Goal: Transaction & Acquisition: Purchase product/service

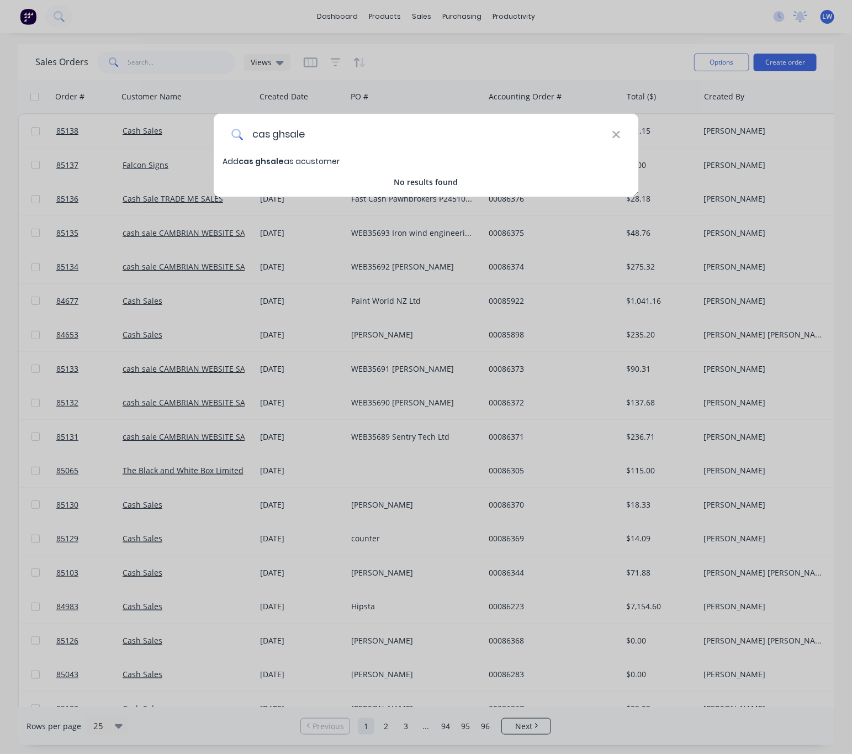
click at [287, 131] on input "cas ghsale" at bounding box center [427, 134] width 369 height 41
drag, startPoint x: 328, startPoint y: 134, endPoint x: 210, endPoint y: 139, distance: 118.2
click at [210, 139] on div "cas ghsale Add cas ghsale as a customer No results found" at bounding box center [426, 377] width 852 height 754
type input "Counter sale"
click at [616, 136] on icon at bounding box center [616, 135] width 9 height 12
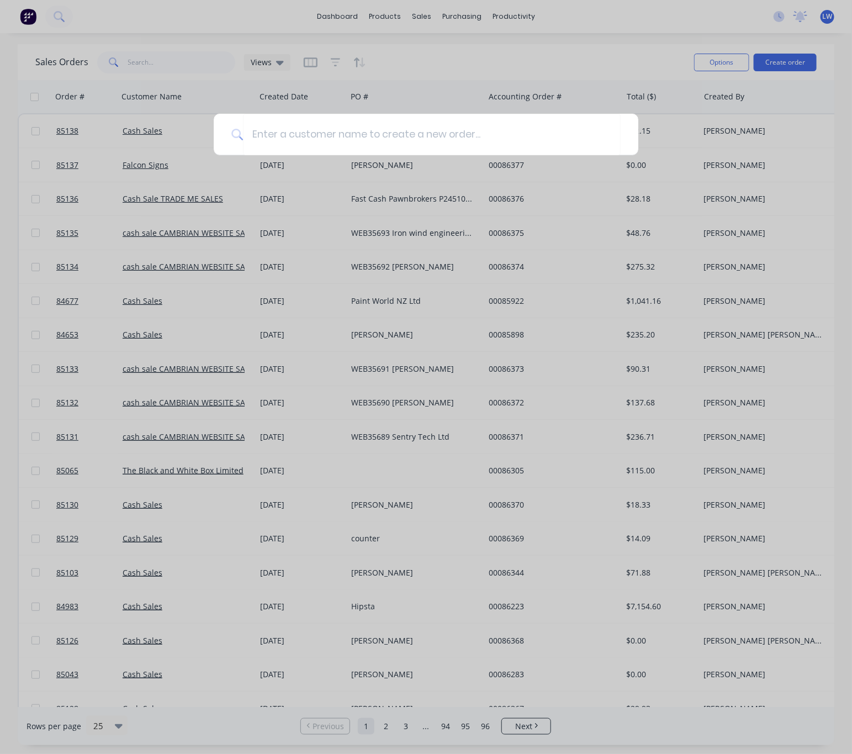
click at [538, 62] on div at bounding box center [426, 377] width 852 height 754
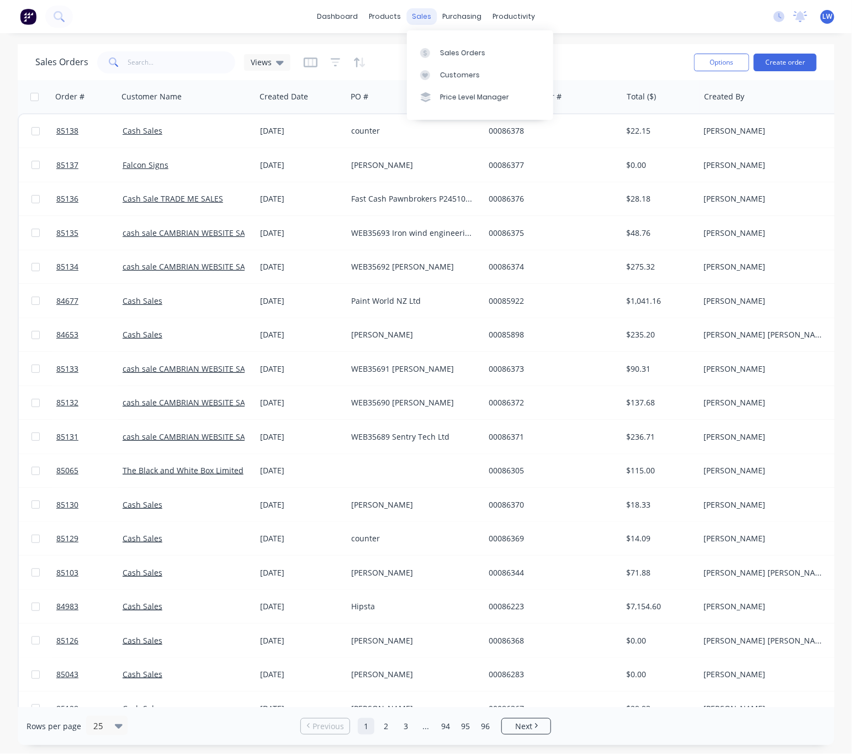
click at [428, 20] on div "sales" at bounding box center [421, 16] width 30 height 17
click at [451, 50] on div "Sales Orders" at bounding box center [462, 53] width 45 height 10
click at [793, 67] on button "Create order" at bounding box center [785, 63] width 63 height 18
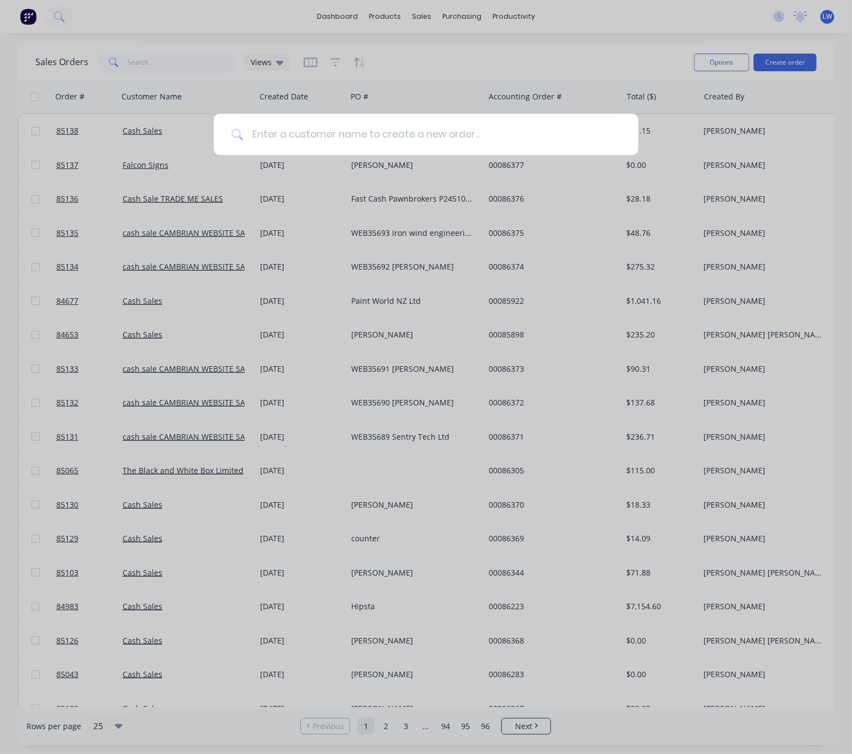
type input "c"
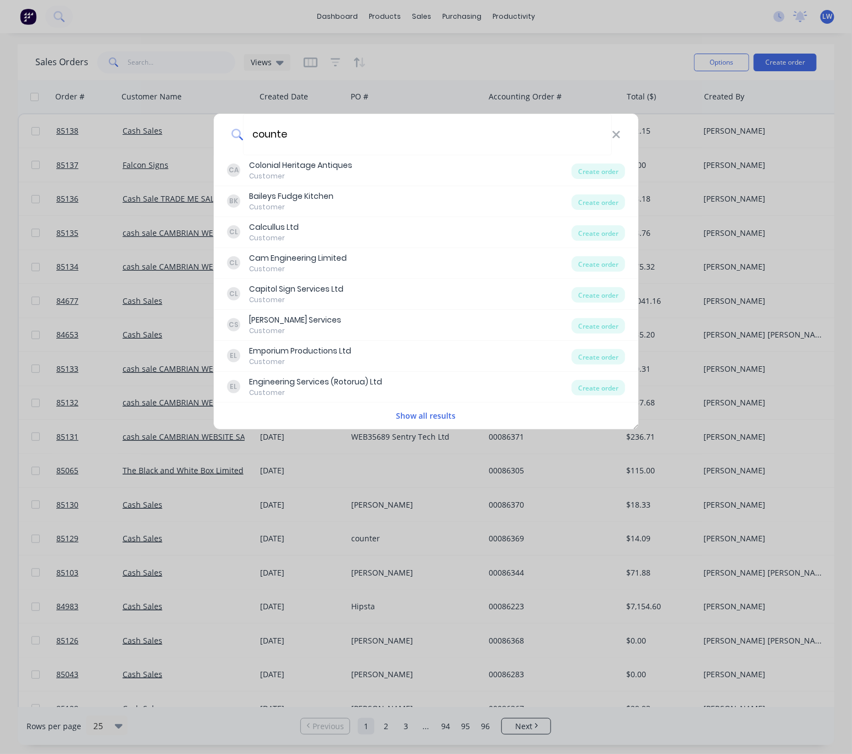
type input "counter"
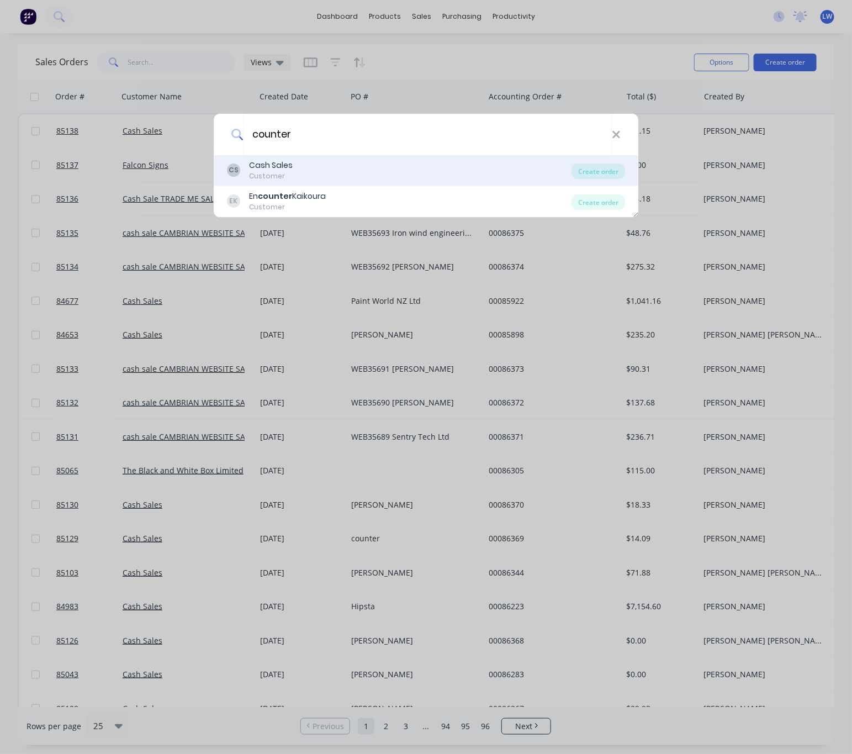
click at [424, 178] on div "CS Cash Sales Customer" at bounding box center [399, 171] width 345 height 22
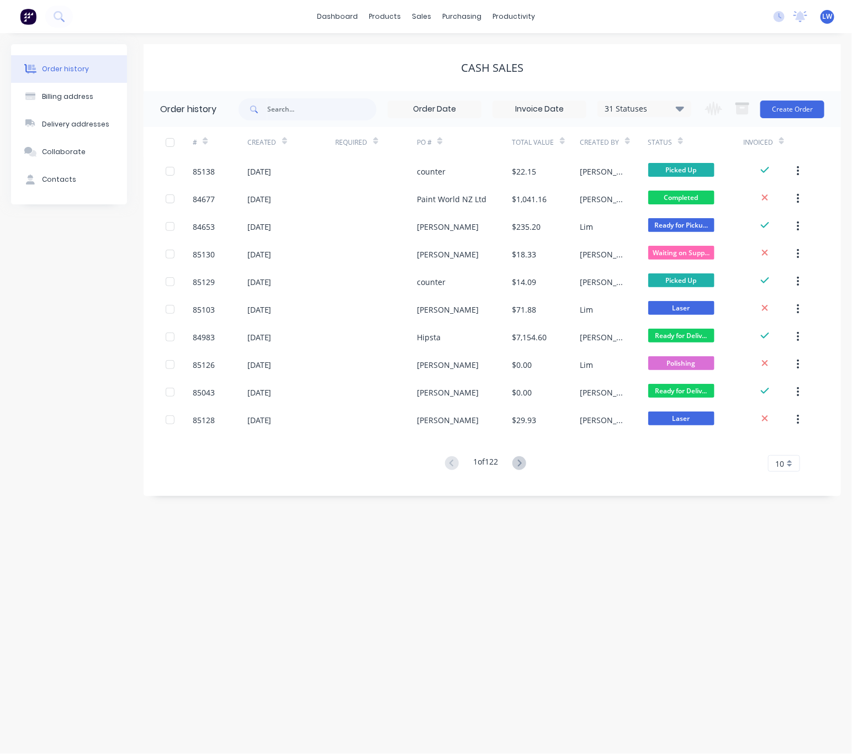
click at [800, 123] on div "Change order status Submitted Waiting on Supplier Waiting on Payment CNC Cut Sh…" at bounding box center [761, 109] width 126 height 36
click at [808, 113] on button "Create Order" at bounding box center [792, 109] width 64 height 18
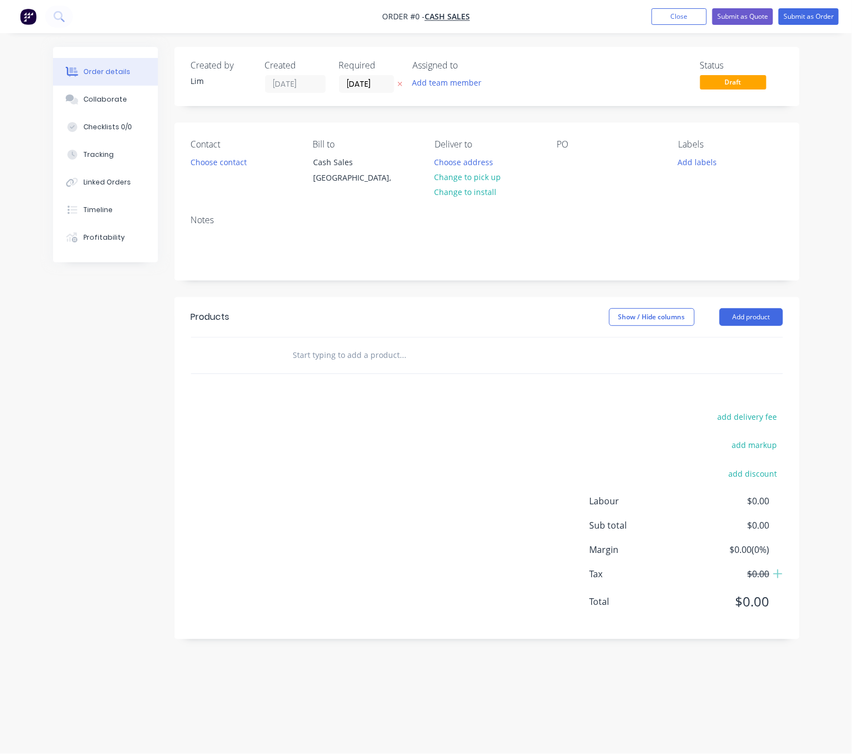
click at [400, 78] on button "button" at bounding box center [400, 84] width 12 height 13
click at [245, 162] on button "Choose contact" at bounding box center [218, 161] width 68 height 15
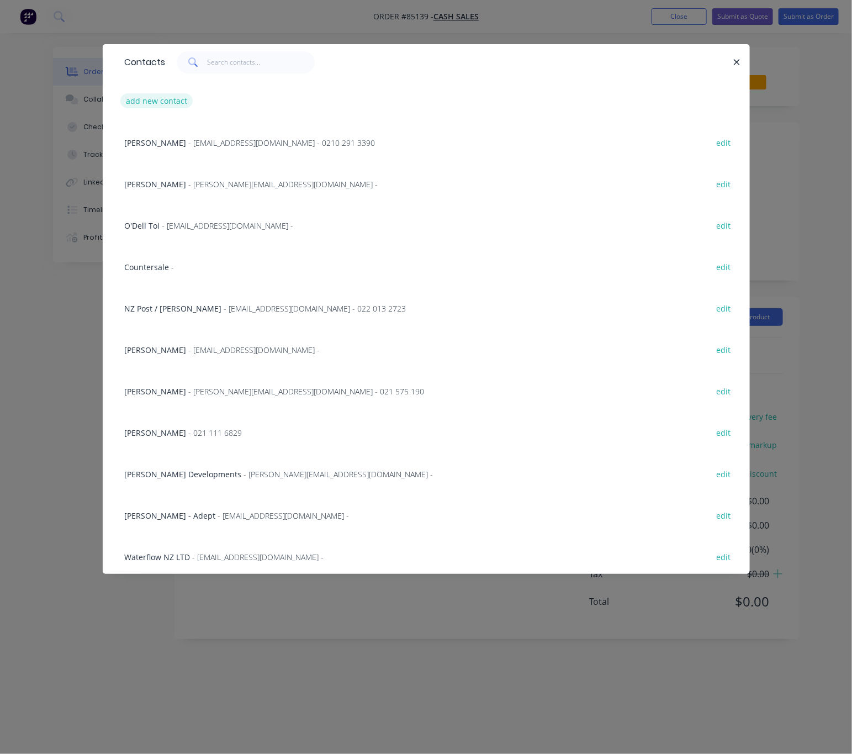
click at [167, 102] on button "add new contact" at bounding box center [156, 100] width 73 height 15
select select "NZ"
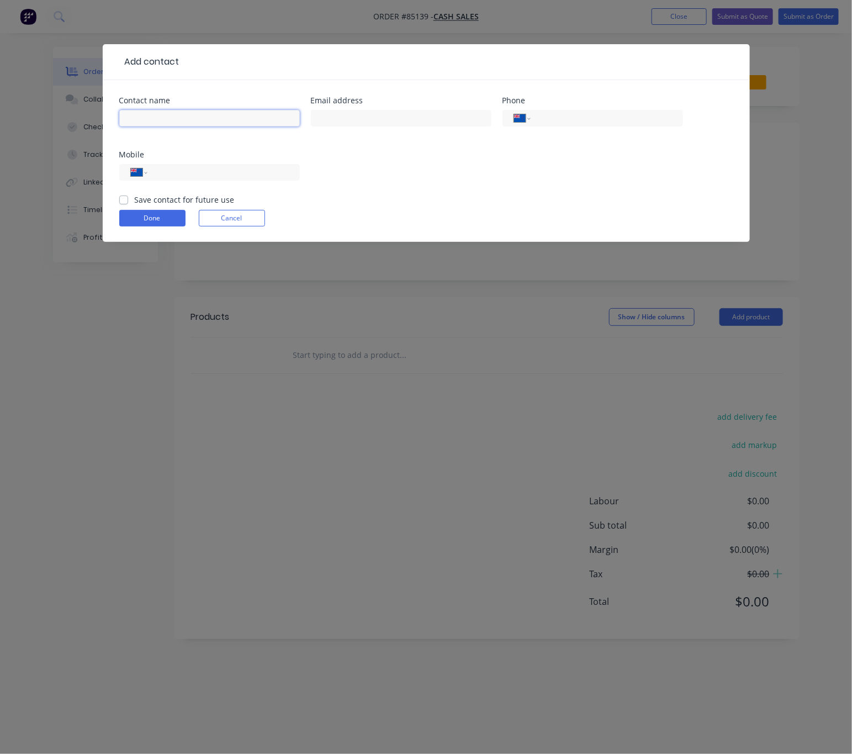
click at [201, 121] on input "text" at bounding box center [209, 118] width 181 height 17
type input "Counter Sale"
click at [171, 218] on button "Done" at bounding box center [152, 218] width 66 height 17
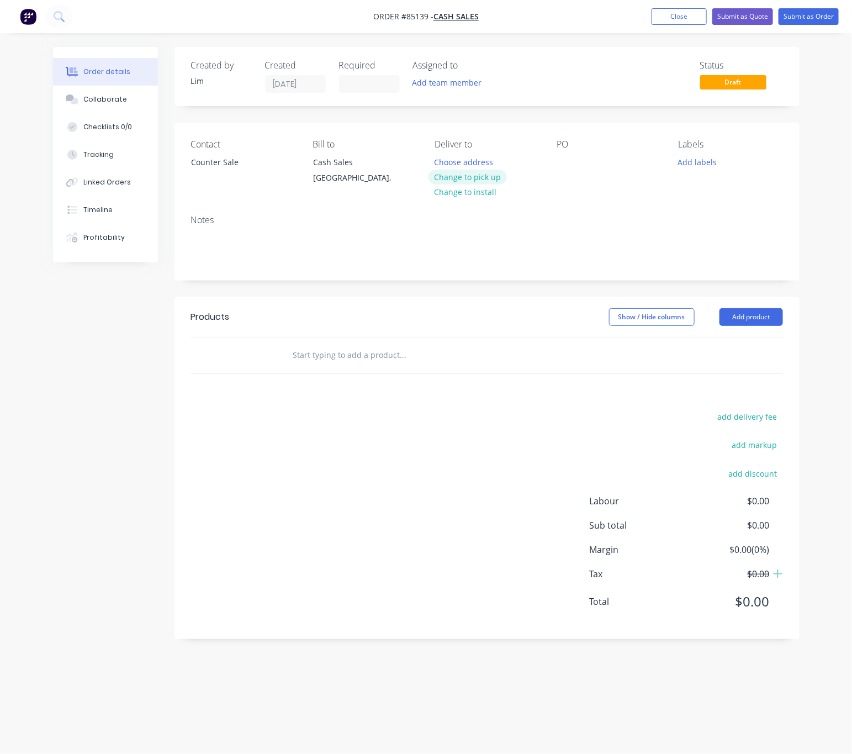
click at [480, 177] on button "Change to pick up" at bounding box center [467, 176] width 78 height 15
click at [565, 161] on div at bounding box center [565, 162] width 18 height 16
click at [701, 166] on button "Add labels" at bounding box center [697, 161] width 51 height 15
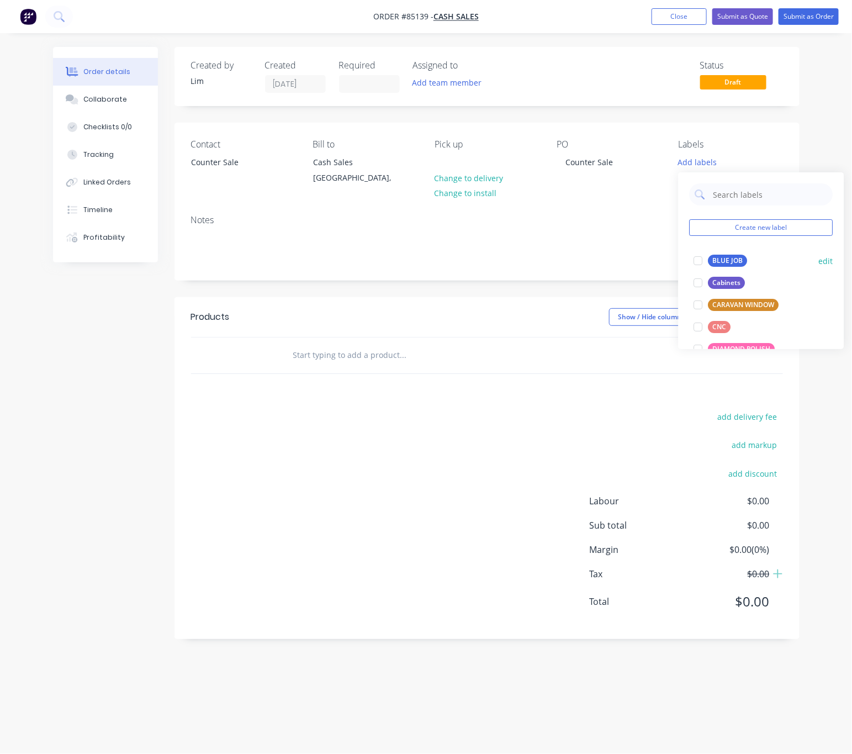
drag, startPoint x: 734, startPoint y: 262, endPoint x: 555, endPoint y: 417, distance: 236.7
click at [733, 262] on div "BLUE JOB" at bounding box center [727, 261] width 39 height 12
click at [496, 476] on div "add delivery fee add markup add discount Labour $0.00 Sub total $0.00 Margin $0…" at bounding box center [487, 515] width 592 height 213
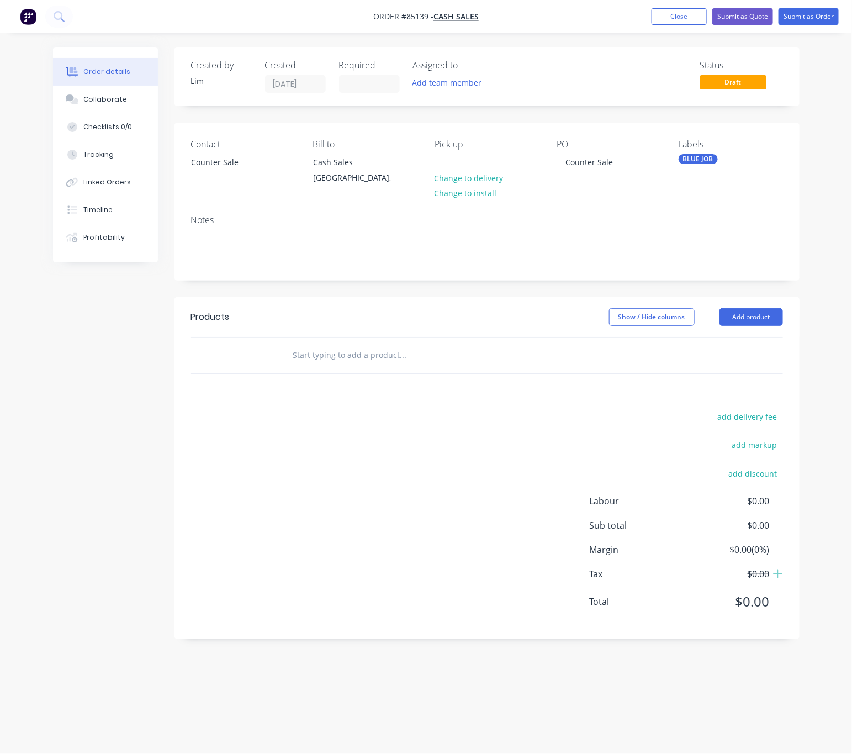
click at [383, 359] on input "text" at bounding box center [403, 355] width 221 height 22
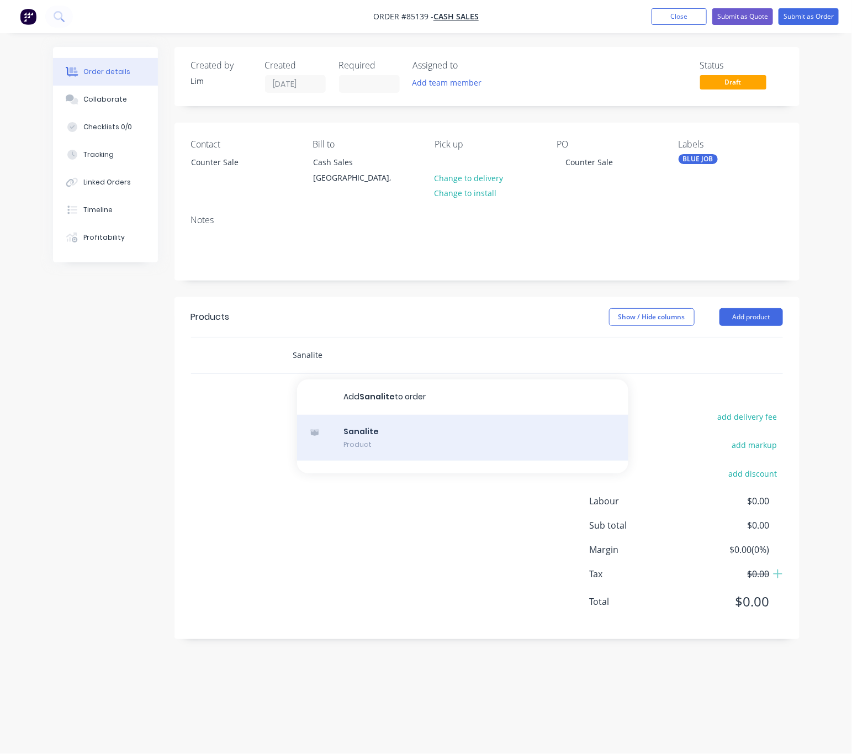
type input "Sanalite"
click at [380, 455] on div "Sanalite Product" at bounding box center [462, 438] width 331 height 46
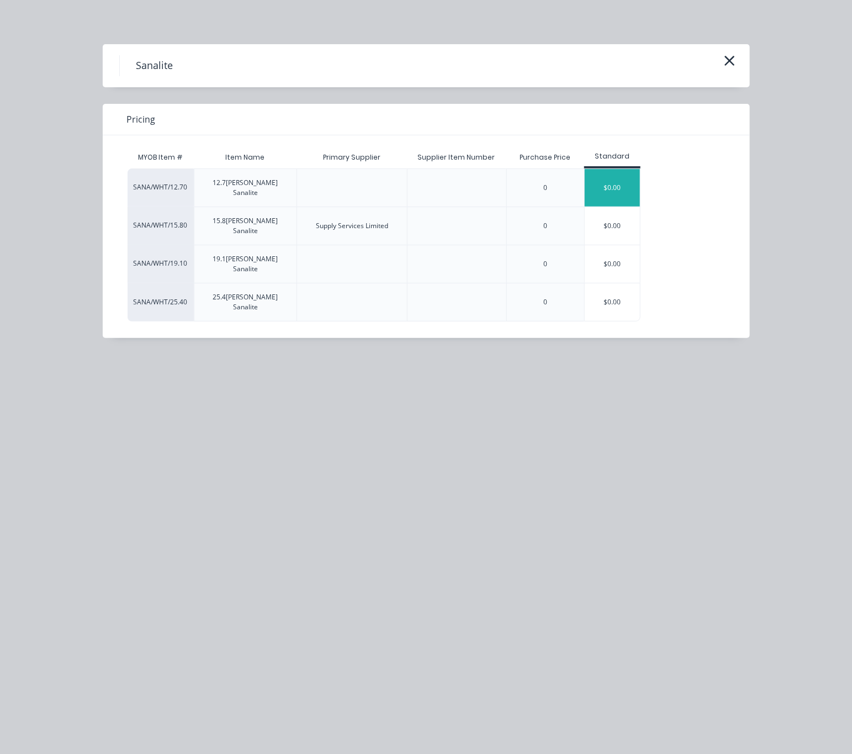
click at [621, 190] on div "$0.00" at bounding box center [612, 188] width 55 height 38
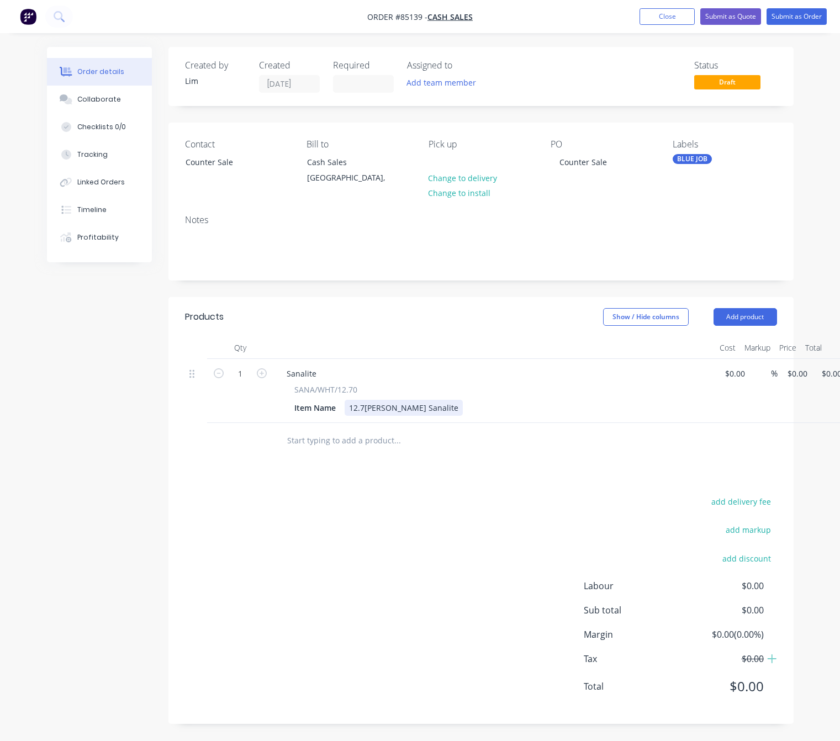
click at [433, 408] on div "12.7mm White Sanalite" at bounding box center [403, 408] width 118 height 16
click at [465, 405] on div "12.7mm White Sanalite CTS - 140x 1220" at bounding box center [433, 408] width 178 height 16
click at [469, 411] on div "12.7mm White Sanalite CTS - 140x 1220" at bounding box center [433, 408] width 178 height 16
click at [468, 410] on div "12.7mm White Sanalite CTS - 140x 1220" at bounding box center [433, 408] width 178 height 16
click at [458, 585] on div "add delivery fee add markup add discount Labour $0.00 Sub total $0.00 Margin $0…" at bounding box center [481, 600] width 592 height 213
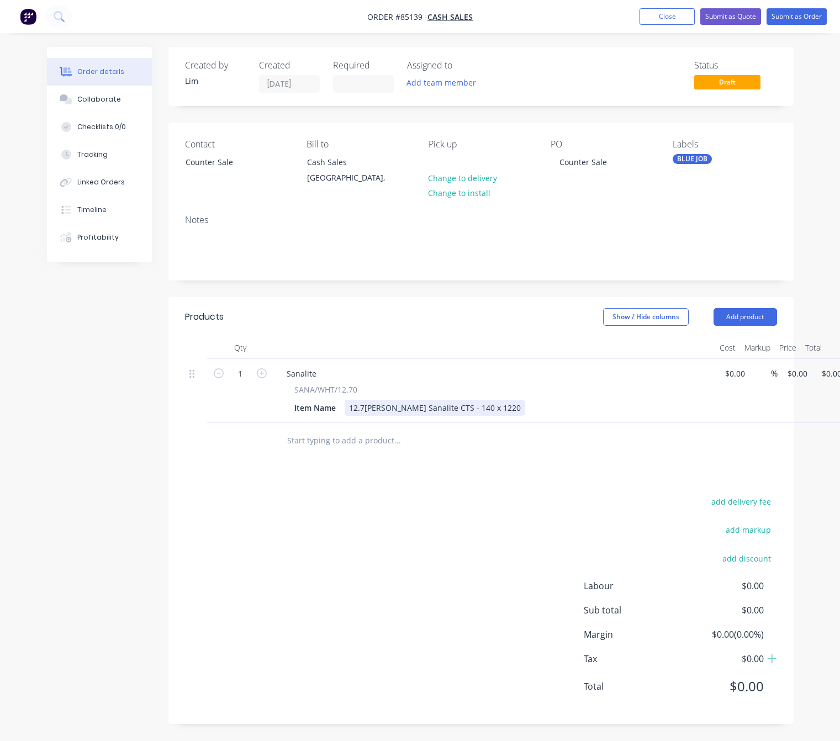
click at [475, 407] on div "12.7mm White Sanalite CTS - 140 x 1220" at bounding box center [434, 408] width 181 height 16
click at [485, 494] on div "Products Show / Hide columns Add product Qty Cost Markup Price Total 1 Sanalite…" at bounding box center [480, 510] width 625 height 427
click at [777, 378] on div "1 Sanalite SANA/WHT/12.70 Item Name 12.7mm White Sanalite CTS - 140 x 1220 $0.0…" at bounding box center [481, 391] width 592 height 64
type input "$80.00"
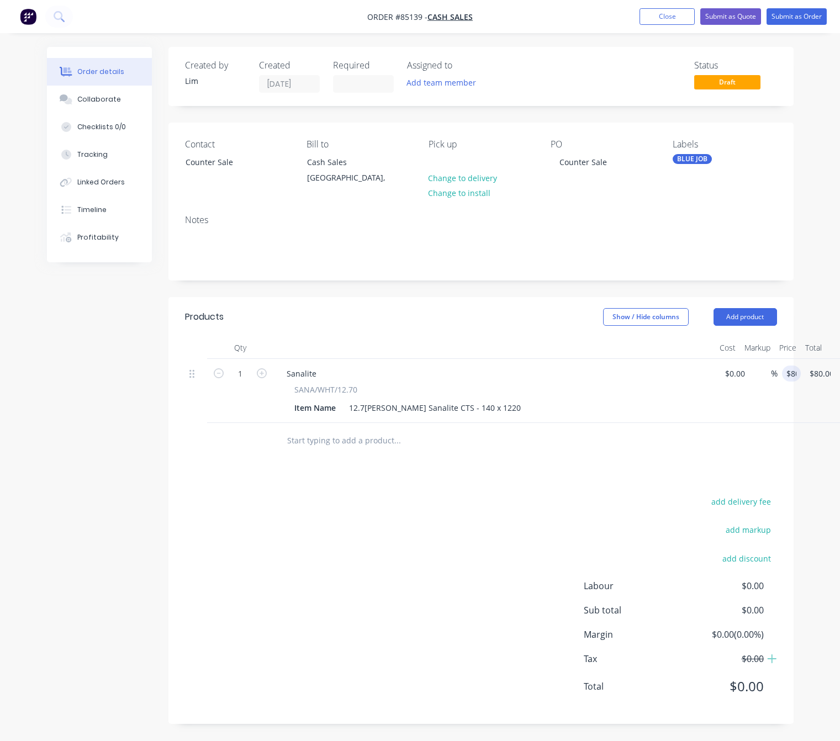
click at [487, 550] on div "add delivery fee add markup add discount Labour $0.00 Sub total $0.00 Margin $0…" at bounding box center [481, 600] width 592 height 213
click at [492, 409] on div "12.7mm White Sanalite CTS - 140 x 1220" at bounding box center [434, 408] width 181 height 16
drag, startPoint x: 326, startPoint y: 643, endPoint x: 335, endPoint y: 614, distance: 30.0
click at [325, 642] on div "add delivery fee add markup add discount Labour $0.00 Sub total $80.00 Margin $…" at bounding box center [481, 600] width 592 height 213
click at [788, 12] on button "Submit as Order" at bounding box center [796, 16] width 60 height 17
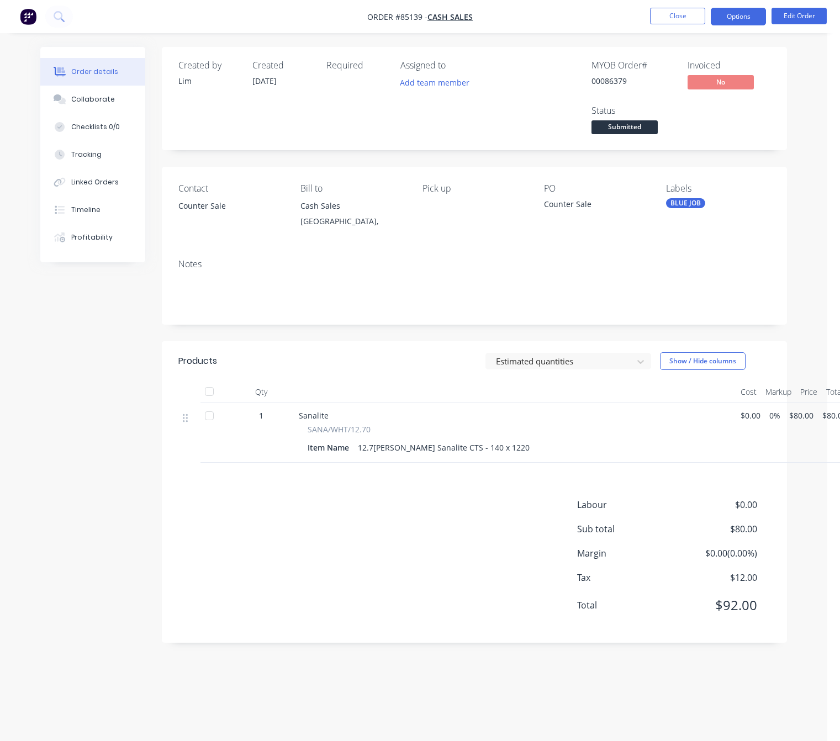
click at [747, 17] on button "Options" at bounding box center [738, 17] width 55 height 18
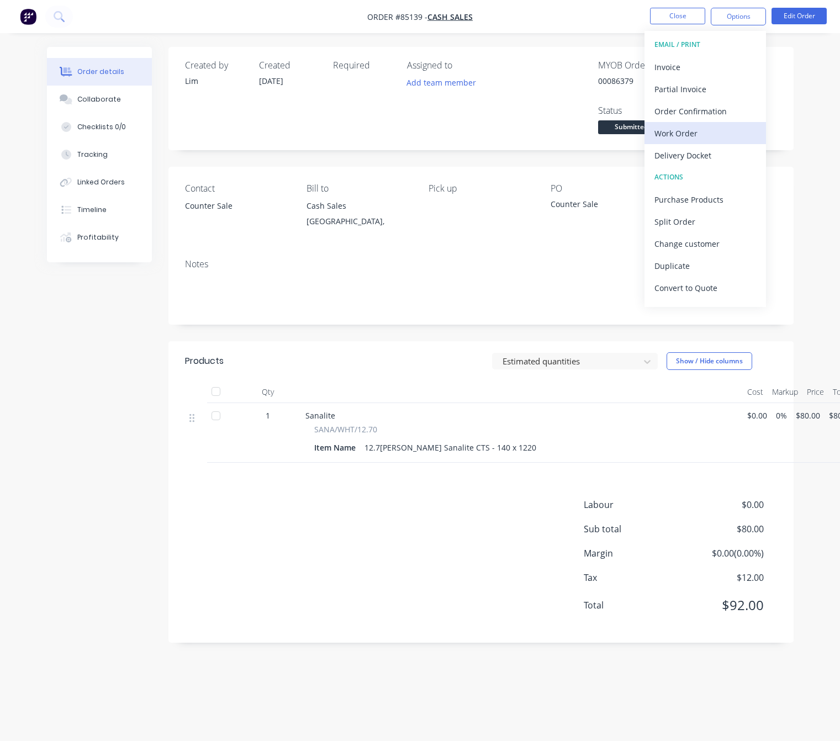
click at [699, 133] on div "Work Order" at bounding box center [705, 133] width 102 height 16
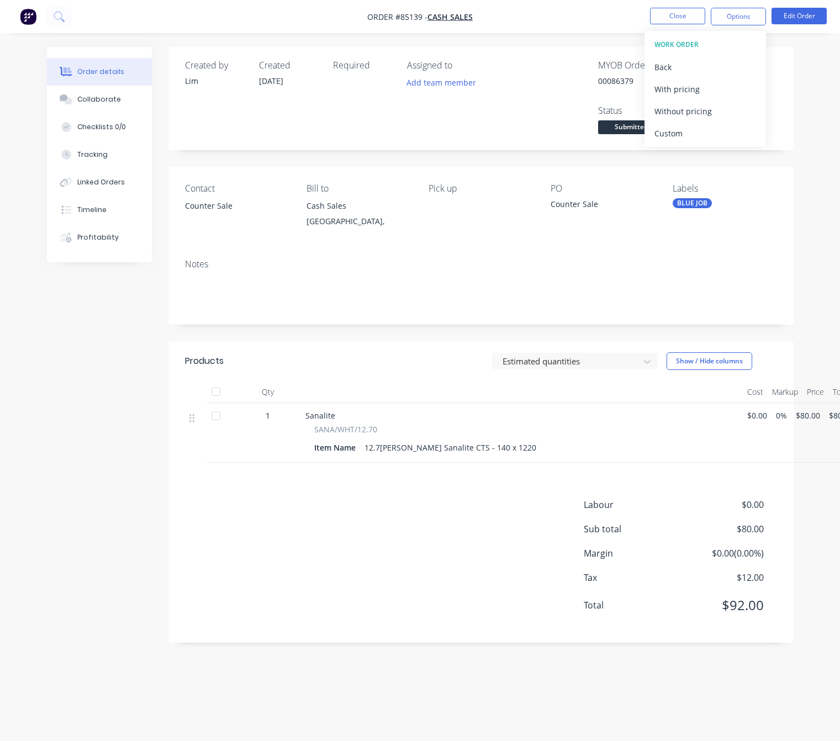
click at [587, 246] on div "Contact Counter Sale Bill to Cash Sales Auckland, Pick up PO Counter Sale Label…" at bounding box center [480, 208] width 625 height 83
click at [739, 14] on button "Options" at bounding box center [738, 17] width 55 height 18
click at [723, 70] on div "Back" at bounding box center [705, 67] width 102 height 16
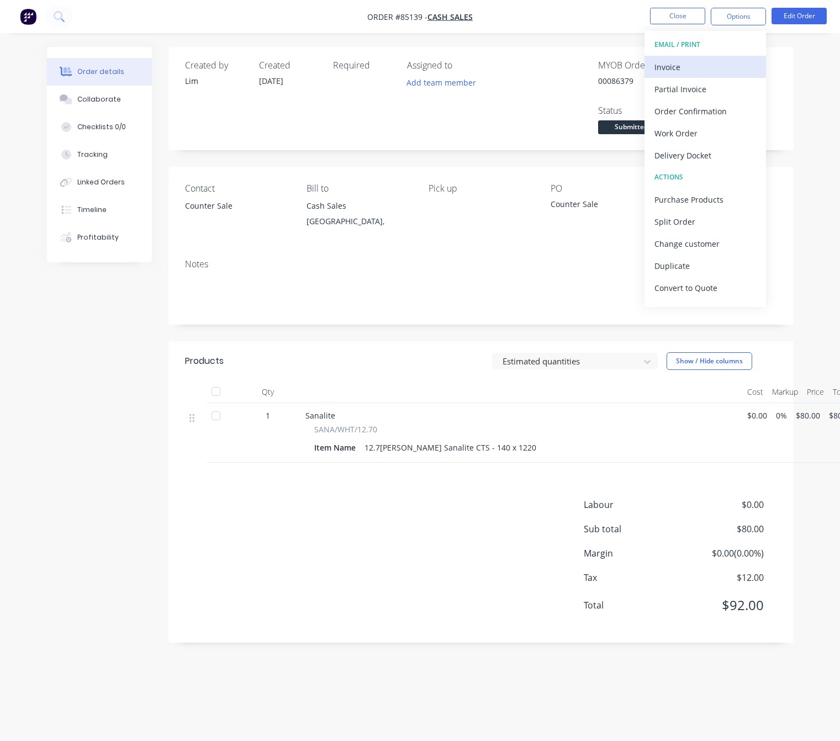
click at [719, 65] on div "Invoice" at bounding box center [705, 67] width 102 height 16
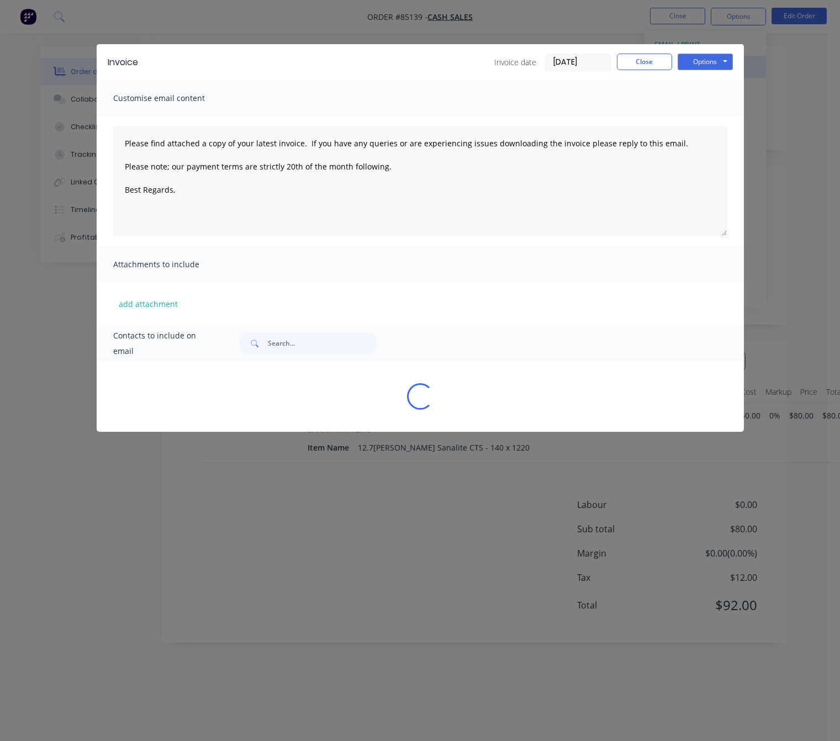
type textarea "Please find attached a copy of your latest invoice. If you have any queries or …"
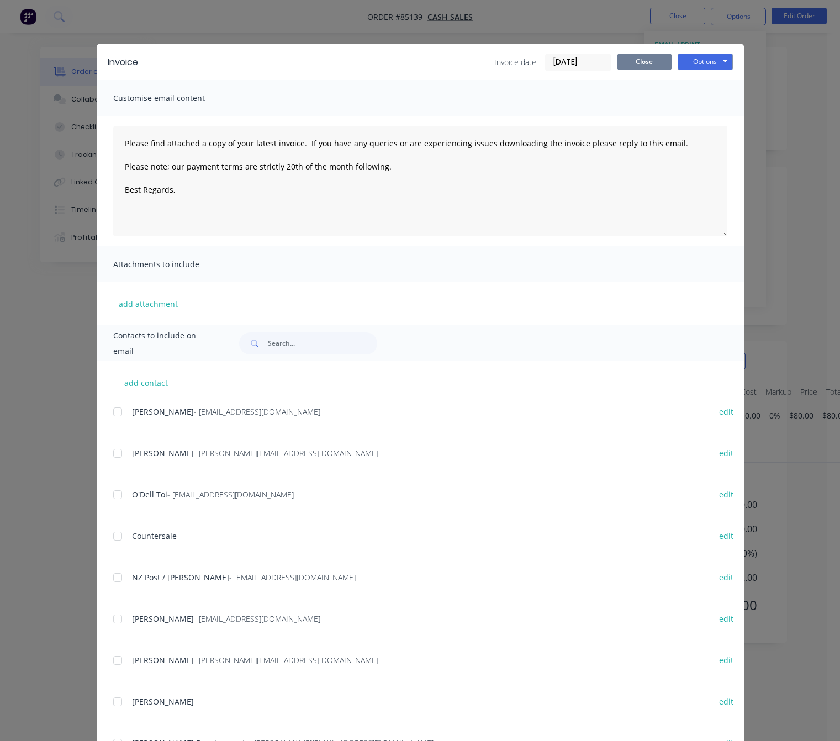
click at [640, 62] on button "Close" at bounding box center [644, 62] width 55 height 17
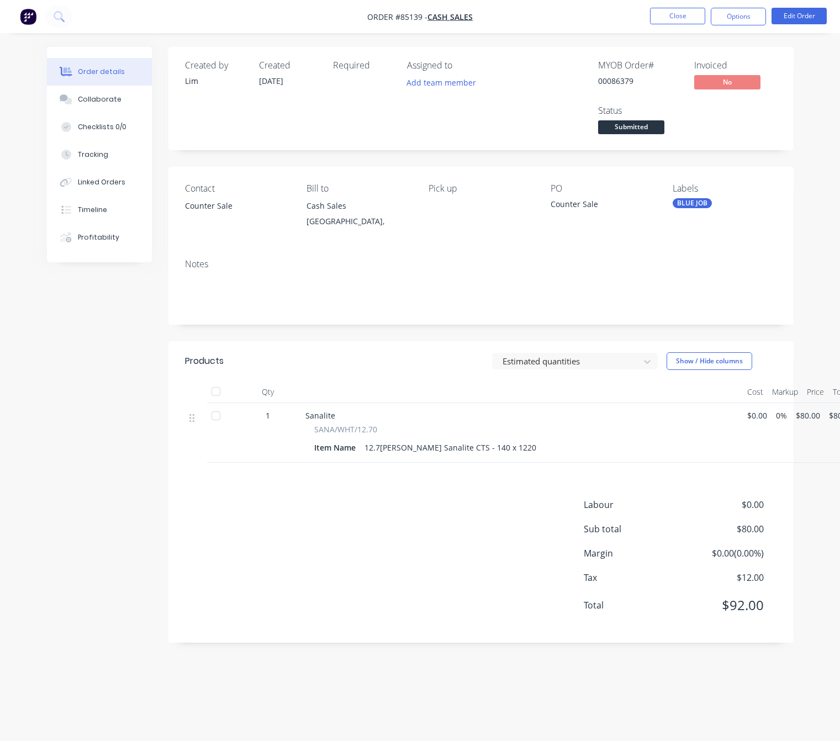
click at [466, 555] on div "Labour $0.00 Sub total $80.00 Margin $0.00 ( 0.00 %) Tax $12.00 Total $92.00" at bounding box center [481, 562] width 592 height 128
click at [754, 17] on button "Options" at bounding box center [738, 17] width 55 height 18
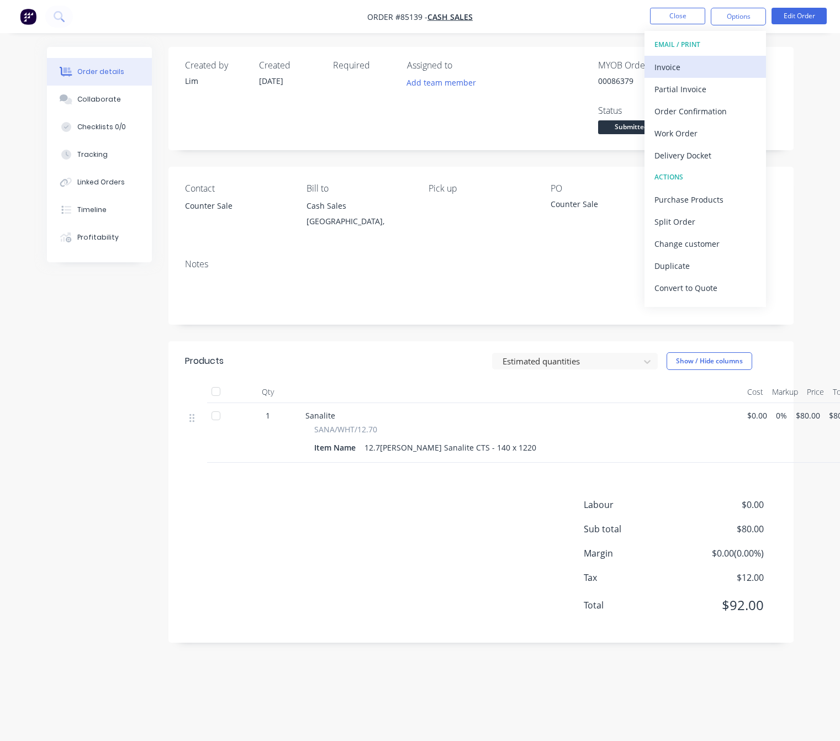
click at [734, 65] on div "Invoice" at bounding box center [705, 67] width 102 height 16
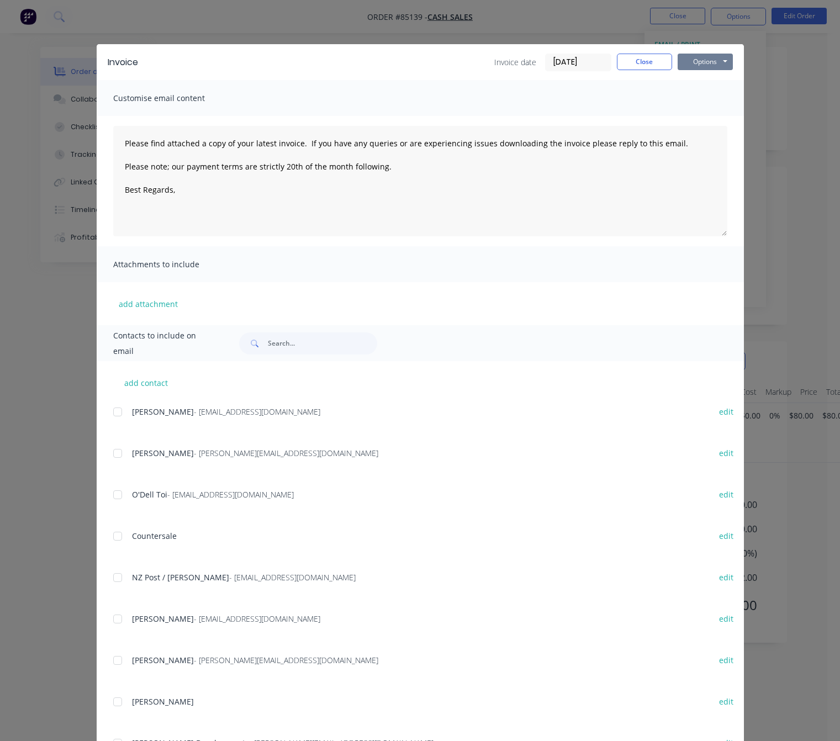
click at [712, 61] on button "Options" at bounding box center [704, 62] width 55 height 17
click at [714, 79] on button "Preview" at bounding box center [712, 81] width 71 height 18
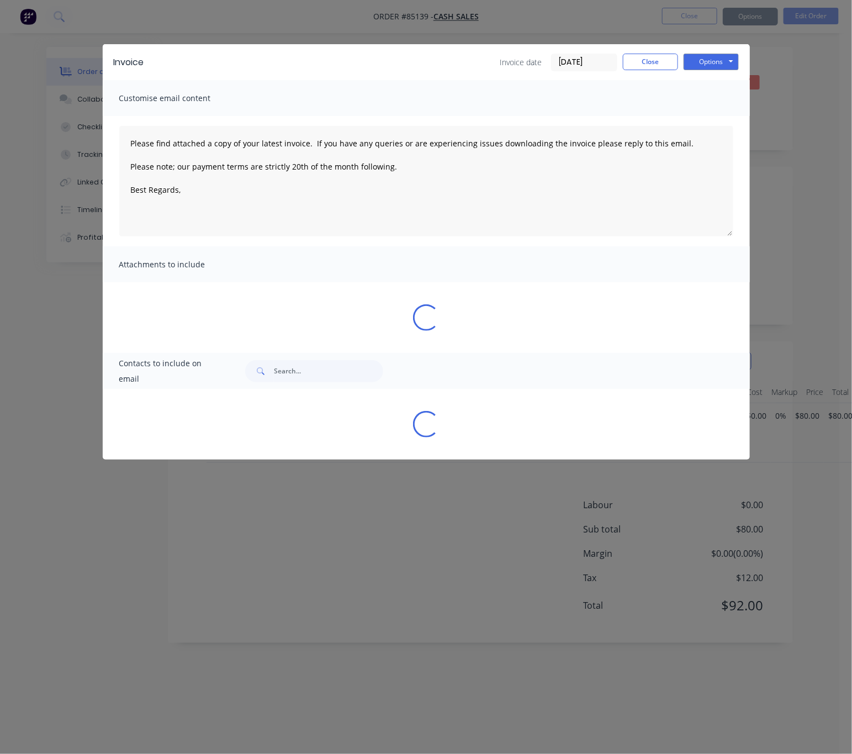
type textarea "Please find attached a copy of your latest invoice. If you have any queries or …"
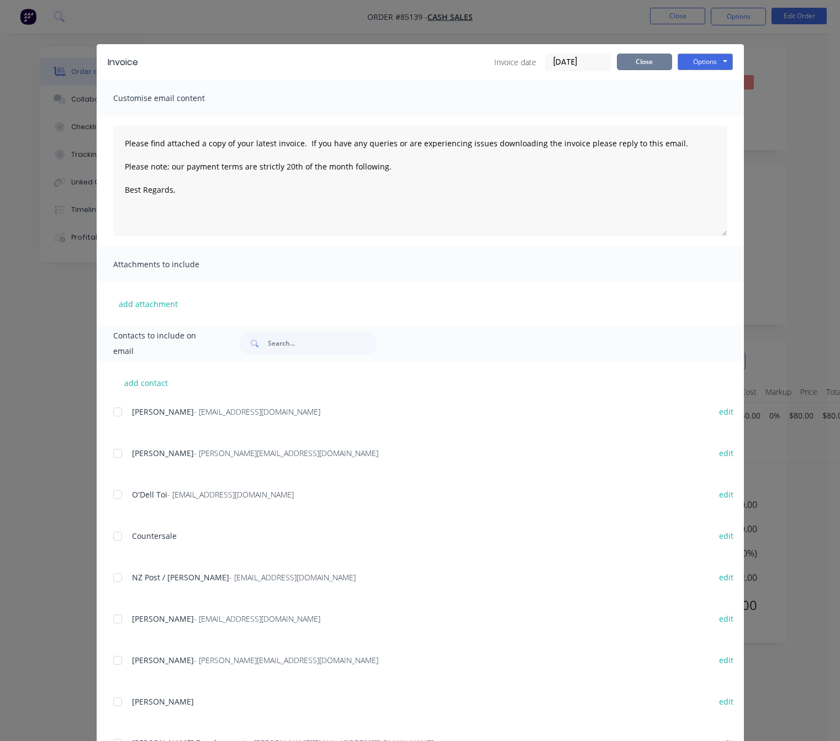
click at [651, 54] on button "Close" at bounding box center [644, 62] width 55 height 17
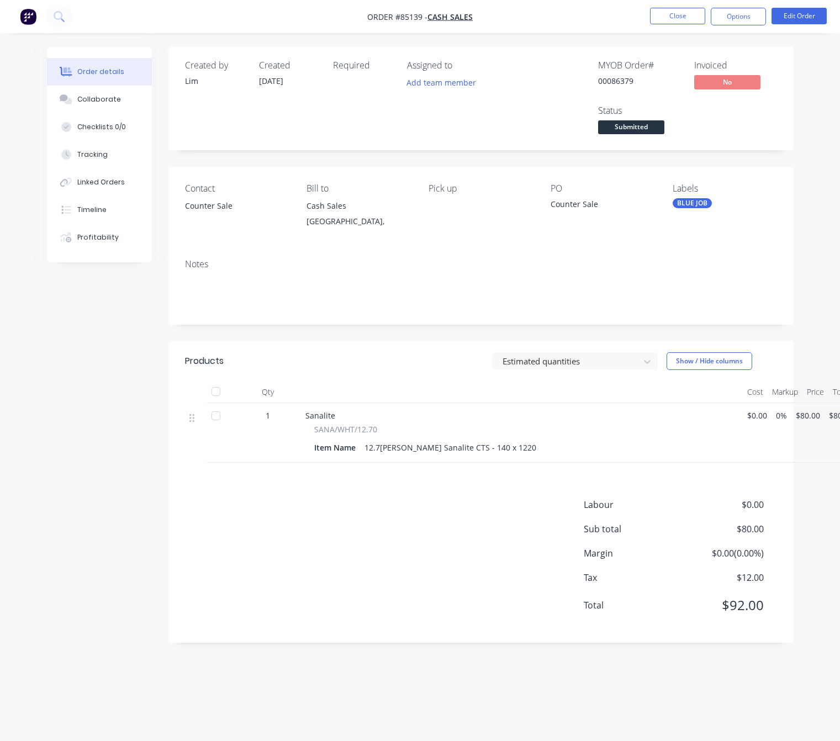
click at [649, 131] on span "Submitted" at bounding box center [631, 127] width 66 height 14
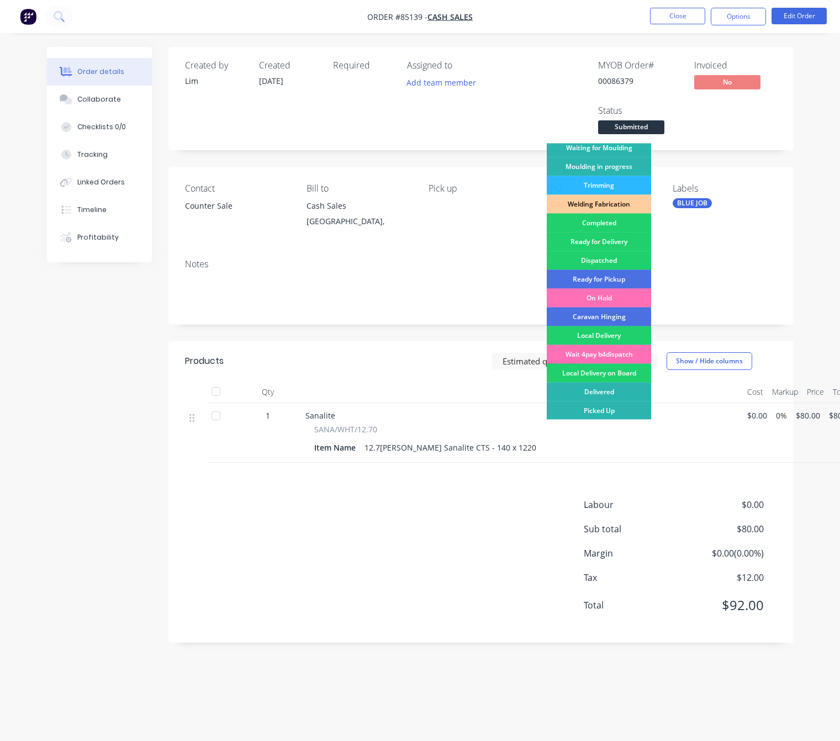
scroll to position [12, 0]
click at [613, 401] on div "Picked Up" at bounding box center [599, 410] width 104 height 19
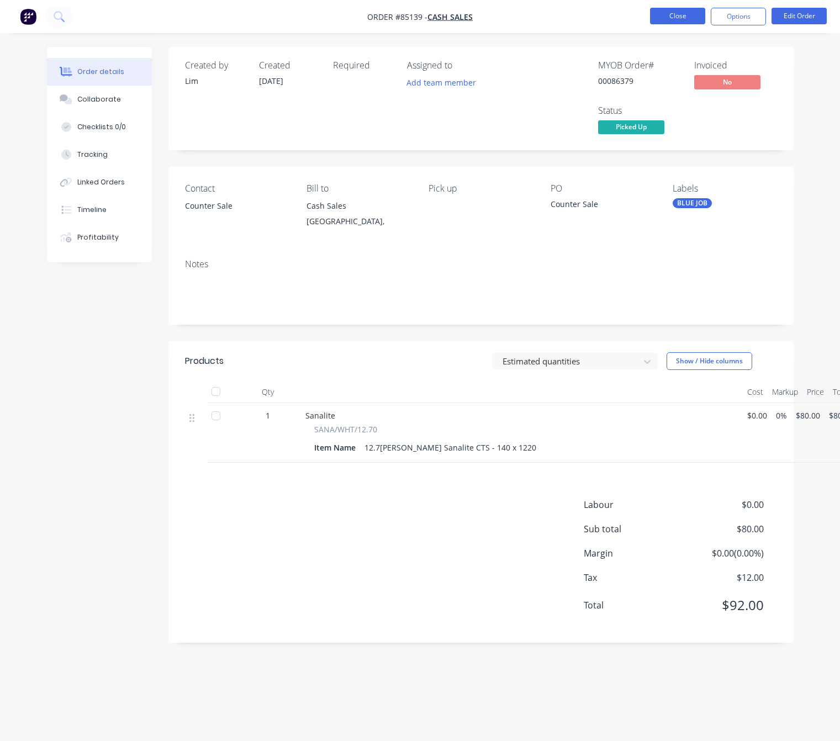
click at [684, 22] on button "Close" at bounding box center [677, 16] width 55 height 17
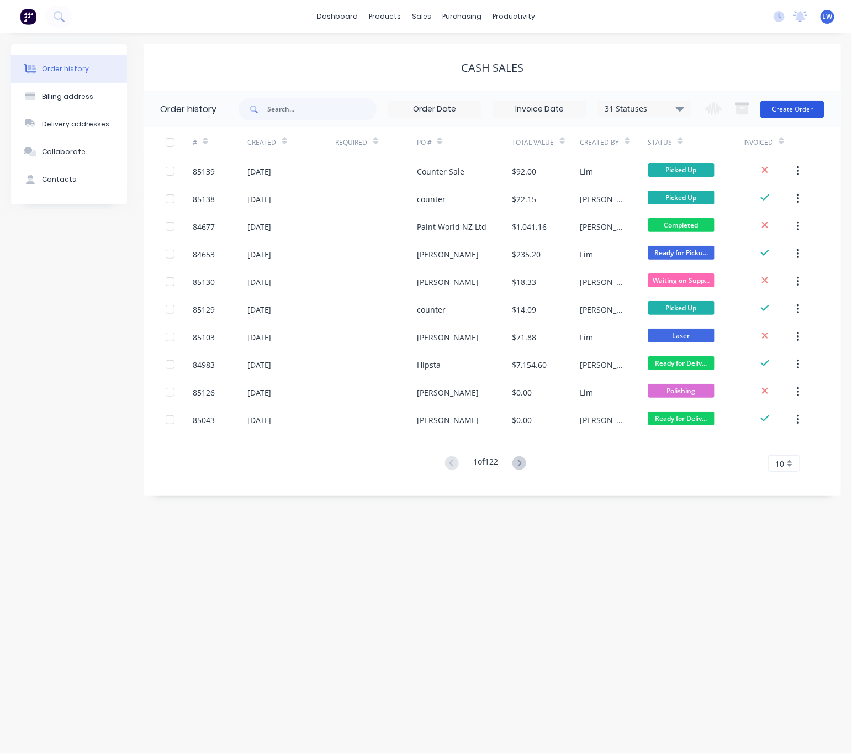
click at [772, 114] on button "Create Order" at bounding box center [792, 109] width 64 height 18
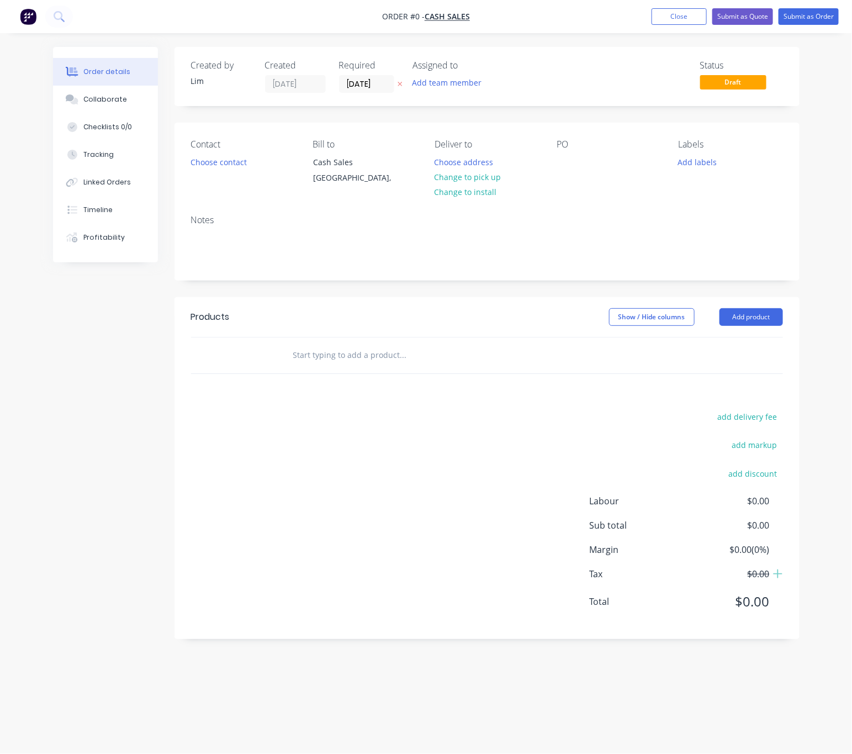
click at [399, 87] on button "button" at bounding box center [400, 84] width 12 height 13
click at [226, 171] on div "Contact Choose contact" at bounding box center [243, 164] width 104 height 50
click at [227, 166] on button "Choose contact" at bounding box center [218, 161] width 68 height 15
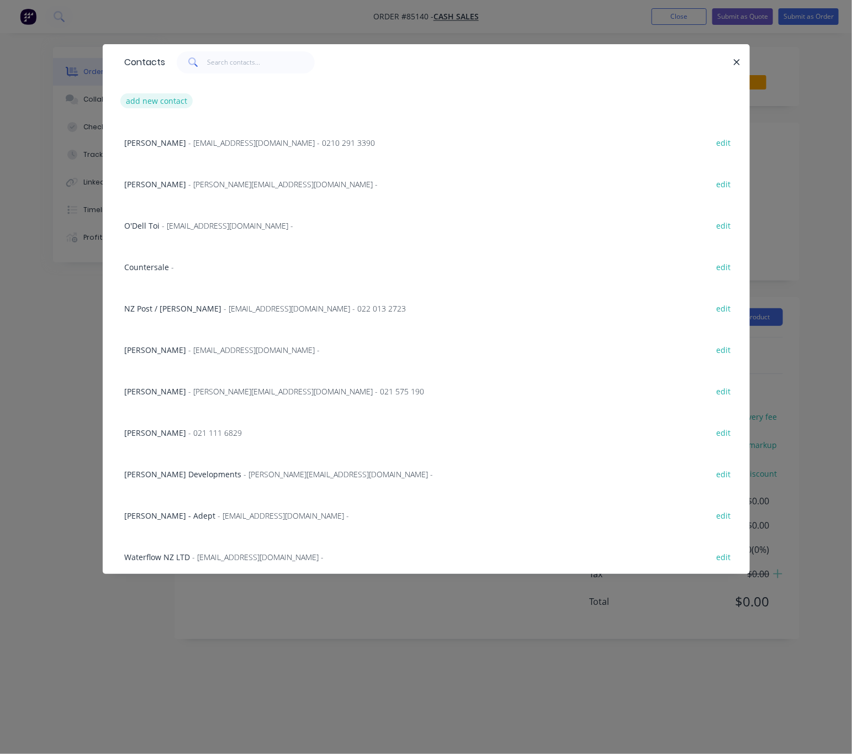
click at [177, 105] on button "add new contact" at bounding box center [156, 100] width 73 height 15
select select "NZ"
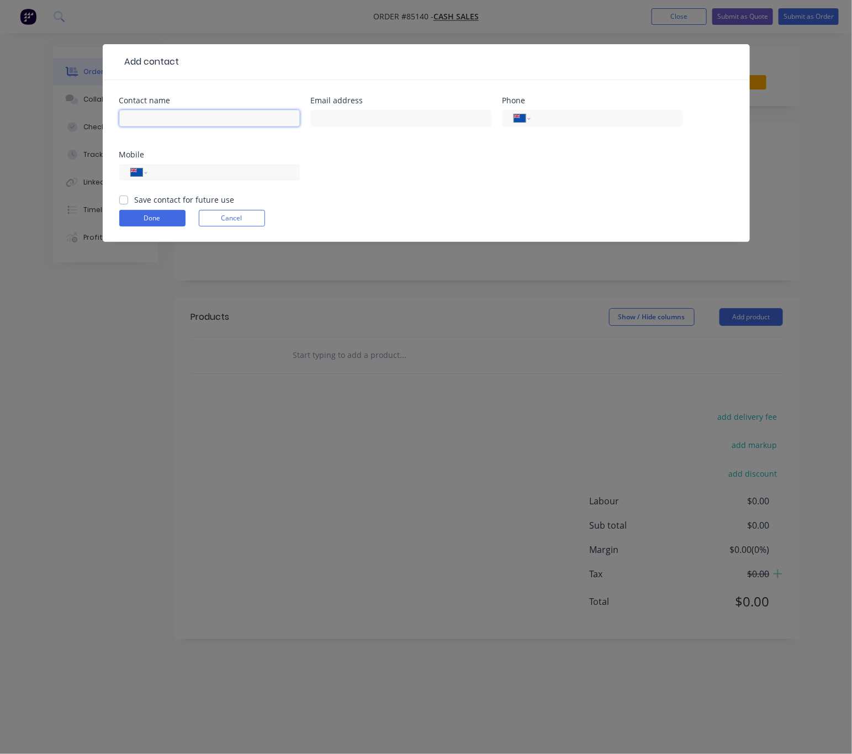
click at [194, 116] on input "text" at bounding box center [209, 118] width 181 height 17
type input "Craig"
click at [393, 123] on input "text" at bounding box center [401, 118] width 181 height 17
type input "craig.leroux@karchur.com"
click at [237, 173] on input "tel" at bounding box center [221, 172] width 132 height 13
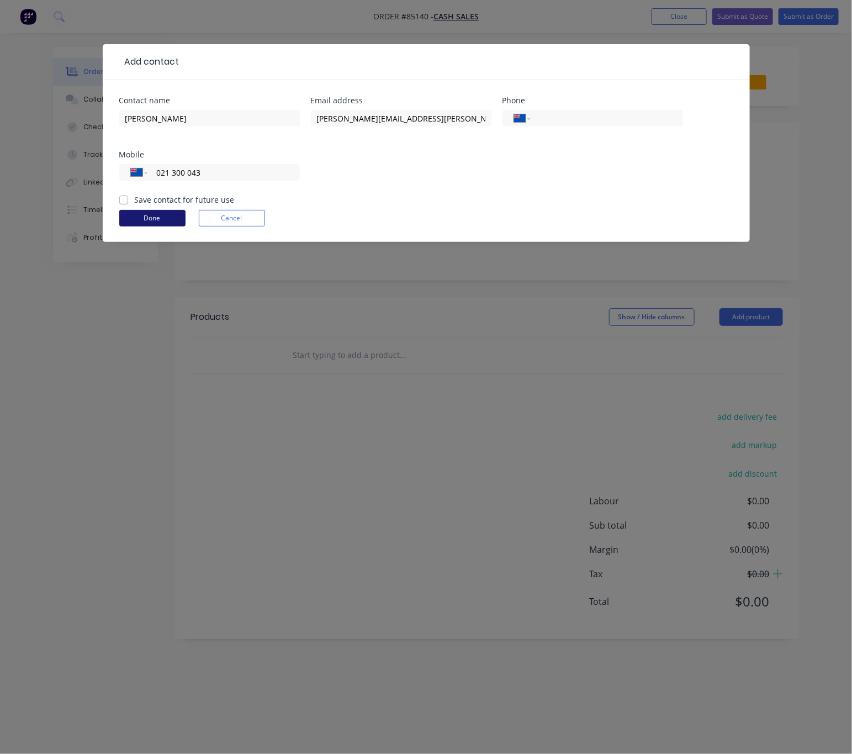
type input "021 300 043"
click at [135, 200] on label "Save contact for future use" at bounding box center [185, 200] width 100 height 12
click at [123, 200] on input "Save contact for future use" at bounding box center [123, 199] width 9 height 10
checkbox input "true"
click at [146, 222] on button "Done" at bounding box center [152, 218] width 66 height 17
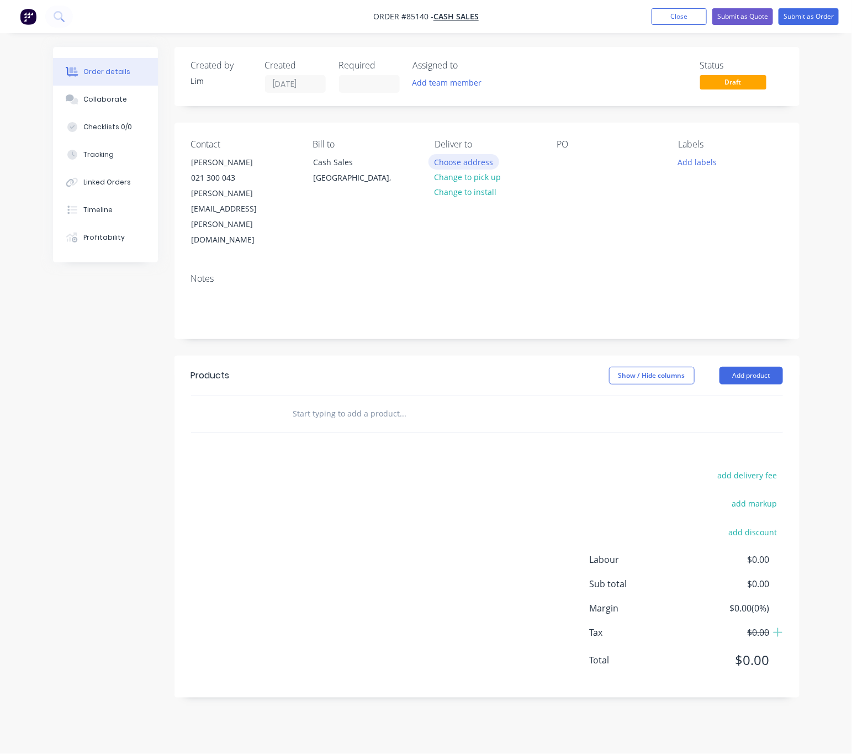
click at [477, 161] on button "Choose address" at bounding box center [463, 161] width 71 height 15
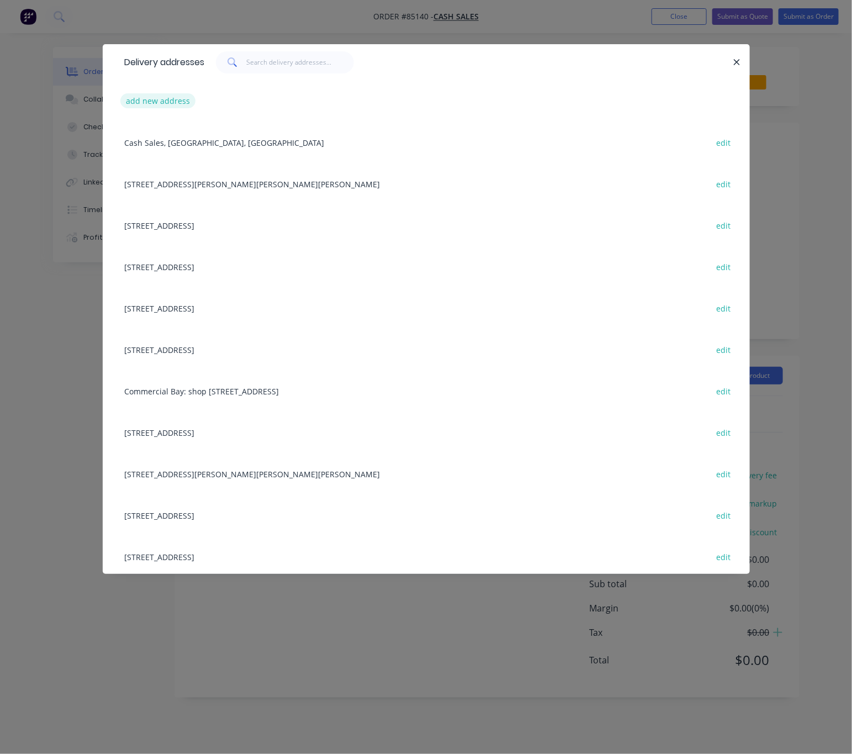
click at [154, 99] on button "add new address" at bounding box center [158, 100] width 76 height 15
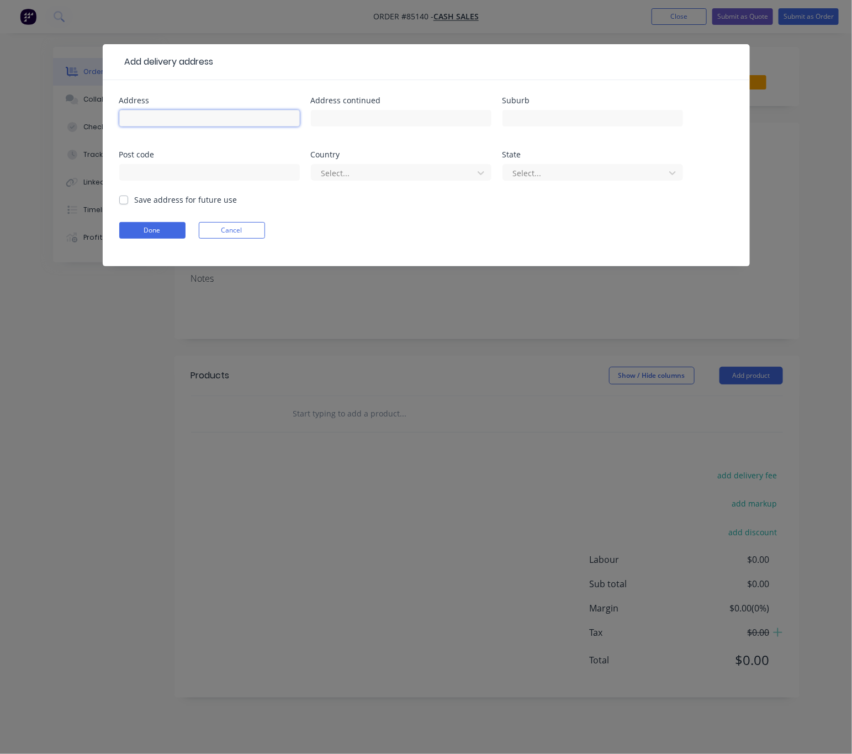
drag, startPoint x: 154, startPoint y: 99, endPoint x: 166, endPoint y: 116, distance: 20.5
click at [166, 116] on input "text" at bounding box center [209, 118] width 181 height 17
drag, startPoint x: 214, startPoint y: 118, endPoint x: 118, endPoint y: 116, distance: 96.1
click at [119, 116] on input "1414 Goodwin Cresent" at bounding box center [209, 118] width 181 height 17
drag, startPoint x: 148, startPoint y: 115, endPoint x: 143, endPoint y: 129, distance: 15.2
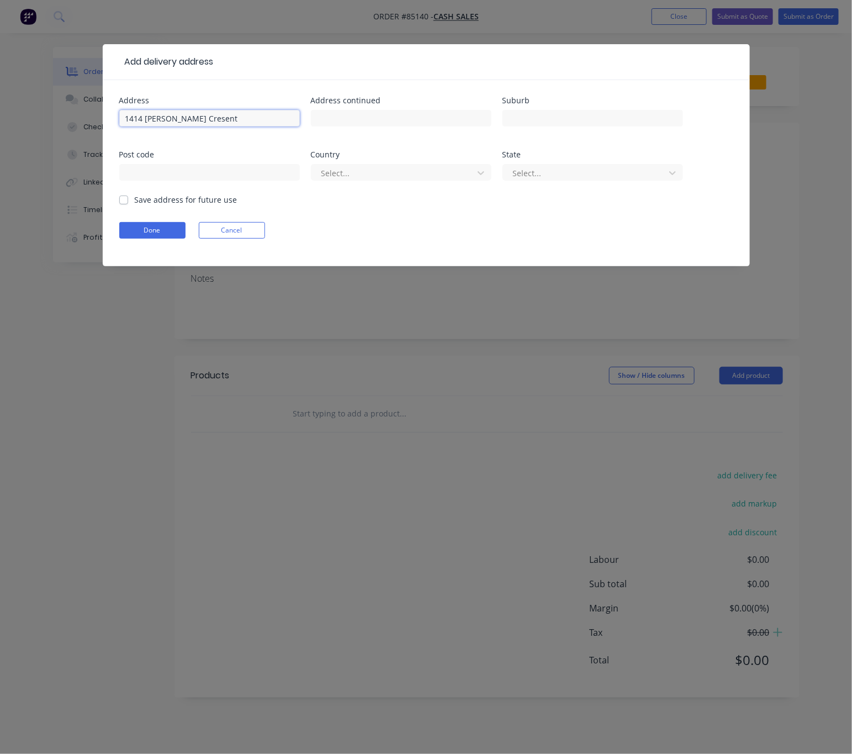
click at [146, 115] on input "1414 Goodwin Cresent" at bounding box center [209, 118] width 181 height 17
click at [141, 120] on input "1414 Goodwin Cresent" at bounding box center [209, 118] width 181 height 17
click at [186, 118] on input "14 Goodwin Cresent" at bounding box center [209, 118] width 181 height 17
type input "14 Goodwin Crescent"
click at [349, 123] on input "text" at bounding box center [401, 118] width 181 height 17
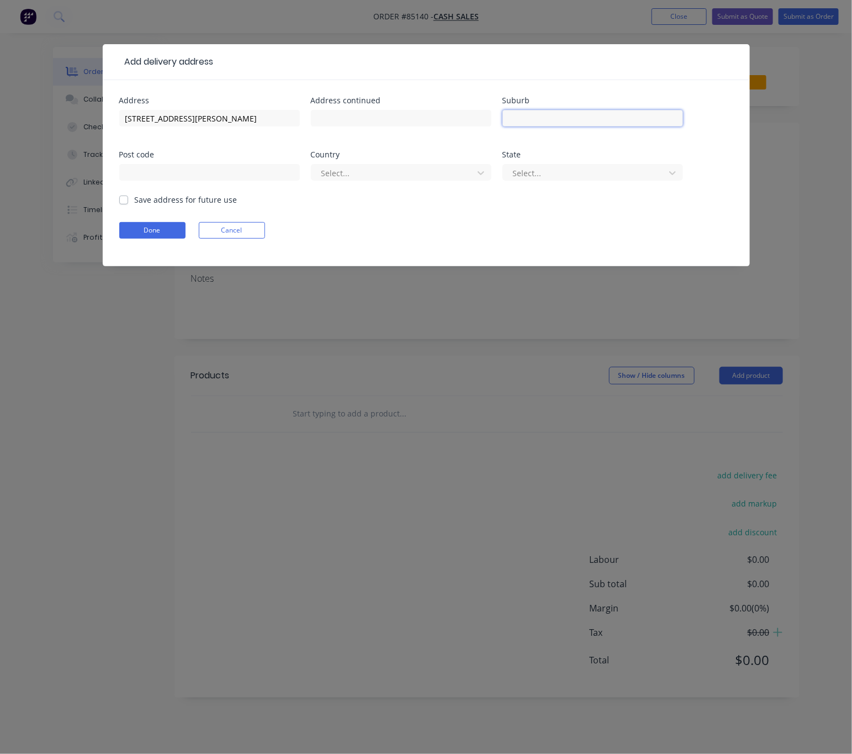
click at [580, 114] on input "text" at bounding box center [592, 118] width 181 height 17
paste input "Pyes Pa, Tauranga 3112"
drag, startPoint x: 598, startPoint y: 121, endPoint x: 575, endPoint y: 116, distance: 23.7
click at [575, 116] on input "Pyes Pa, Tauranga 3112" at bounding box center [592, 118] width 181 height 17
type input "Pyes Pa, Tauranga"
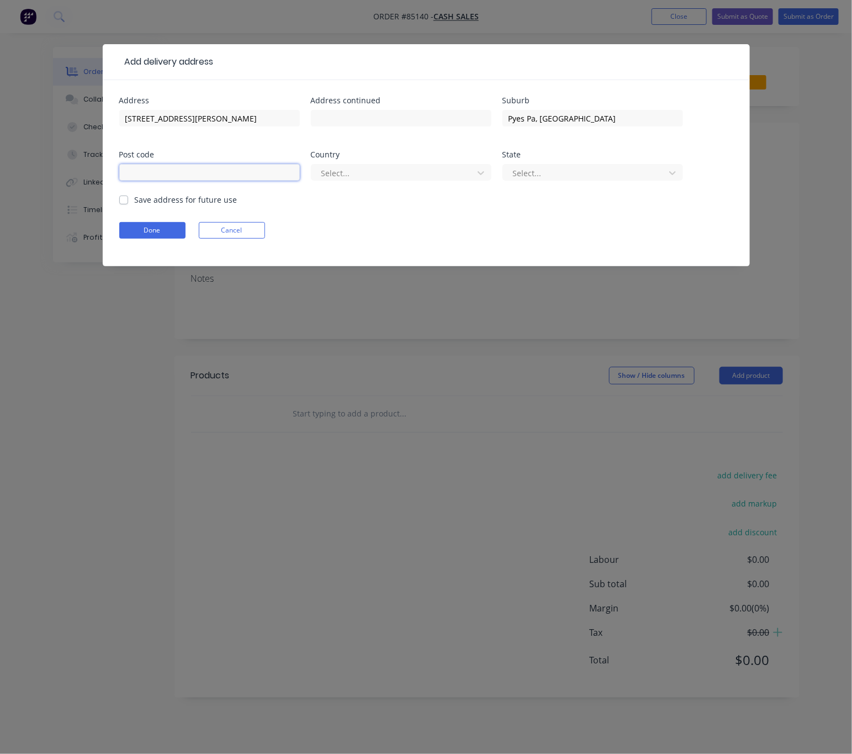
click at [222, 176] on input "text" at bounding box center [209, 172] width 181 height 17
drag, startPoint x: 222, startPoint y: 176, endPoint x: 218, endPoint y: 179, distance: 6.0
paste input "3112"
type input "3112"
click at [631, 115] on input "Pyes Pa, Tauranga" at bounding box center [592, 118] width 181 height 17
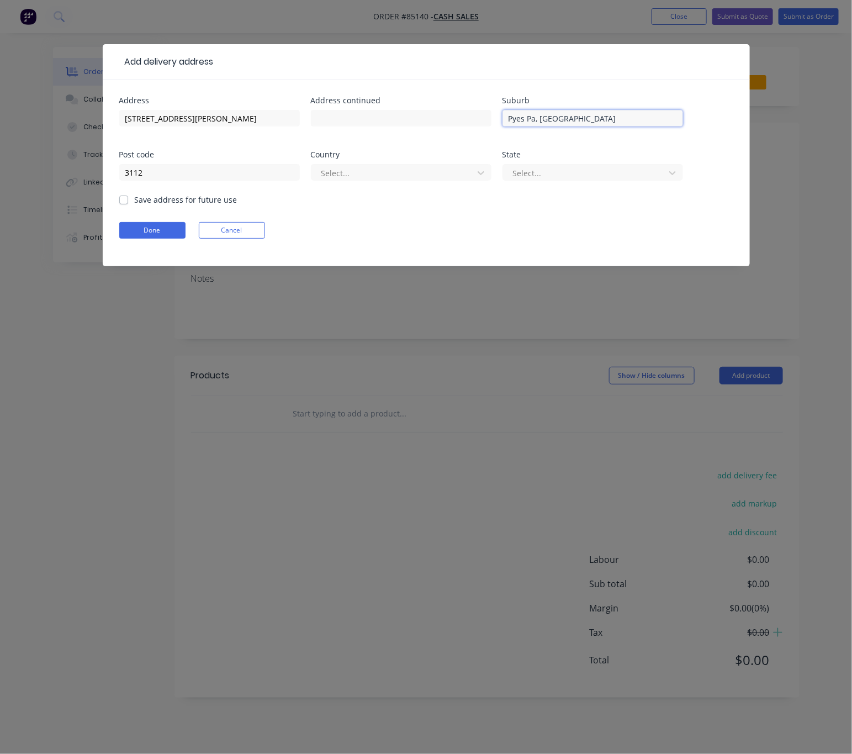
drag, startPoint x: 542, startPoint y: 121, endPoint x: 497, endPoint y: 120, distance: 44.2
click at [497, 120] on div "Address 14 Goodwin Crescent Address continued Suburb Pyes Pa, Tauranga Post cod…" at bounding box center [426, 145] width 614 height 97
drag, startPoint x: 515, startPoint y: 115, endPoint x: 510, endPoint y: 123, distance: 9.2
click at [510, 121] on input "Pyes Pa, Tauranga" at bounding box center [592, 118] width 181 height 17
drag, startPoint x: 575, startPoint y: 119, endPoint x: 540, endPoint y: 116, distance: 34.3
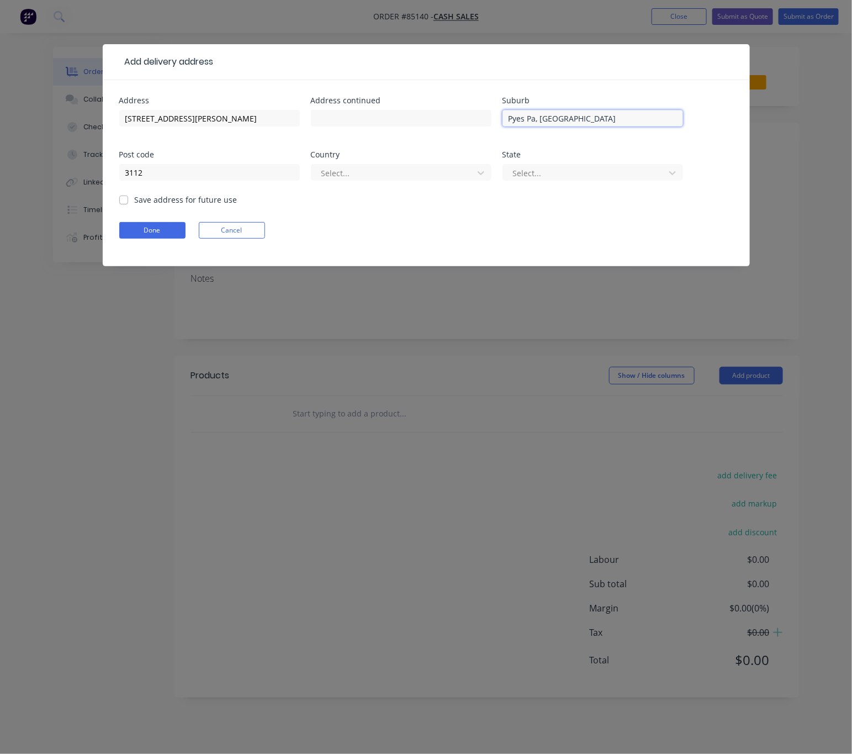
click at [540, 116] on input "Pyes Pa, Tauranga" at bounding box center [592, 118] width 181 height 17
type input "Pyes Pa,"
click at [410, 110] on input "text" at bounding box center [401, 118] width 181 height 17
paste input "Tauranga"
type input "Tauranga"
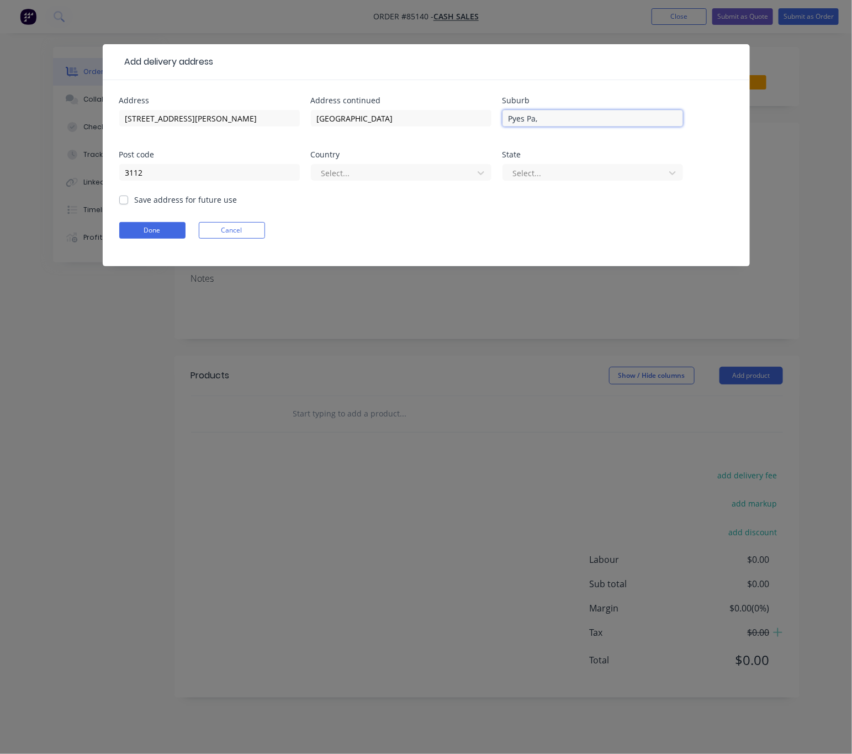
click at [542, 119] on input "Pyes Pa," at bounding box center [592, 118] width 181 height 17
type input "Pyes Pa"
click at [398, 178] on div at bounding box center [393, 173] width 147 height 14
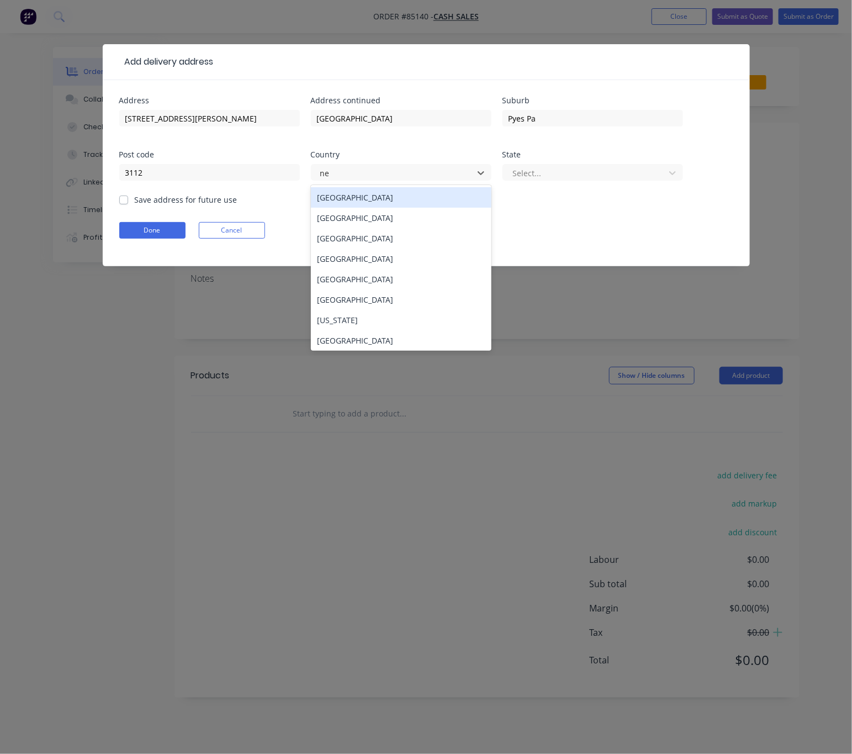
type input "new"
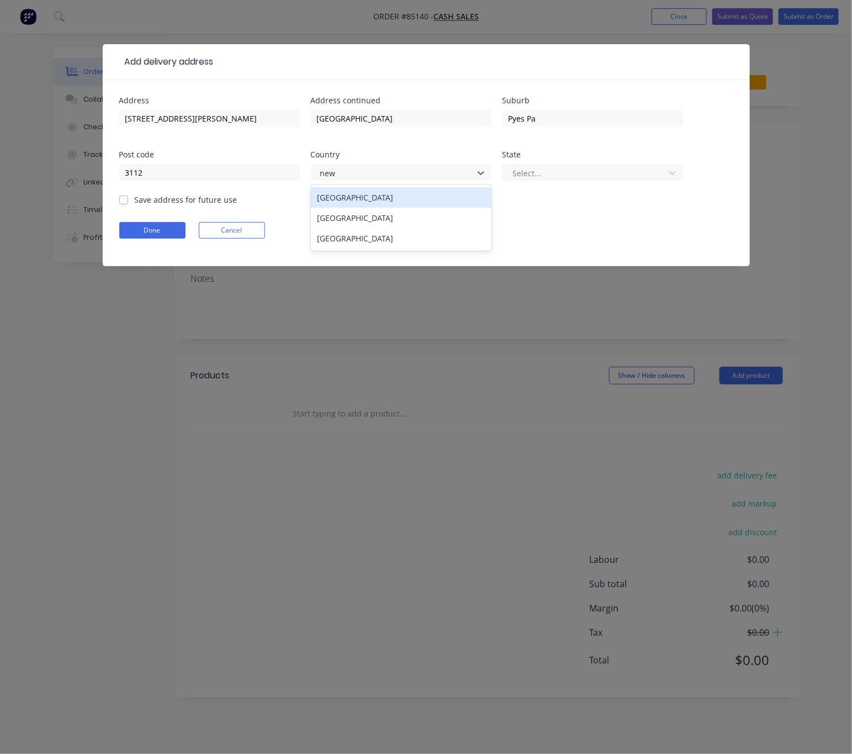
click at [416, 220] on div "New Zealand" at bounding box center [401, 218] width 181 height 20
click at [527, 178] on div at bounding box center [585, 173] width 147 height 14
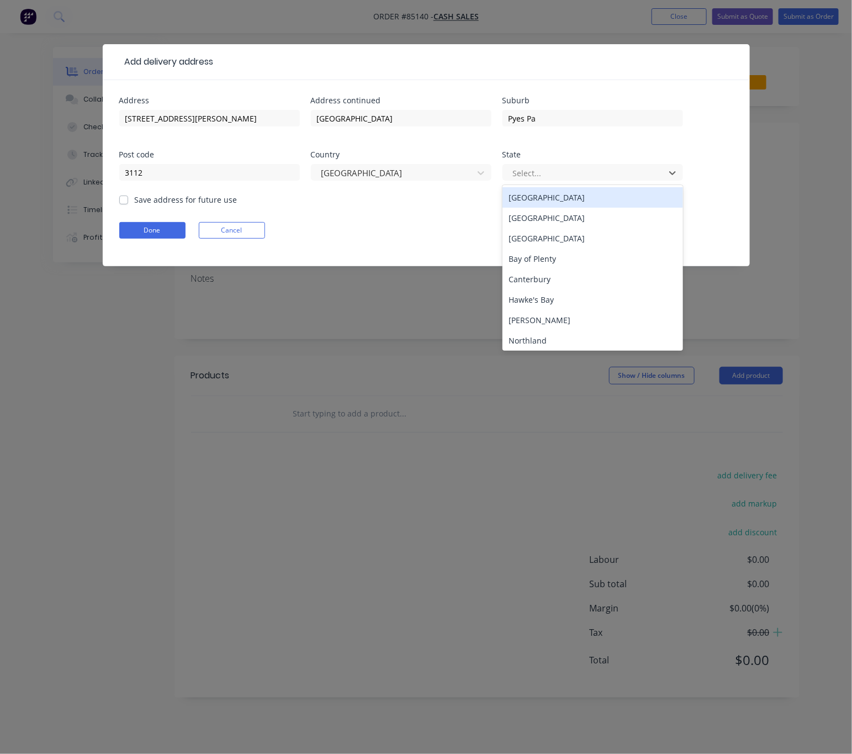
click at [543, 204] on div "North Island" at bounding box center [592, 197] width 181 height 20
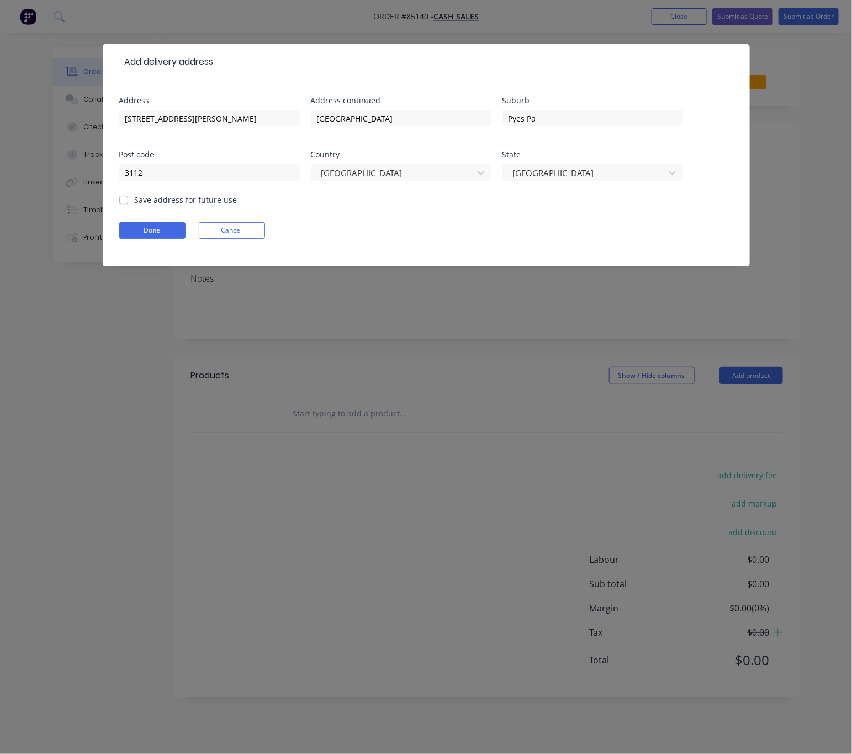
click at [135, 197] on label "Save address for future use" at bounding box center [186, 200] width 103 height 12
click at [120, 197] on input "Save address for future use" at bounding box center [123, 199] width 9 height 10
checkbox input "true"
click at [150, 234] on button "Done" at bounding box center [152, 230] width 66 height 17
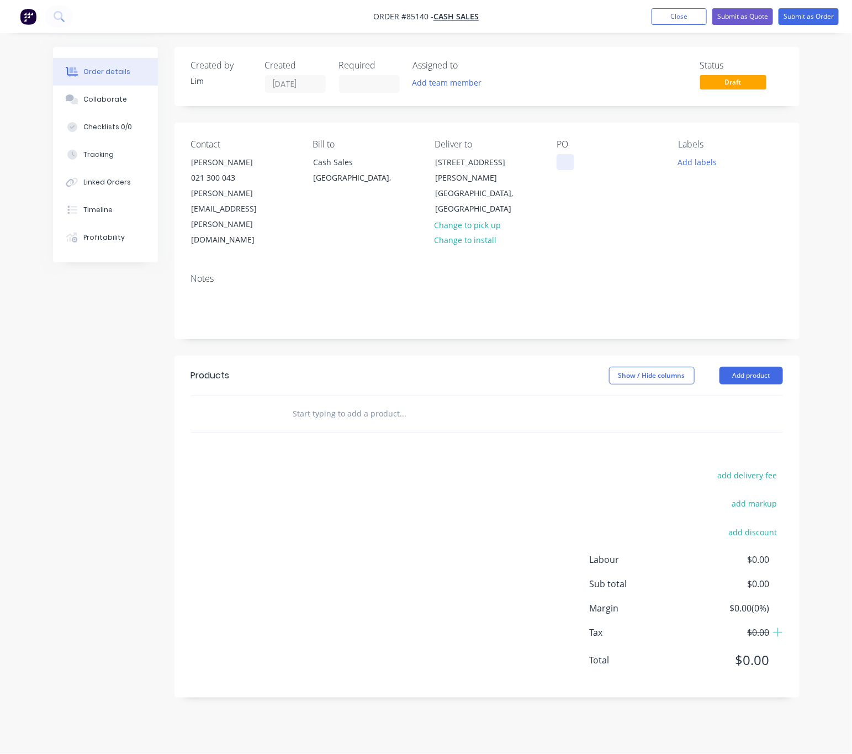
click at [566, 160] on div at bounding box center [565, 162] width 18 height 16
click at [714, 161] on button "Add labels" at bounding box center [697, 161] width 51 height 15
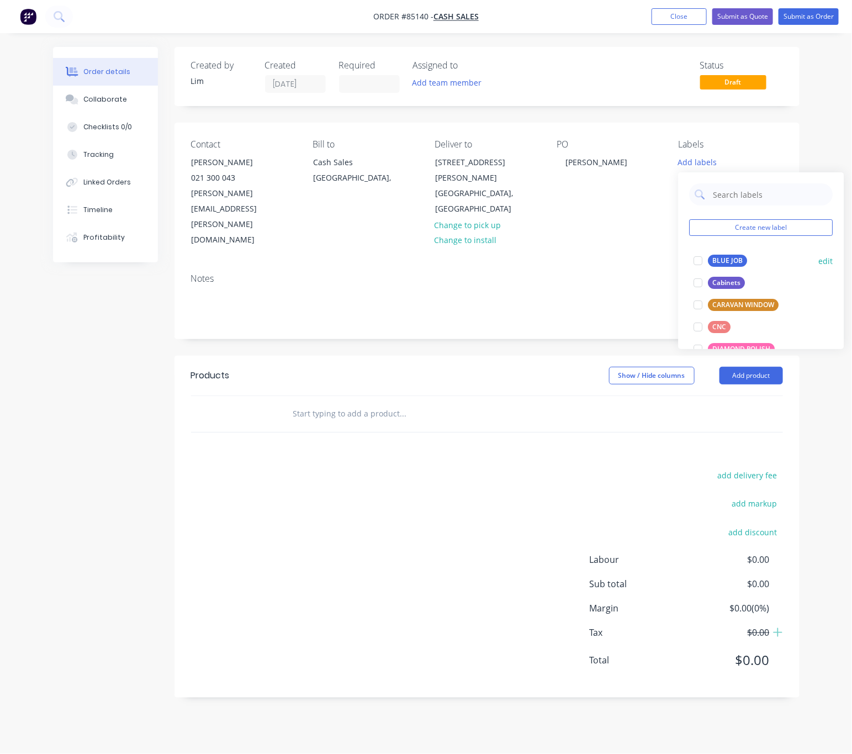
click at [729, 262] on div "BLUE JOB" at bounding box center [727, 261] width 39 height 12
drag, startPoint x: 507, startPoint y: 487, endPoint x: 490, endPoint y: 485, distance: 17.3
click at [505, 487] on div "add delivery fee add markup add discount Labour $0.00 Sub total $0.00 Margin $0…" at bounding box center [487, 574] width 592 height 213
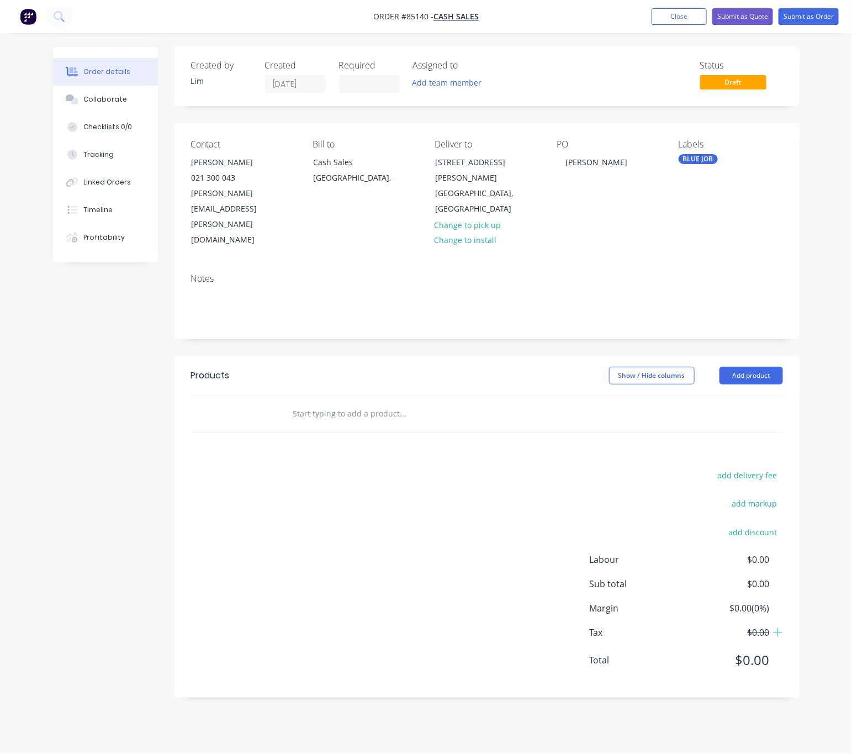
click at [714, 156] on div "BLUE JOB" at bounding box center [697, 159] width 39 height 10
click at [728, 277] on div "STOCK" at bounding box center [723, 278] width 30 height 12
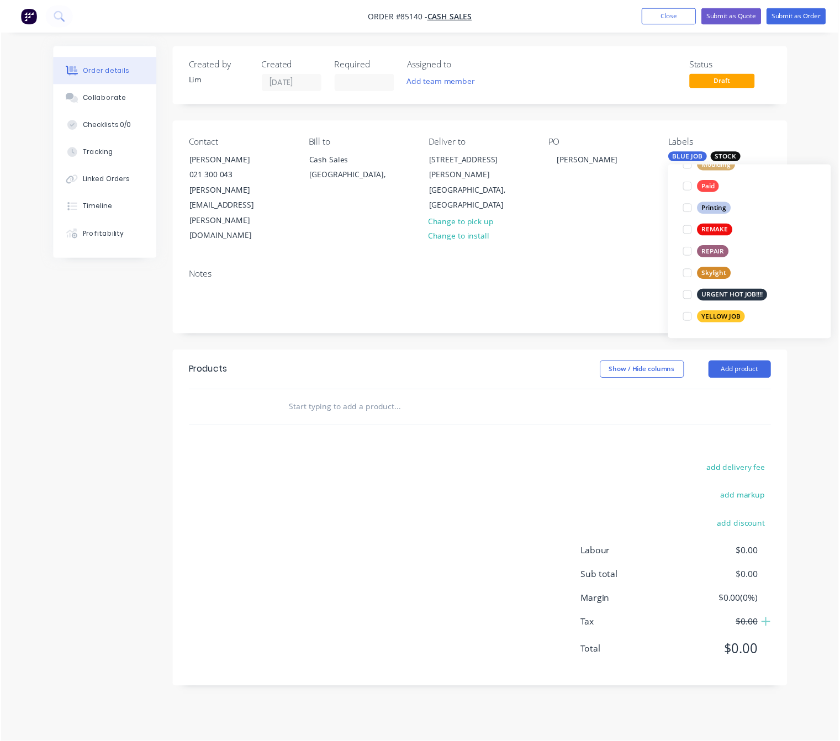
scroll to position [2, 0]
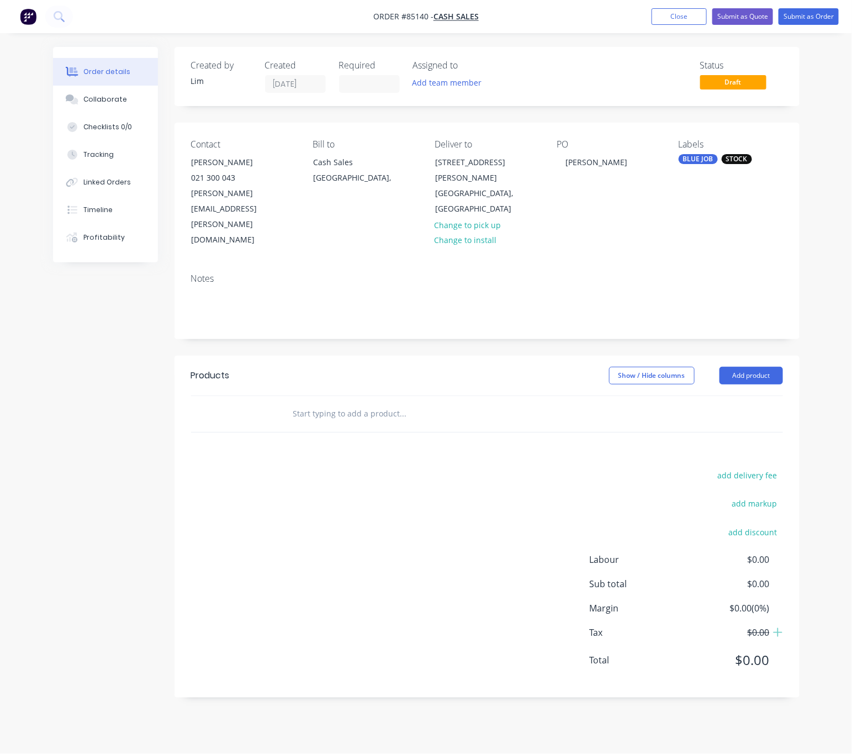
drag, startPoint x: 436, startPoint y: 450, endPoint x: 431, endPoint y: 448, distance: 5.7
click at [434, 468] on div "add delivery fee add markup add discount Labour $0.00 Sub total $0.00 Margin $0…" at bounding box center [487, 574] width 592 height 213
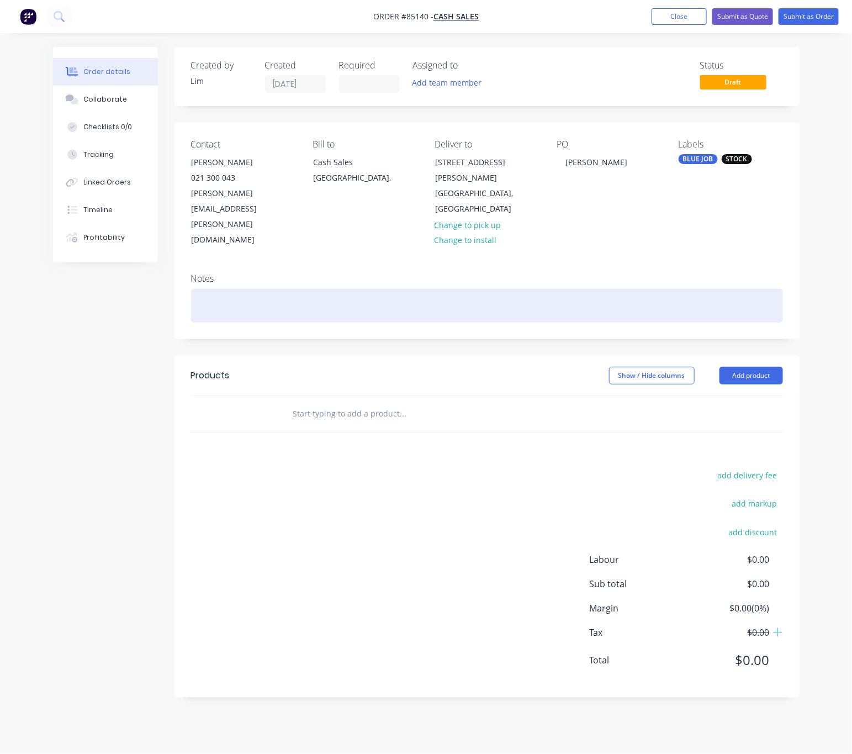
click at [238, 289] on div at bounding box center [487, 306] width 592 height 34
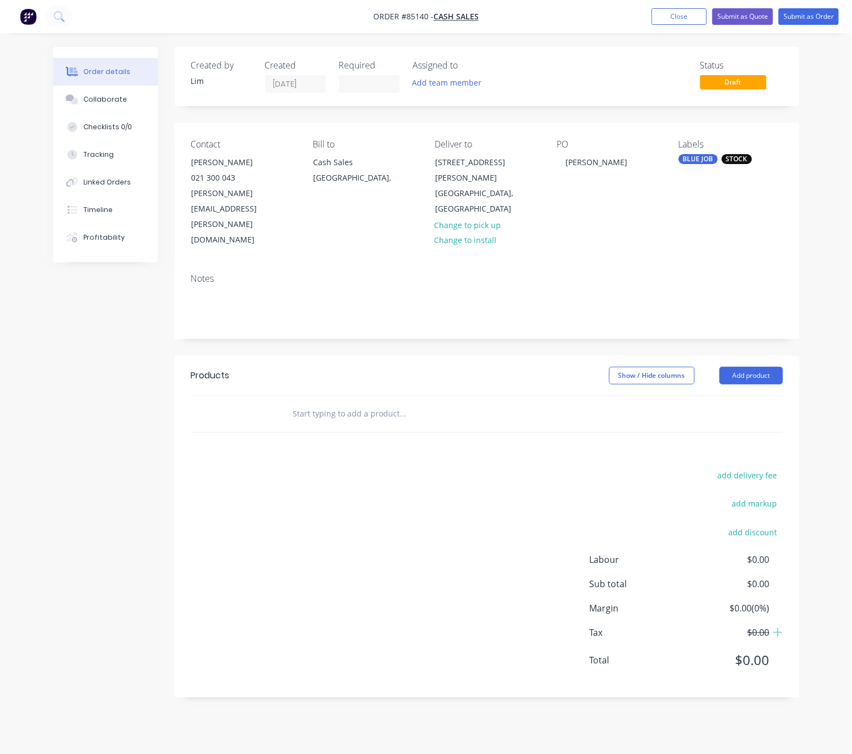
click at [310, 402] on input "text" at bounding box center [403, 413] width 221 height 22
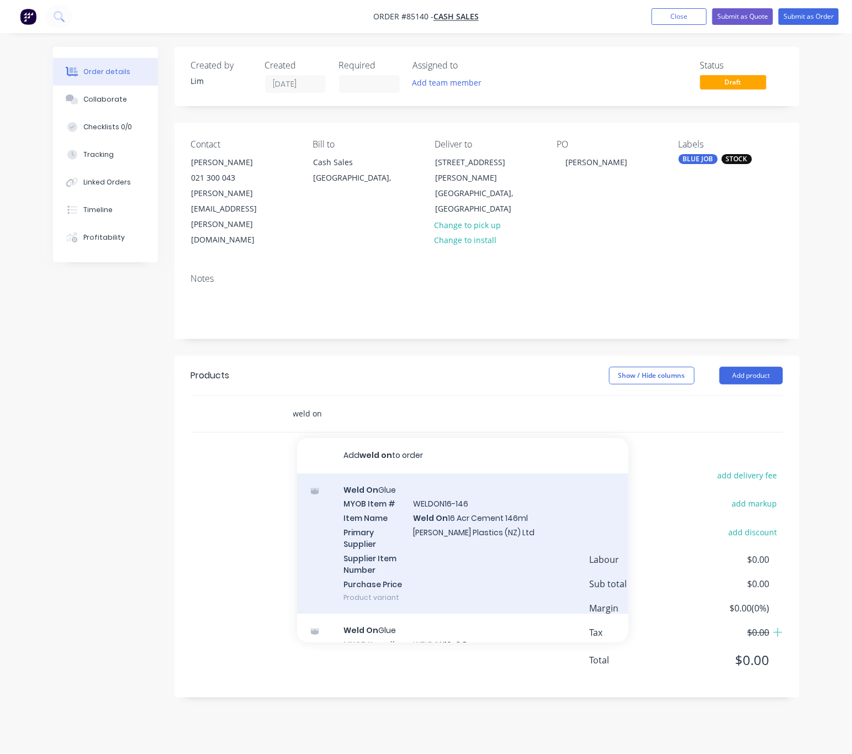
type input "weld on"
click at [530, 497] on div "Weld On Glue MYOB Item # WELDON16-146 Item Name Weld On 16 Acr Cement 146ml Pri…" at bounding box center [462, 543] width 331 height 141
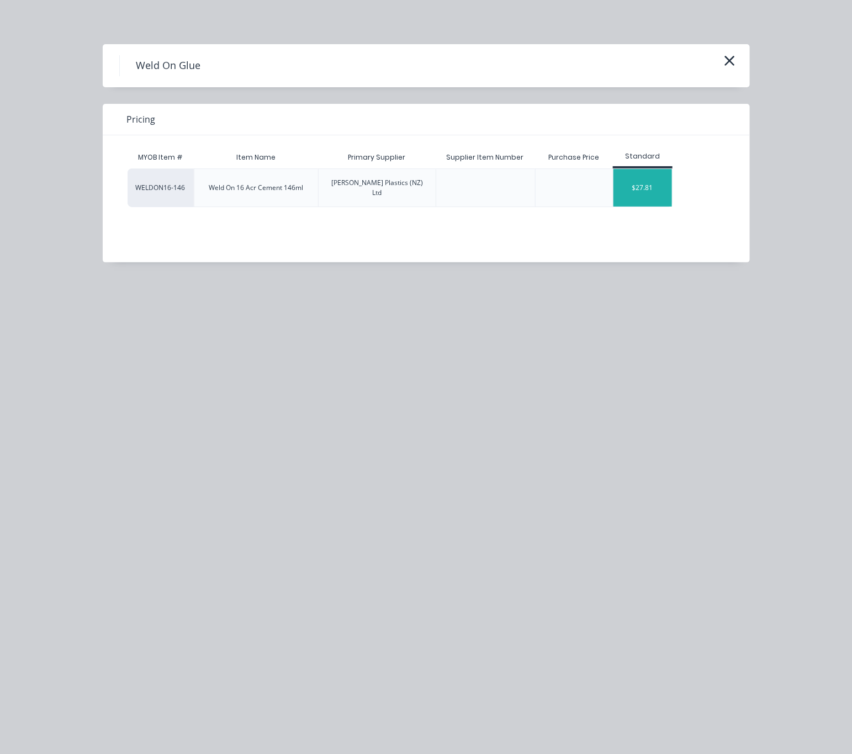
click at [661, 191] on div "$27.81" at bounding box center [642, 188] width 59 height 38
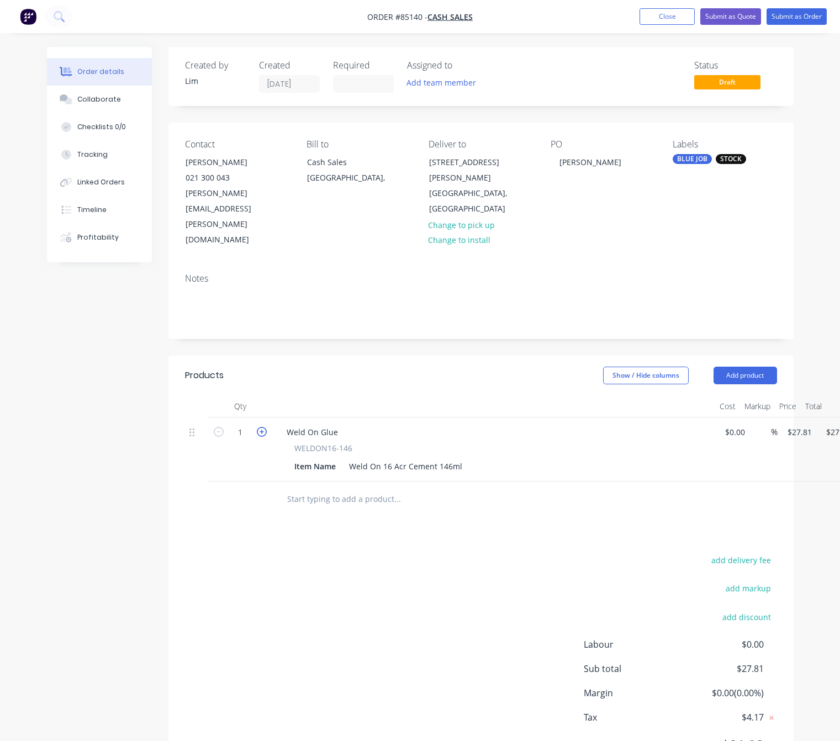
click at [263, 427] on icon "button" at bounding box center [262, 432] width 10 height 10
type input "2"
type input "$55.62"
click at [358, 509] on div "Products Show / Hide columns Add product Qty Cost Markup Price Total 2 Weld On …" at bounding box center [480, 569] width 625 height 427
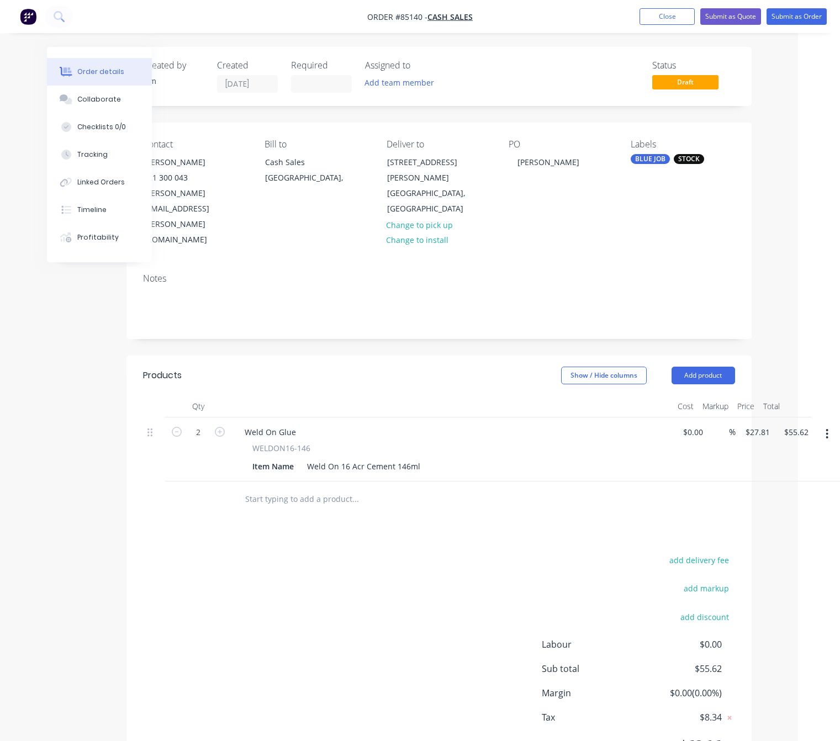
click at [320, 553] on div "add delivery fee add markup add discount Labour $0.00 Sub total $55.62 Margin $…" at bounding box center [439, 659] width 592 height 213
click at [786, 20] on button "Submit as Order" at bounding box center [796, 16] width 60 height 17
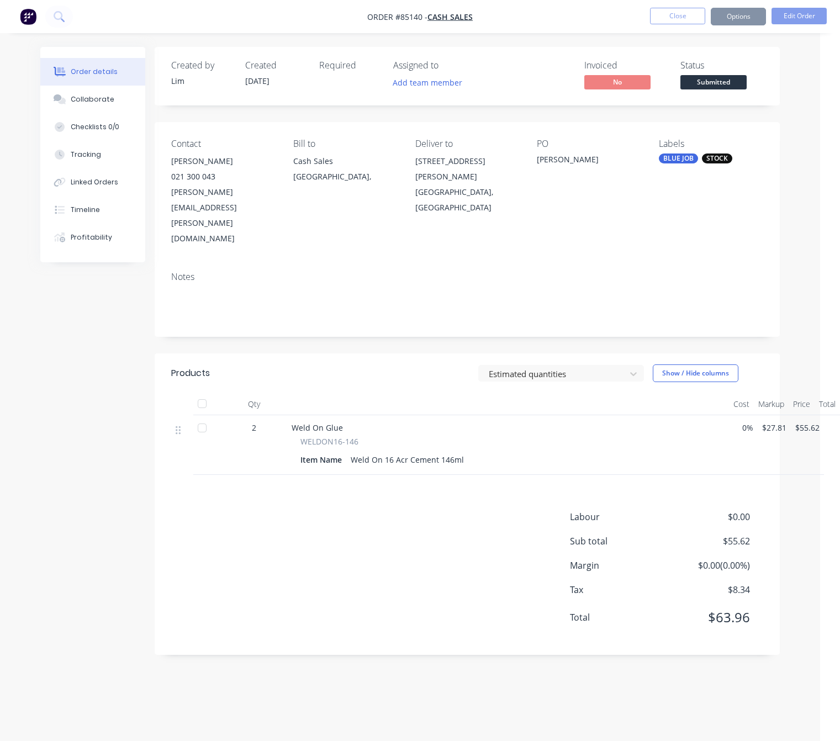
scroll to position [0, 0]
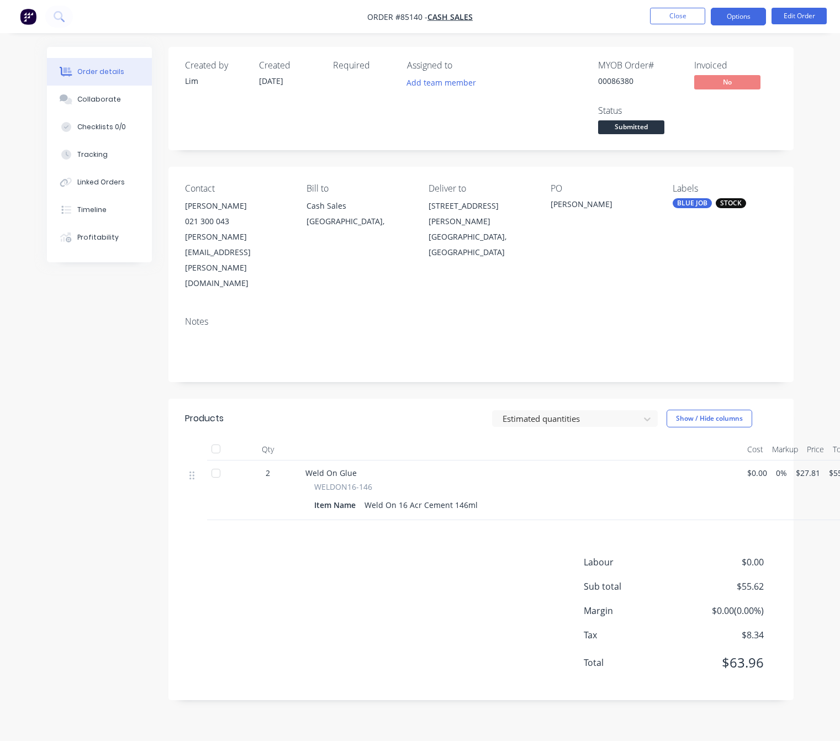
click at [734, 20] on button "Options" at bounding box center [738, 17] width 55 height 18
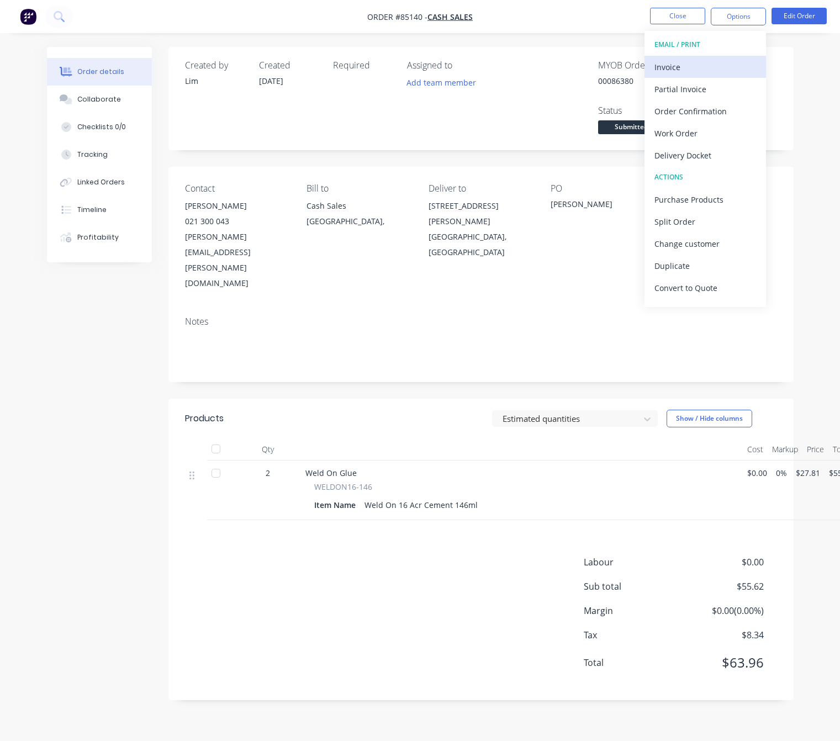
click at [711, 68] on div "Invoice" at bounding box center [705, 67] width 102 height 16
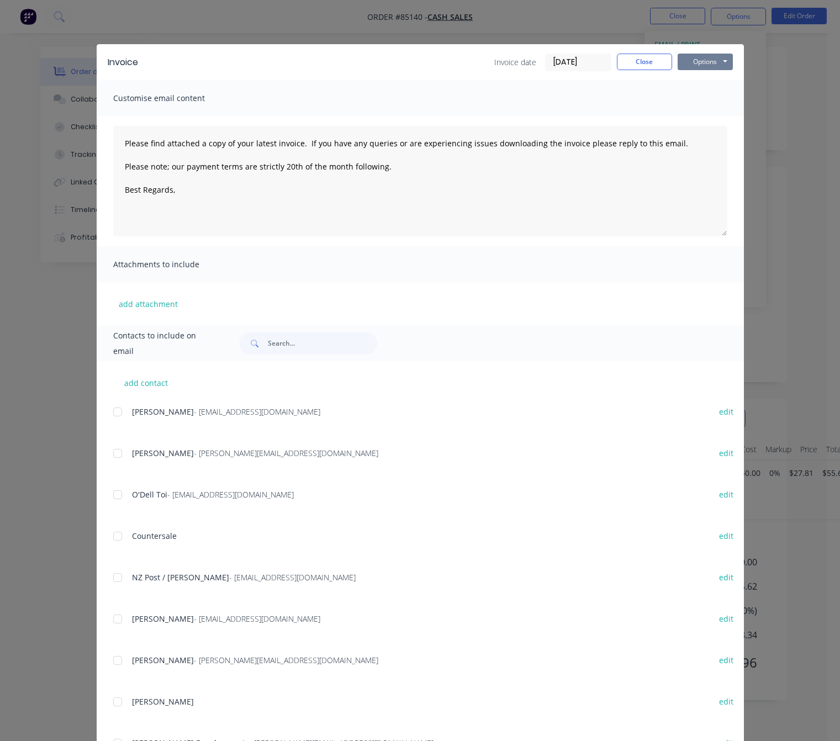
click at [713, 63] on button "Options" at bounding box center [704, 62] width 55 height 17
click at [717, 80] on button "Preview" at bounding box center [712, 81] width 71 height 18
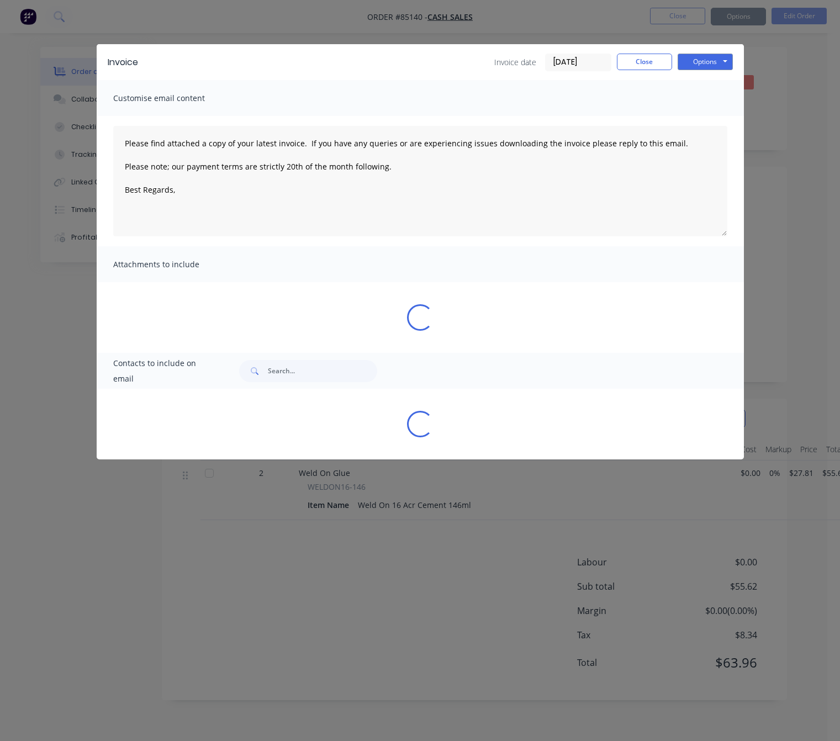
type textarea "Please find attached a copy of your latest invoice. If you have any queries or …"
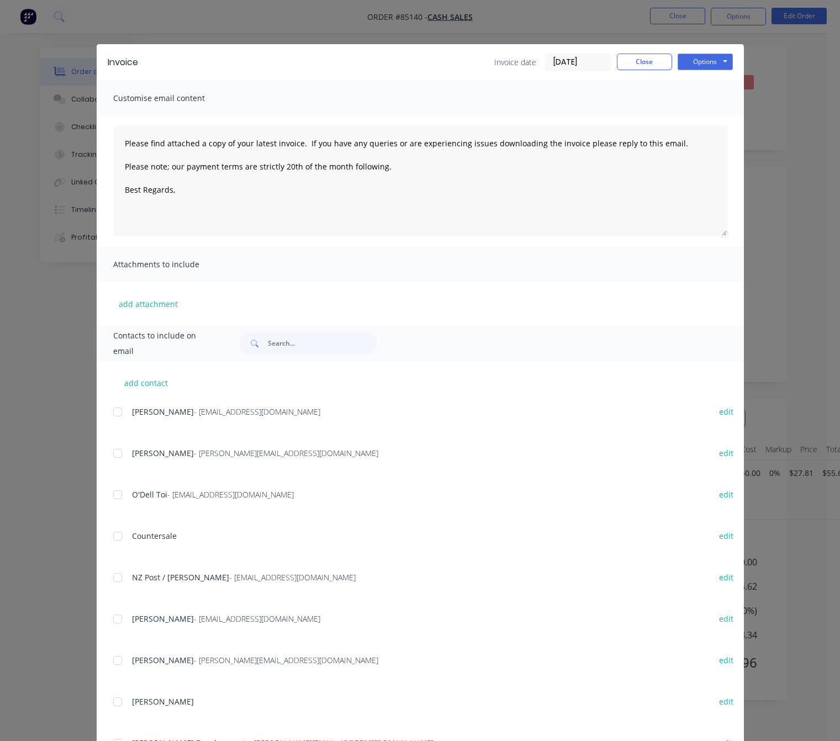
click at [635, 70] on div "Invoice Invoice date 08/10/25 Close Options Preview Print Email" at bounding box center [420, 62] width 647 height 36
click at [635, 65] on button "Close" at bounding box center [644, 62] width 55 height 17
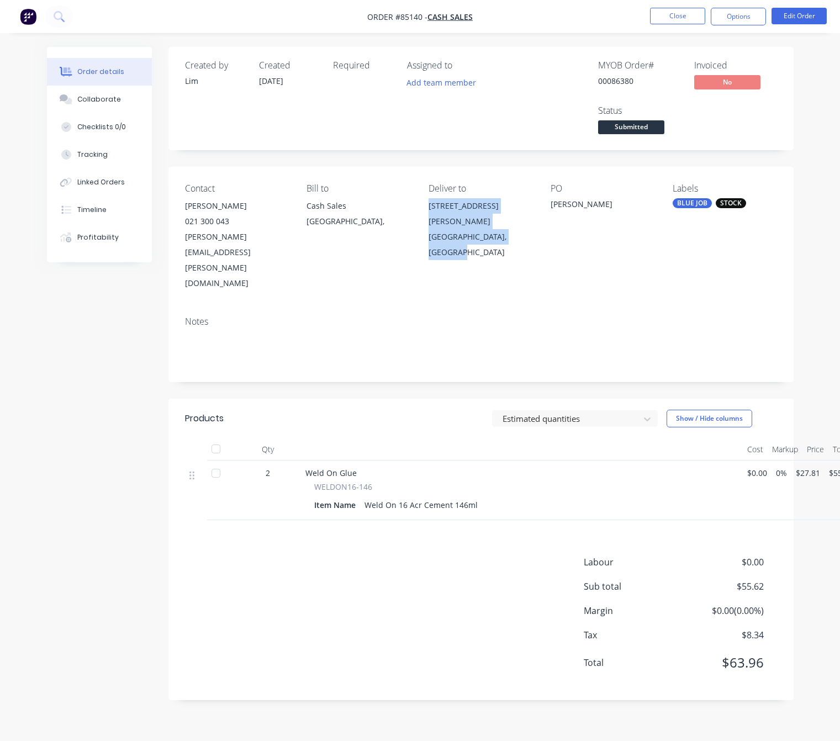
drag, startPoint x: 530, startPoint y: 241, endPoint x: 426, endPoint y: 212, distance: 108.2
click at [426, 212] on div "Contact Craig 021 300 043 craig.leroux@karchur.com Bill to Cash Sales Auckland,…" at bounding box center [480, 237] width 625 height 141
click at [136, 501] on div "Created by Lim Created 08/10/25 Required Assigned to Add team member MYOB Order…" at bounding box center [420, 382] width 746 height 670
click at [369, 555] on div "Labour $0.00 Sub total $55.62 Margin $0.00 ( 0.00 %) Tax $8.34 Total $63.96" at bounding box center [481, 619] width 592 height 128
click at [738, 14] on button "Options" at bounding box center [738, 17] width 55 height 18
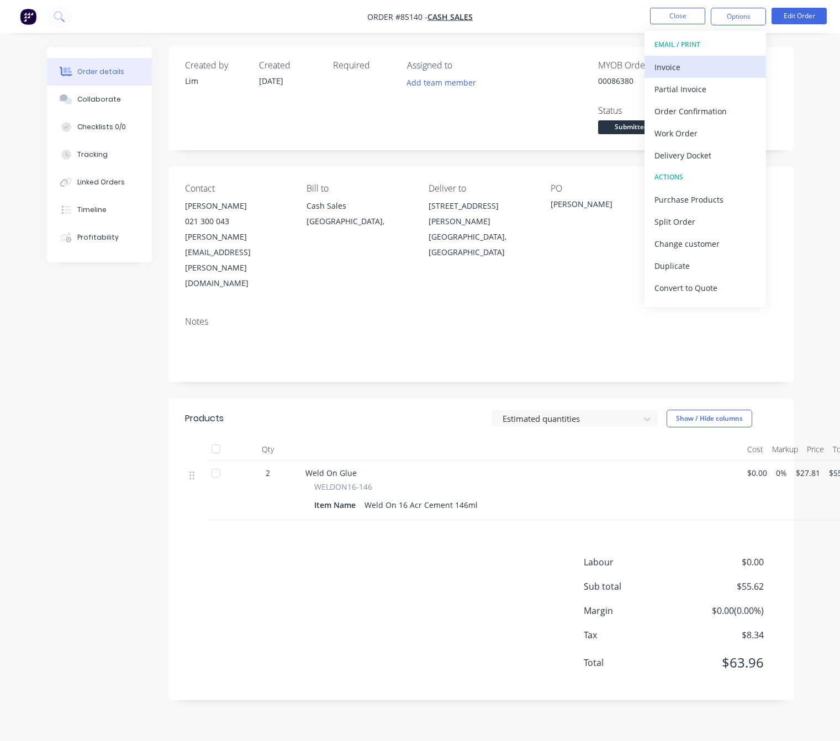
click at [711, 73] on div "Invoice" at bounding box center [705, 67] width 102 height 16
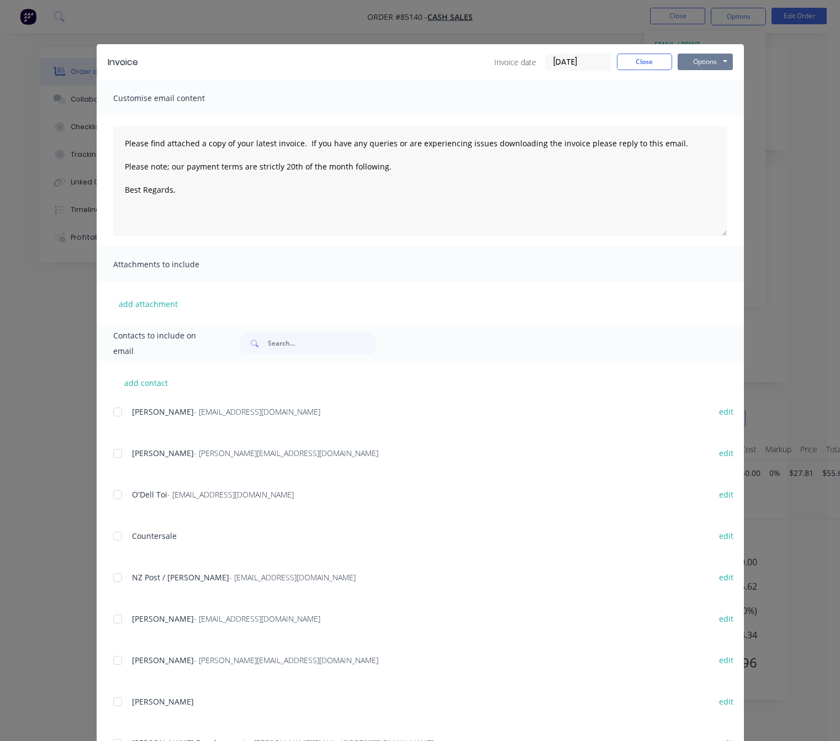
click at [713, 56] on button "Options" at bounding box center [704, 62] width 55 height 17
click at [713, 83] on button "Preview" at bounding box center [712, 81] width 71 height 18
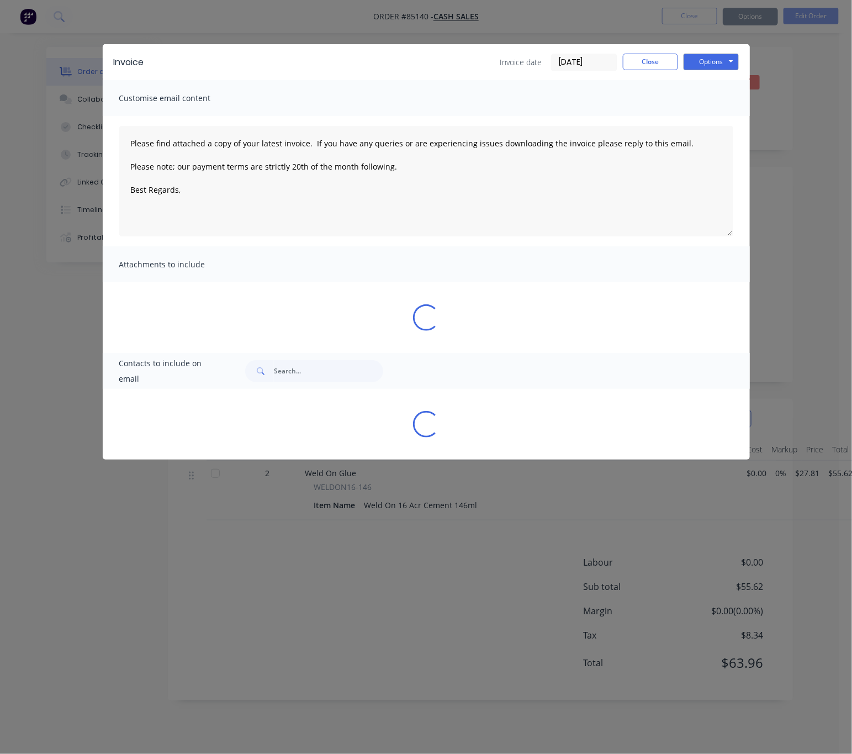
type textarea "Please find attached a copy of your latest invoice. If you have any queries or …"
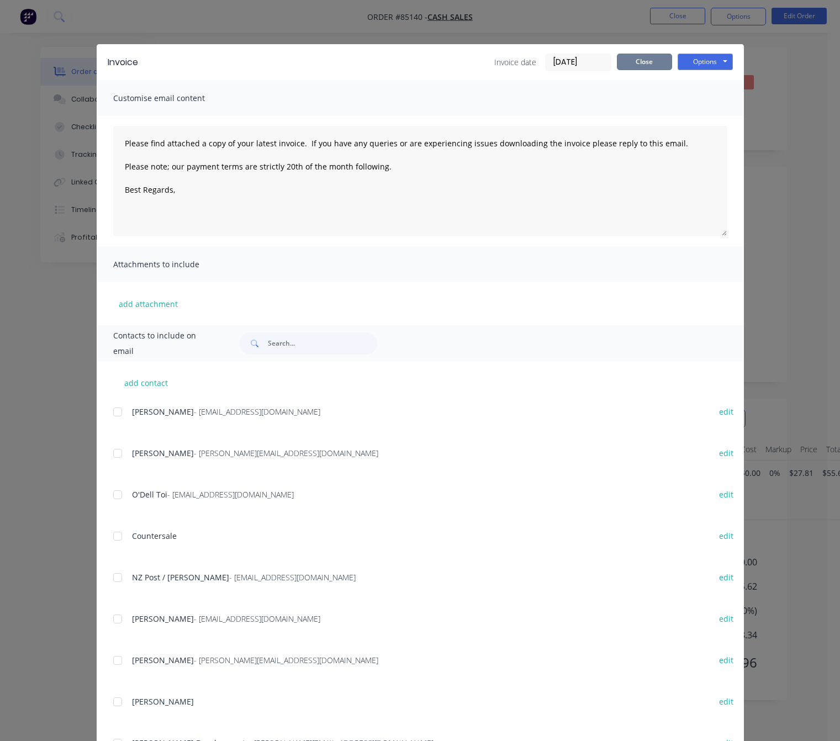
click at [646, 68] on button "Close" at bounding box center [644, 62] width 55 height 17
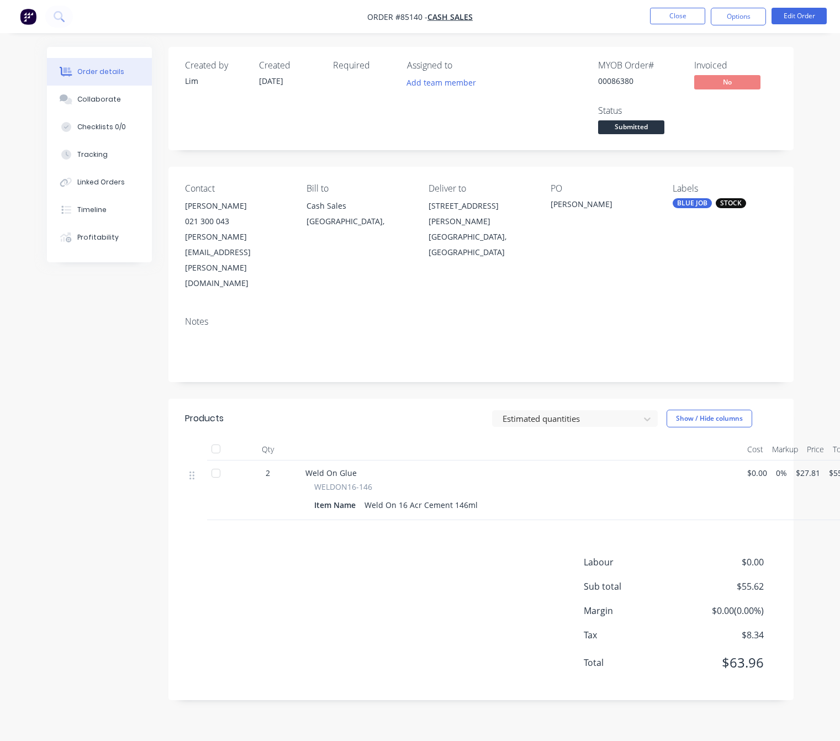
drag, startPoint x: 423, startPoint y: 203, endPoint x: 403, endPoint y: 224, distance: 28.9
click at [485, 213] on div "Contact Craig 021 300 043 craig.leroux@karchur.com Bill to Cash Sales Auckland,…" at bounding box center [480, 237] width 625 height 141
click at [444, 157] on div "Created by Lim Created 08/10/25 Required Assigned to Add team member MYOB Order…" at bounding box center [480, 373] width 625 height 653
drag, startPoint x: 431, startPoint y: 204, endPoint x: 489, endPoint y: 216, distance: 59.1
click at [489, 216] on div "14 Goodwin Crescent Tauranga" at bounding box center [480, 213] width 104 height 31
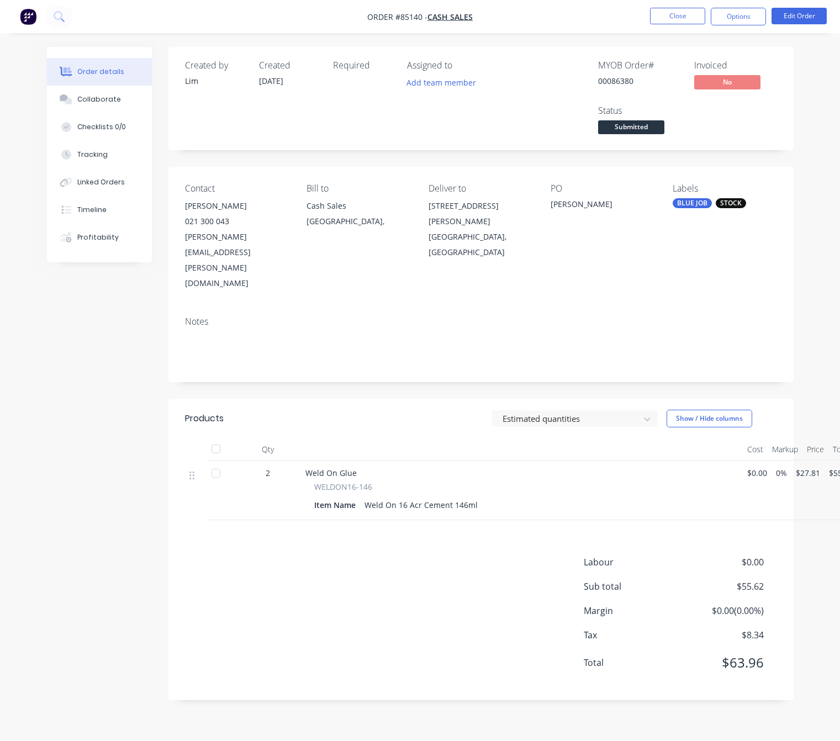
click at [454, 308] on div "Notes" at bounding box center [480, 345] width 625 height 74
drag, startPoint x: 422, startPoint y: 205, endPoint x: 503, endPoint y: 205, distance: 81.2
click at [503, 205] on div "Contact Craig 021 300 043 craig.leroux@karchur.com Bill to Cash Sales Auckland,…" at bounding box center [480, 237] width 625 height 141
copy div "14 Goodwin Crescen"
click at [795, 32] on nav "Order #85140 - Cash Sales Close Options Edit Order" at bounding box center [420, 16] width 840 height 33
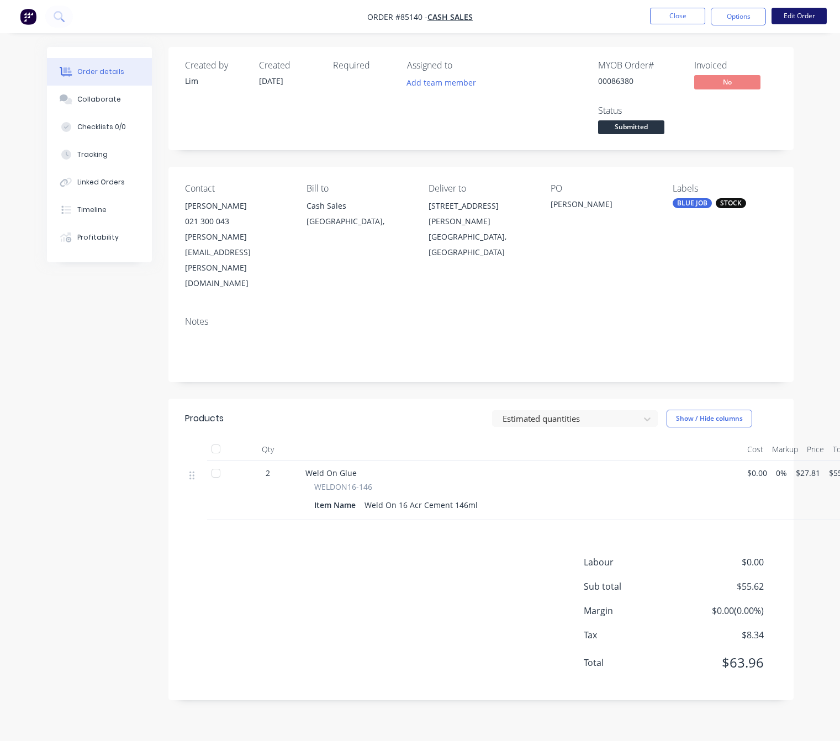
click at [795, 15] on button "Edit Order" at bounding box center [798, 16] width 55 height 17
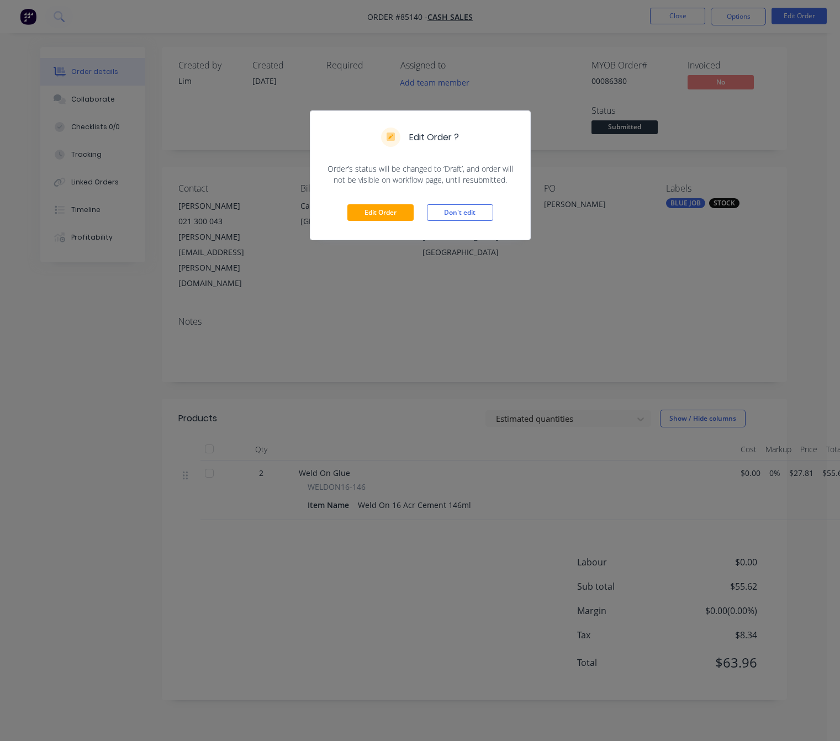
click at [390, 224] on div "Edit Order Don't edit" at bounding box center [420, 212] width 220 height 54
click at [389, 221] on button "Edit Order" at bounding box center [380, 212] width 66 height 17
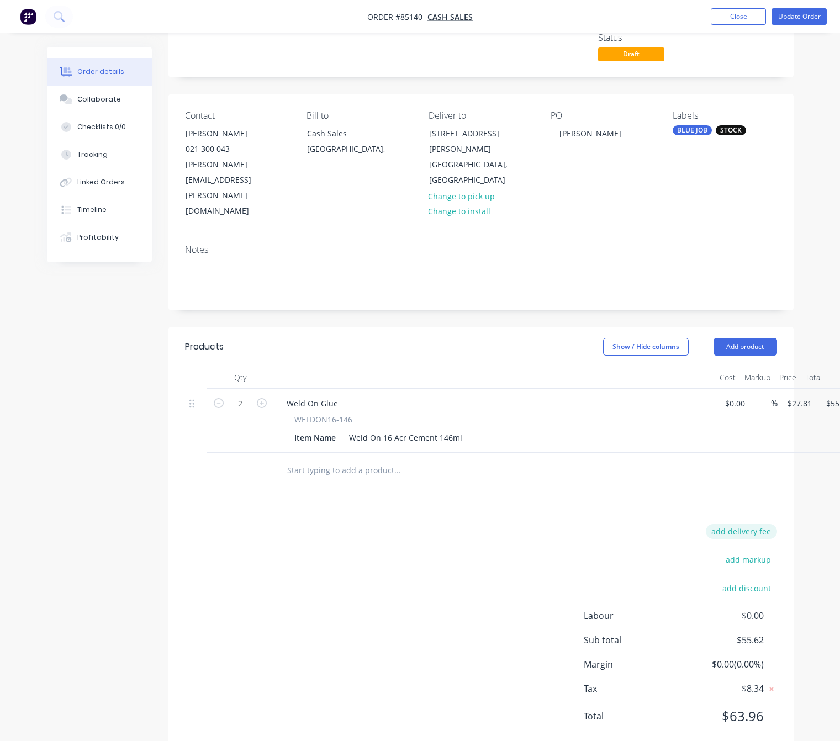
click at [752, 524] on button "add delivery fee" at bounding box center [741, 531] width 71 height 15
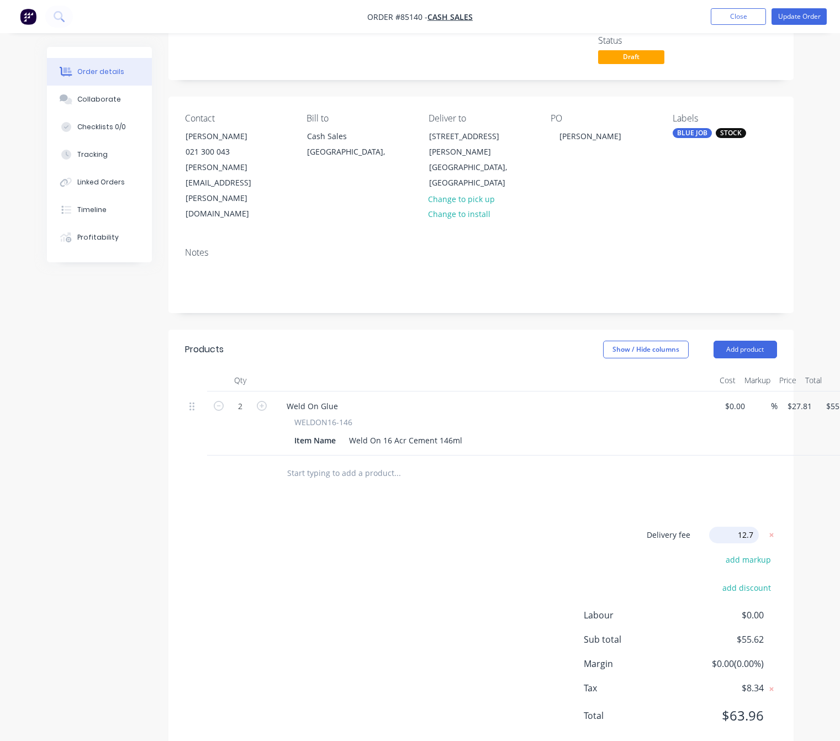
type input "12.70"
click at [491, 527] on div "Delivery fee Delivery fee Delivery fee name (Optional) 12.70 12.70 $0 add marku…" at bounding box center [481, 632] width 592 height 210
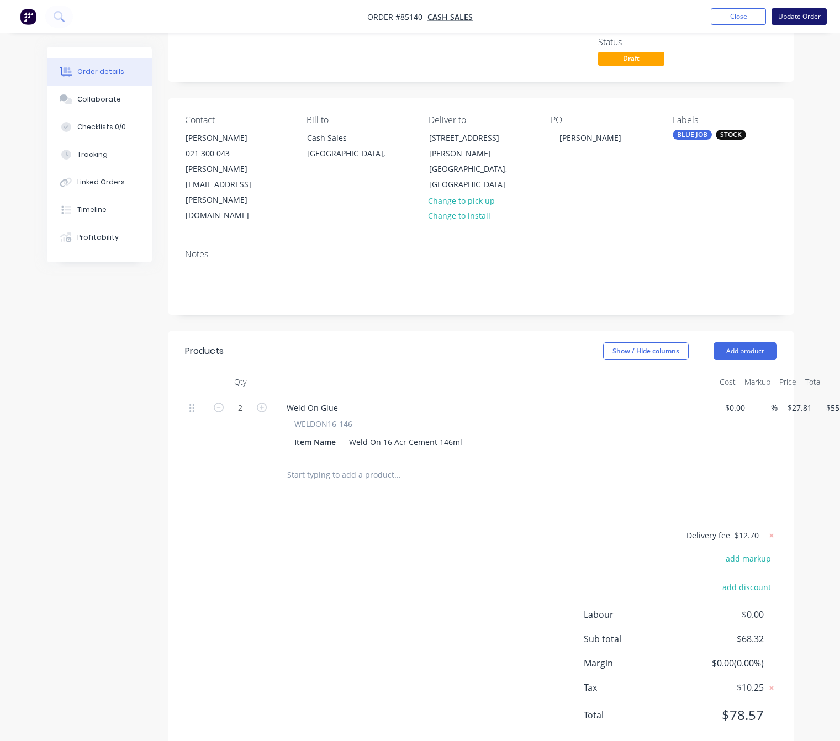
click at [794, 20] on button "Update Order" at bounding box center [798, 16] width 55 height 17
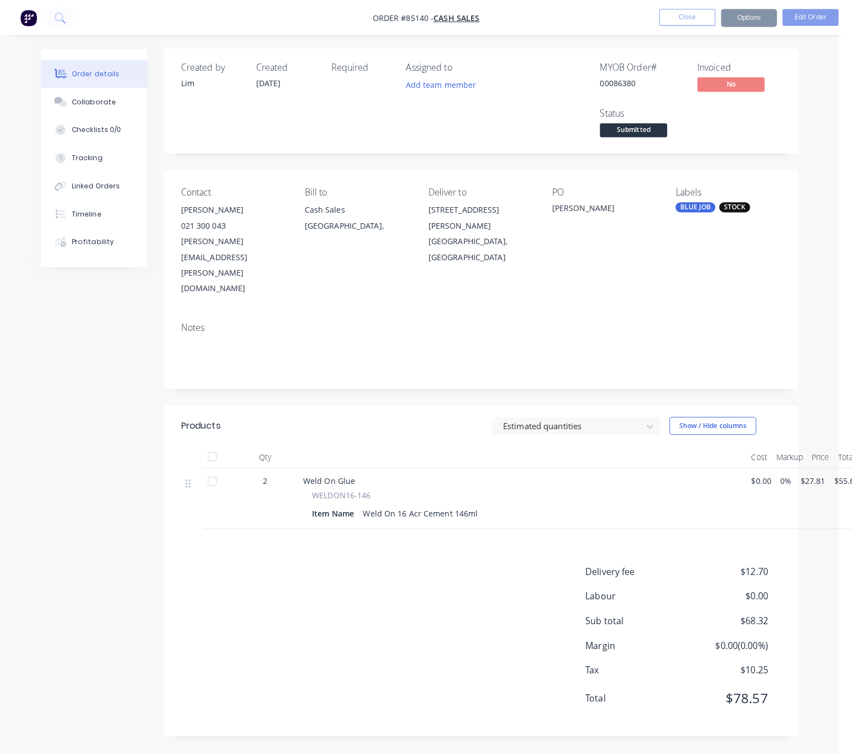
scroll to position [0, 0]
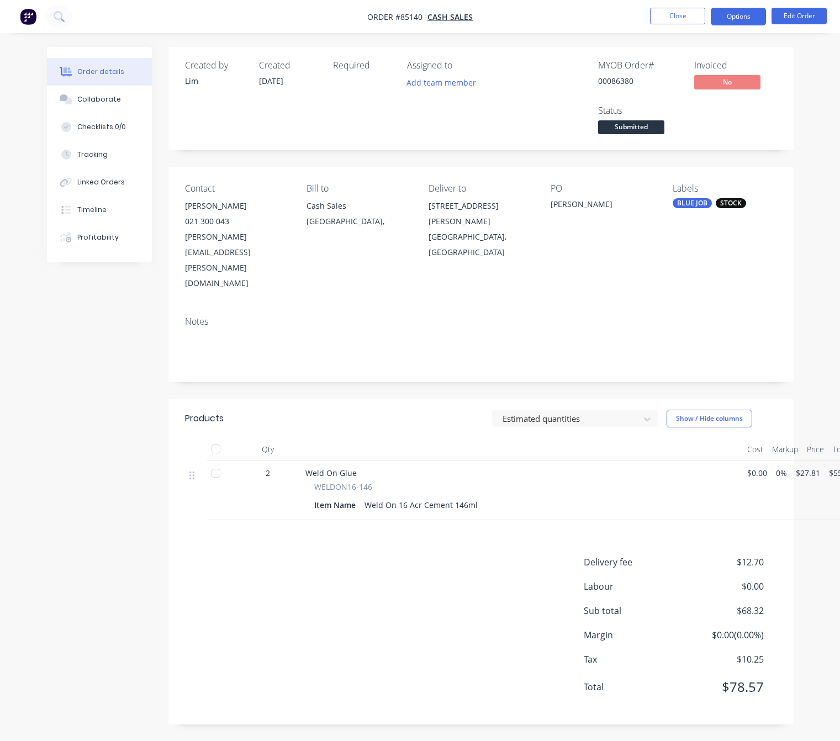
click at [731, 17] on button "Options" at bounding box center [738, 17] width 55 height 18
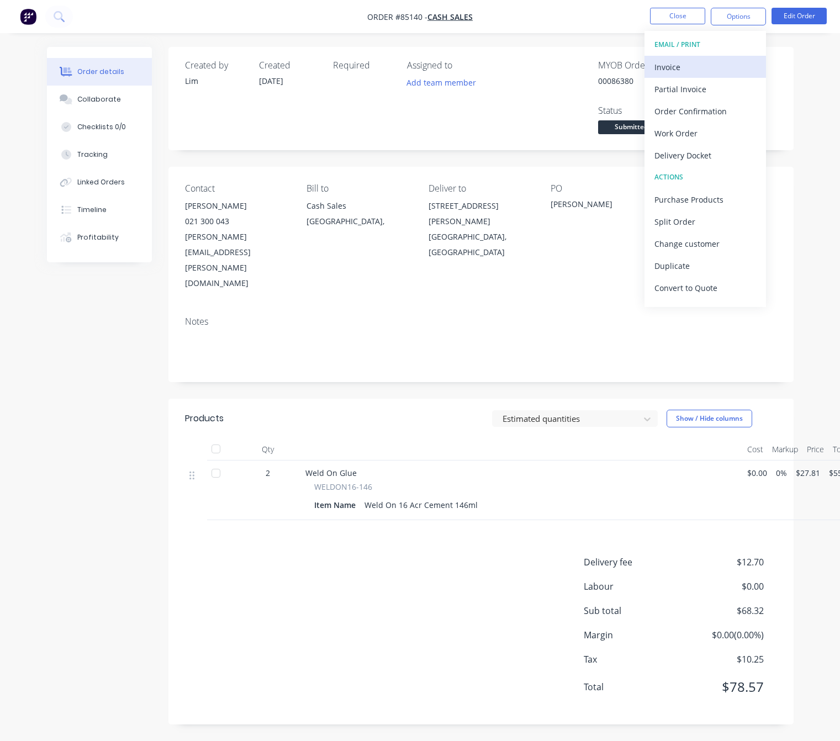
click at [690, 67] on div "Invoice" at bounding box center [705, 67] width 102 height 16
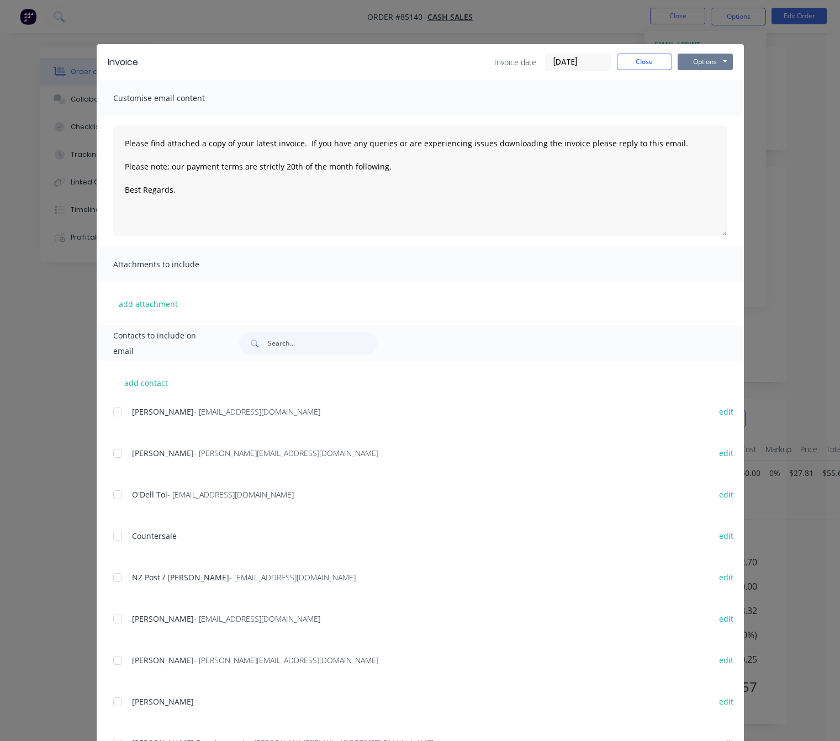
click at [684, 61] on button "Options" at bounding box center [704, 62] width 55 height 17
click at [699, 78] on button "Preview" at bounding box center [712, 81] width 71 height 18
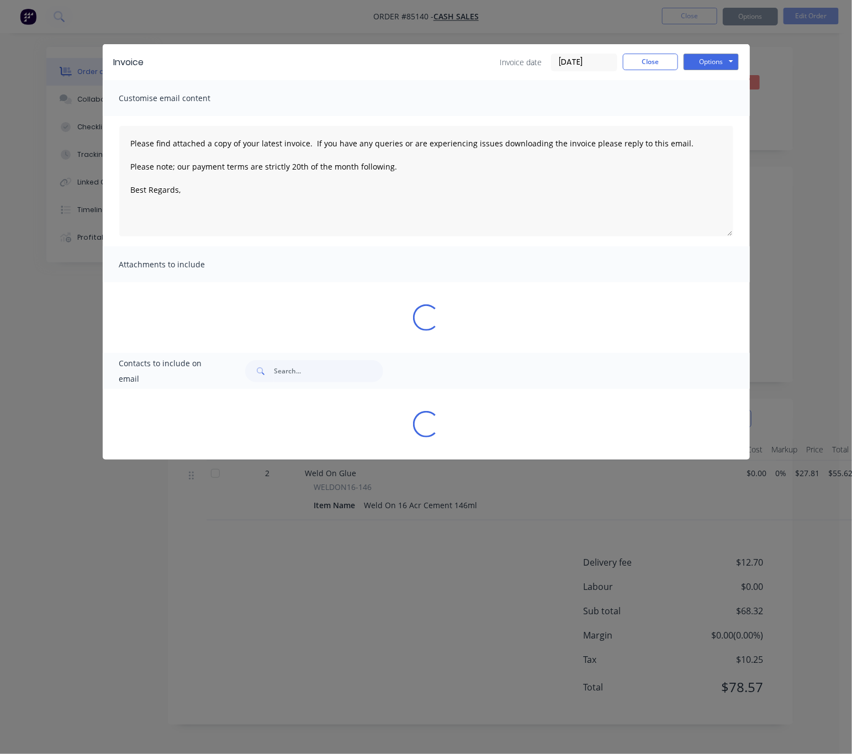
type textarea "Please find attached a copy of your latest invoice. If you have any queries or …"
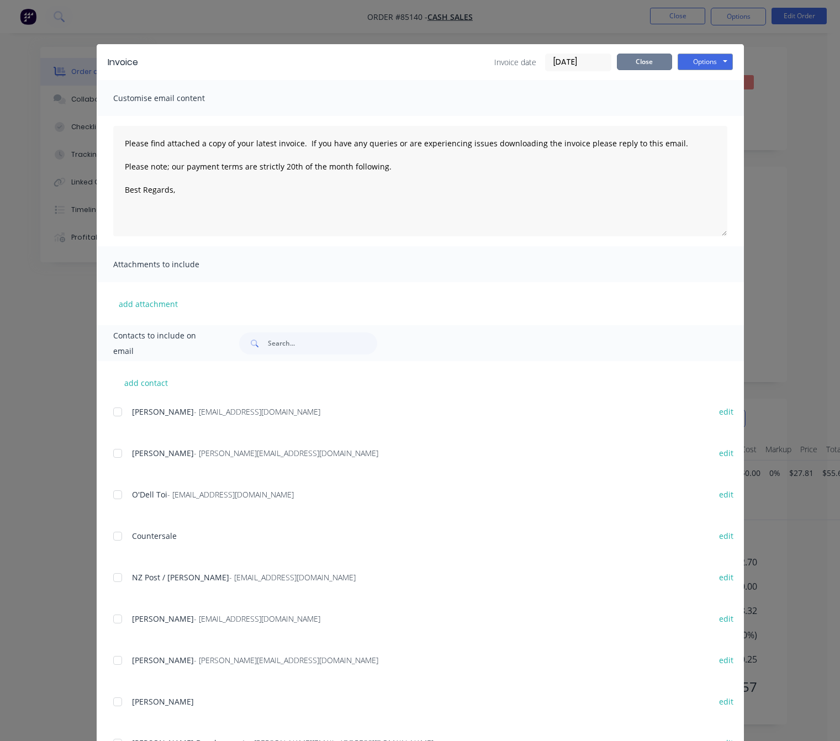
click at [634, 59] on button "Close" at bounding box center [644, 62] width 55 height 17
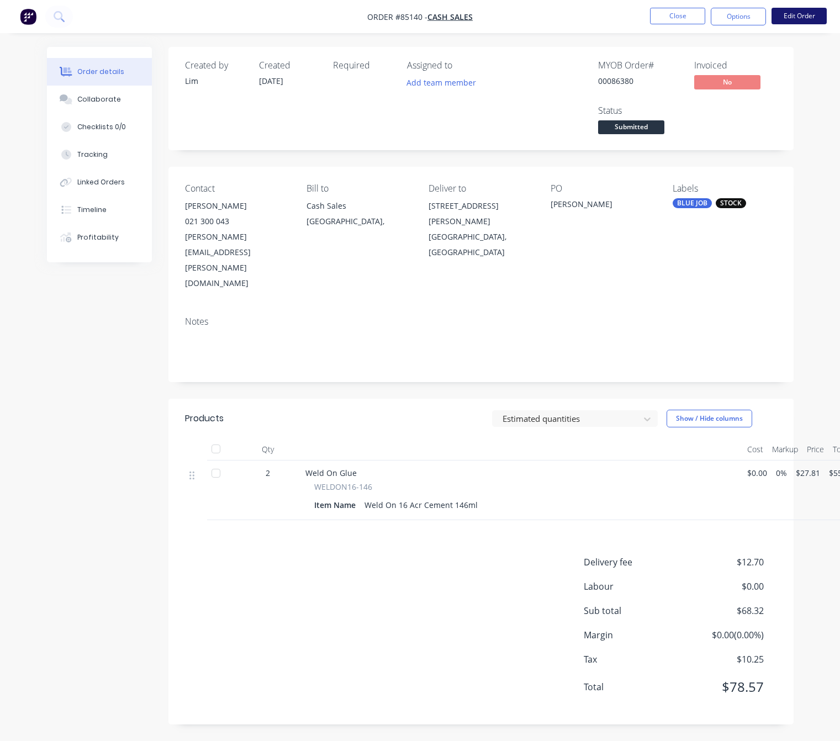
click at [807, 10] on button "Edit Order" at bounding box center [798, 16] width 55 height 17
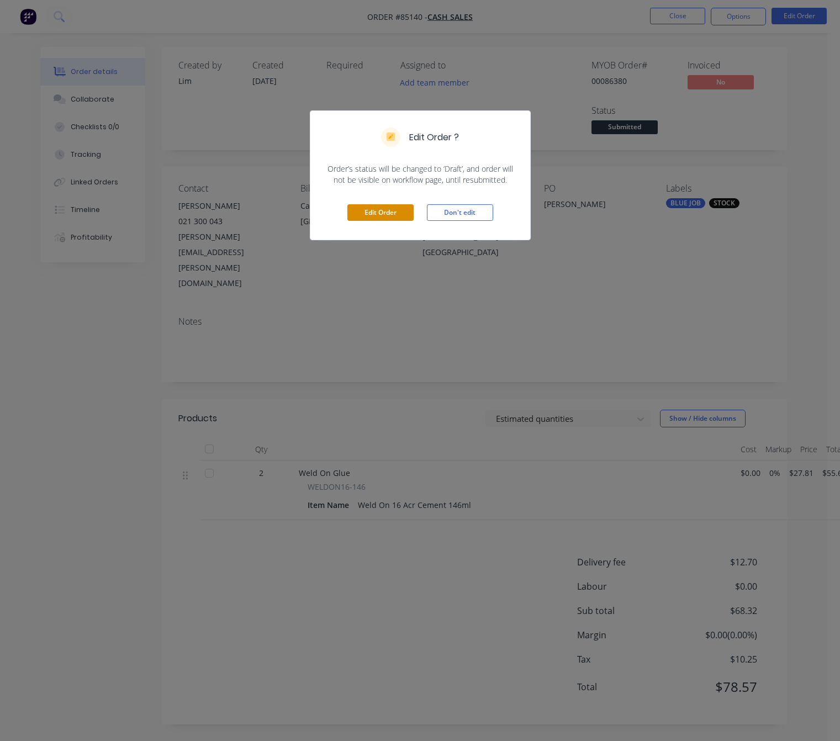
click at [378, 210] on button "Edit Order" at bounding box center [380, 212] width 66 height 17
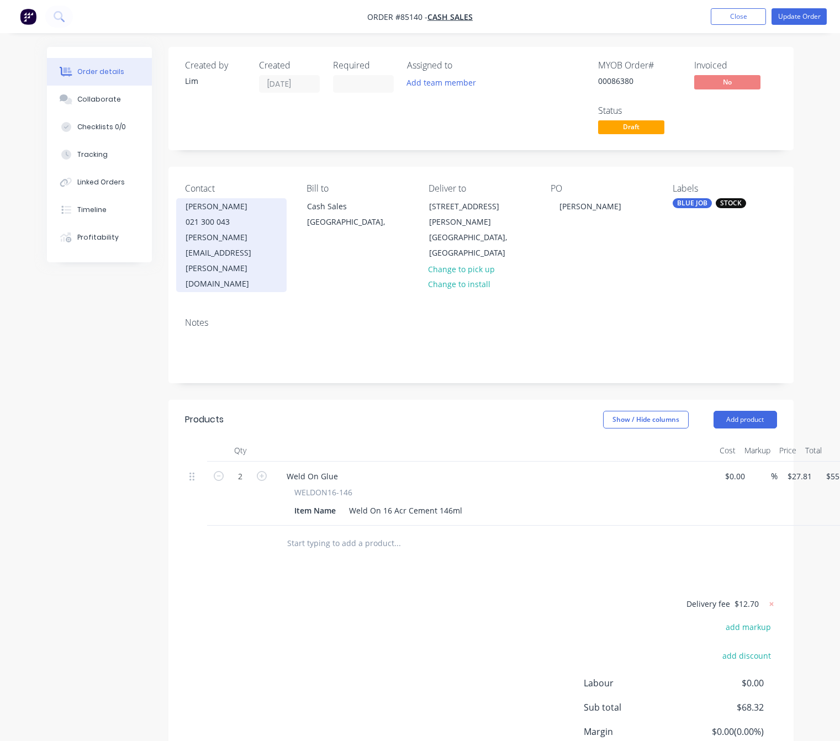
click at [235, 230] on div "021 300 043" at bounding box center [231, 221] width 92 height 15
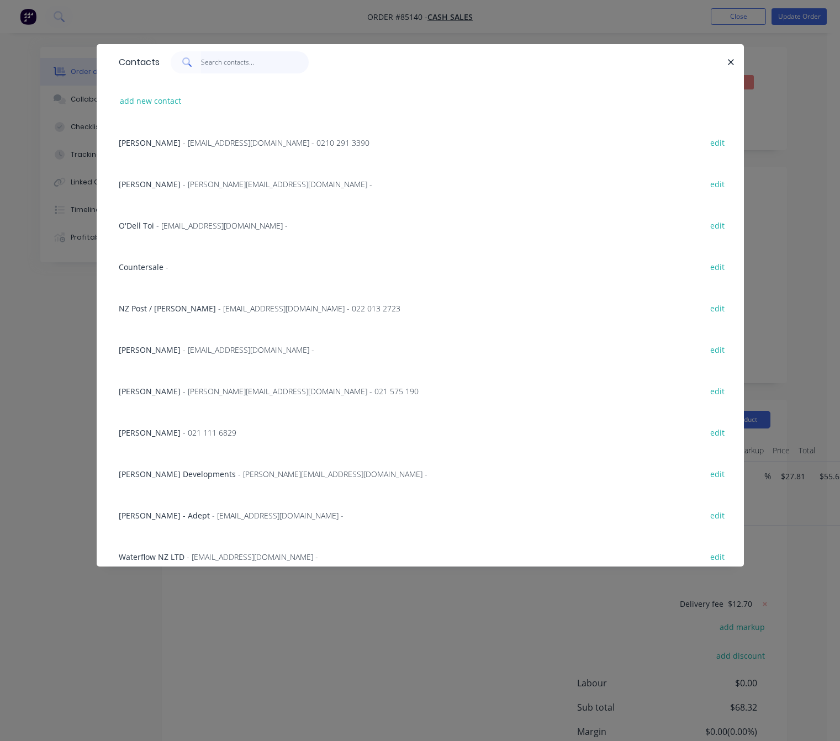
click at [205, 53] on input "text" at bounding box center [255, 62] width 108 height 22
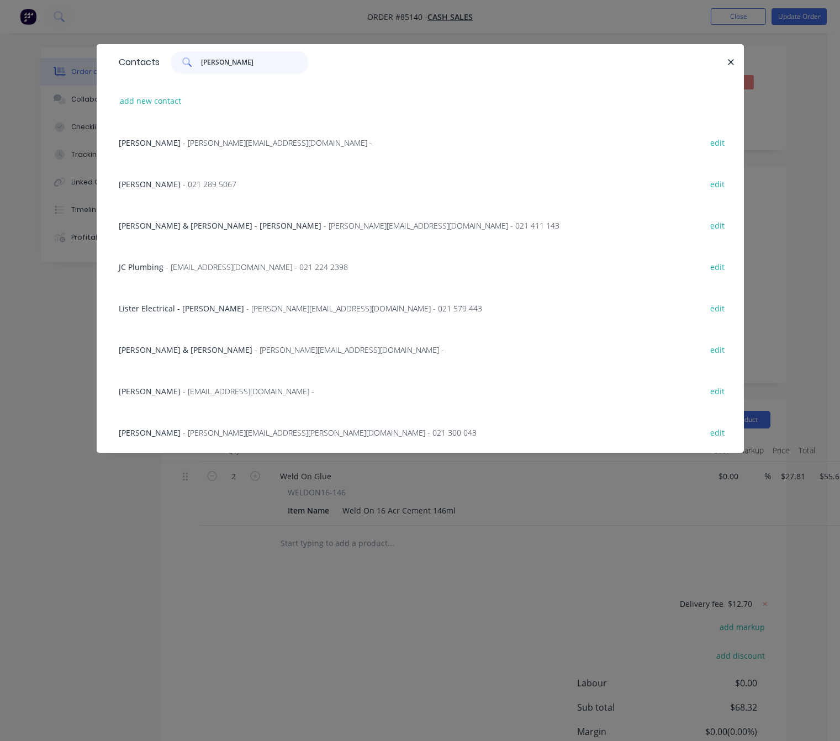
type input "craig"
click at [714, 431] on button "edit" at bounding box center [717, 432] width 26 height 15
select select "NZ"
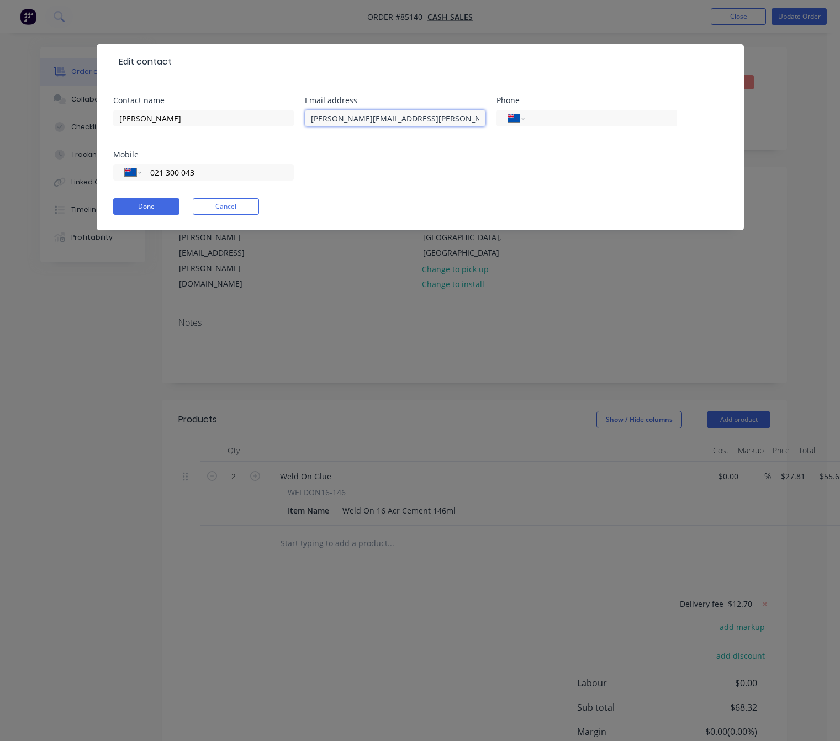
click at [380, 116] on input "craig.leroux@karchur.com" at bounding box center [395, 118] width 181 height 17
click at [383, 118] on input "craig.leroux@karchur.com" at bounding box center [395, 118] width 181 height 17
type input "craig.leroux@karcher.com"
click at [162, 209] on button "Done" at bounding box center [146, 206] width 66 height 17
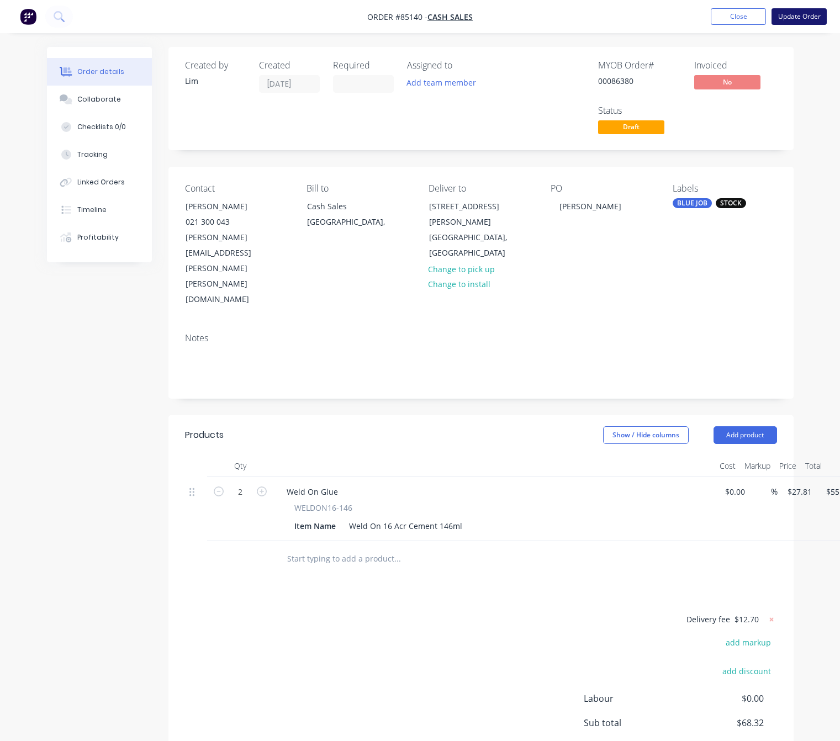
click at [800, 17] on button "Update Order" at bounding box center [798, 16] width 55 height 17
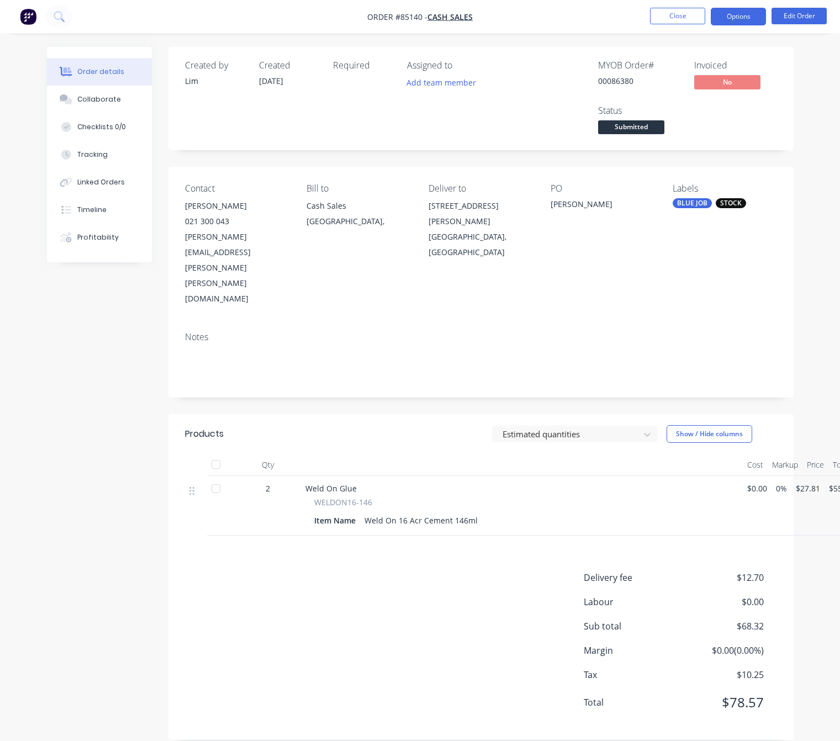
click at [735, 12] on button "Options" at bounding box center [738, 17] width 55 height 18
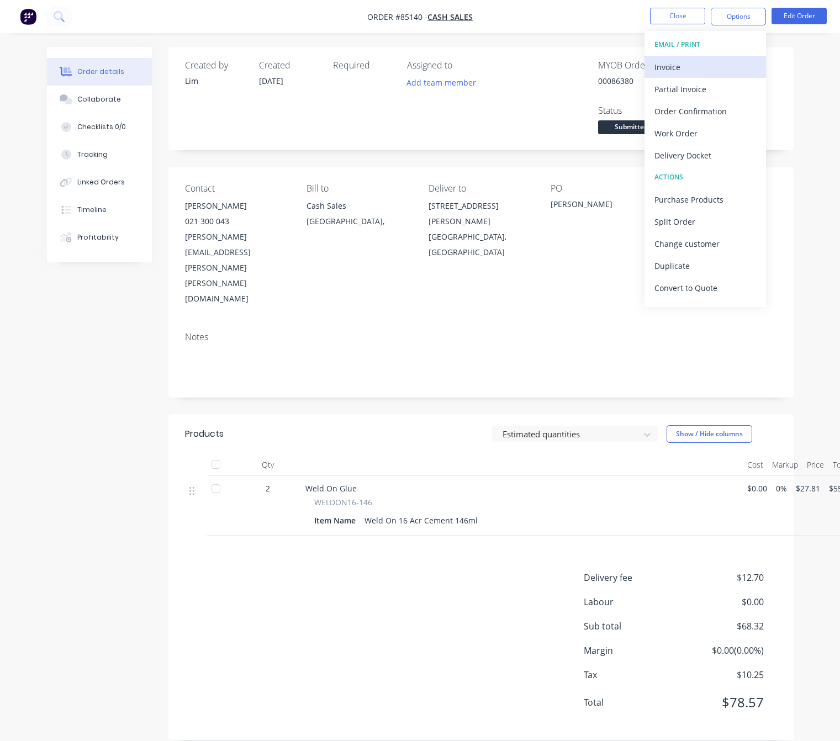
click at [728, 66] on div "Invoice" at bounding box center [705, 67] width 102 height 16
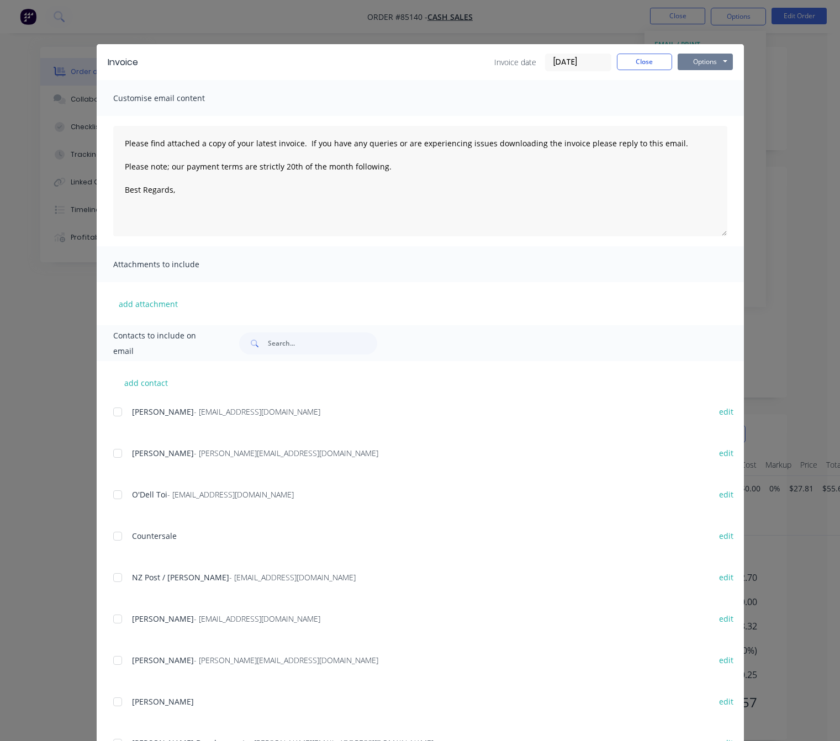
click at [718, 56] on button "Options" at bounding box center [704, 62] width 55 height 17
click at [719, 73] on button "Preview" at bounding box center [712, 81] width 71 height 18
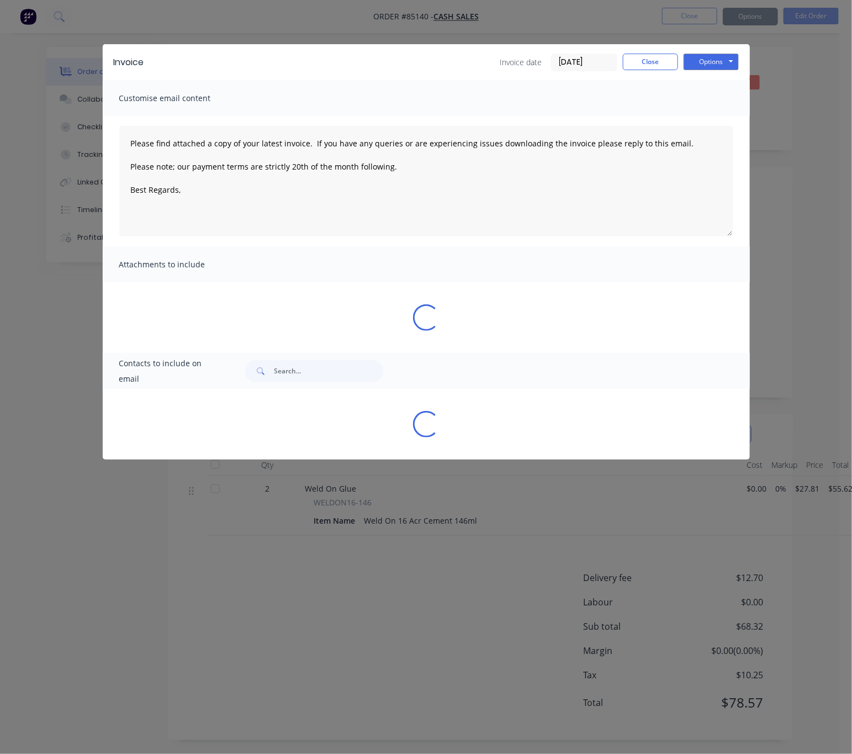
type textarea "Please find attached a copy of your latest invoice. If you have any queries or …"
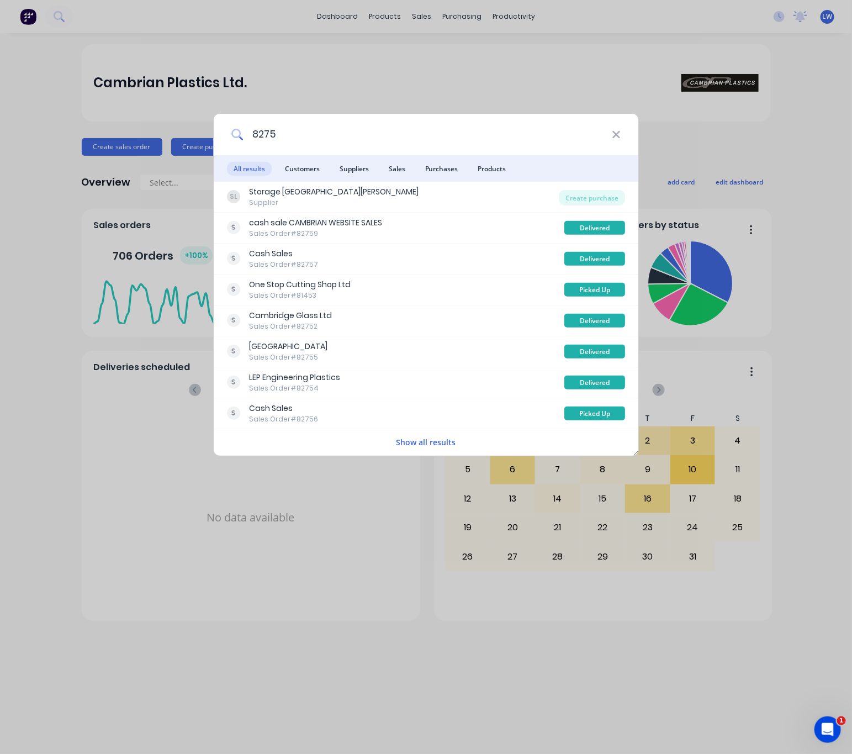
click at [262, 130] on input "8275" at bounding box center [427, 134] width 369 height 41
click at [257, 140] on input "8275" at bounding box center [427, 134] width 369 height 41
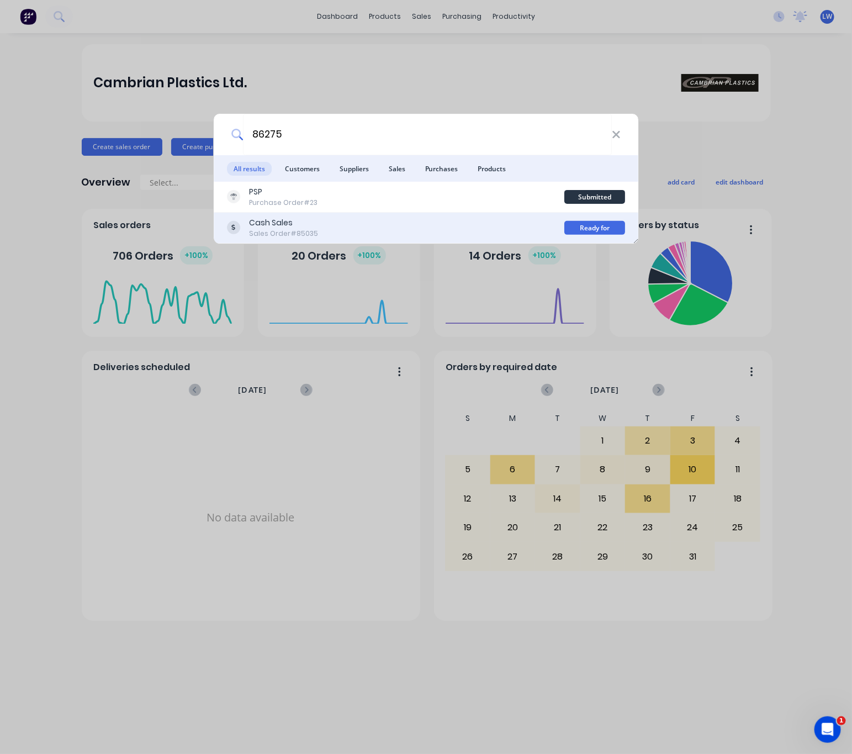
type input "86275"
click at [417, 221] on div "Cash Sales Sales Order #85035" at bounding box center [396, 228] width 338 height 22
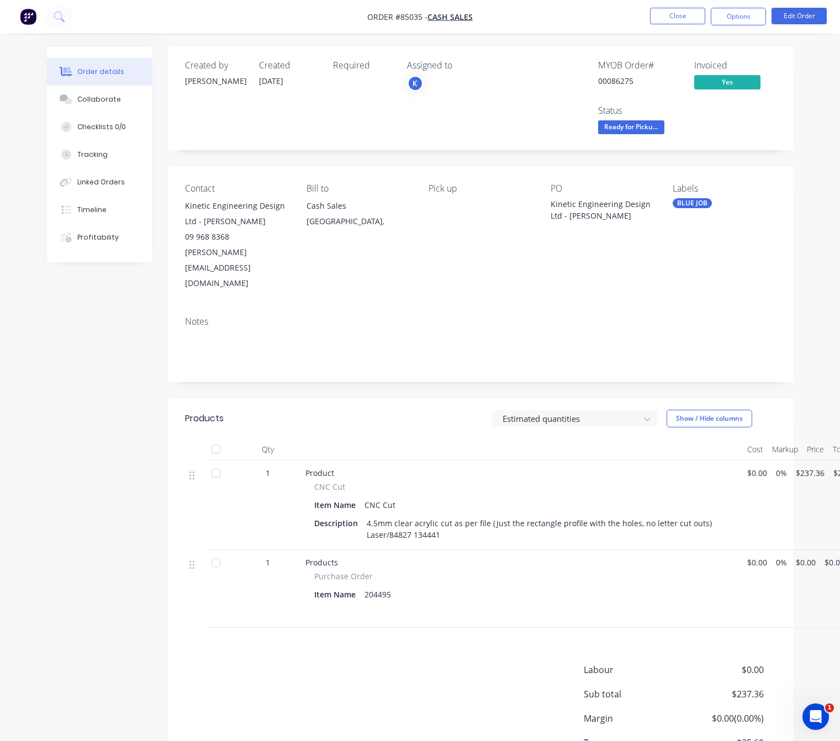
click at [82, 393] on div "Created by Chantal Created 02/10/25 Required Assigned to K MYOB Order # 0008627…" at bounding box center [420, 435] width 746 height 777
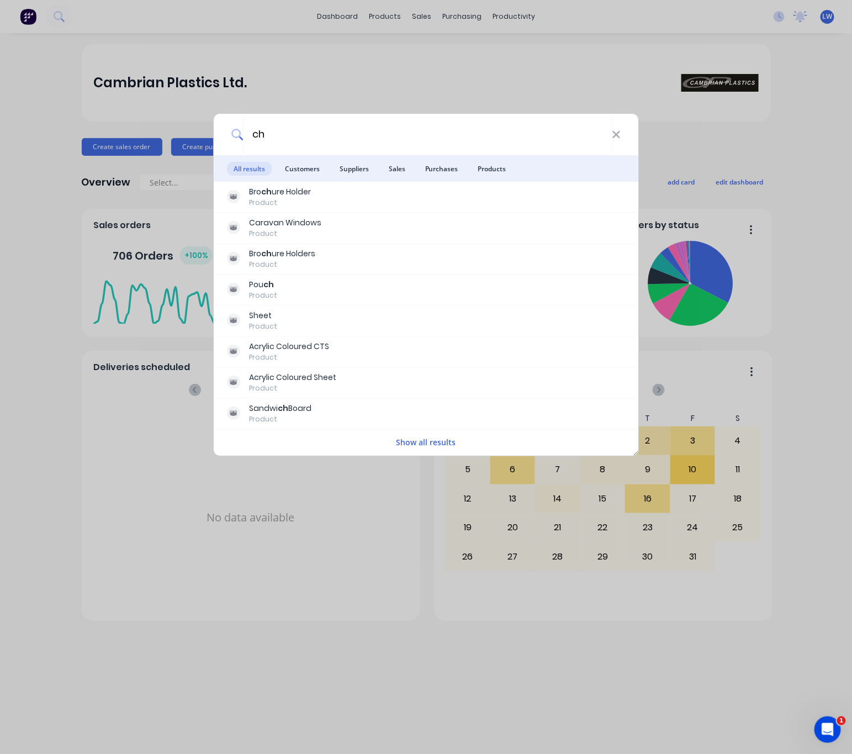
type input "c"
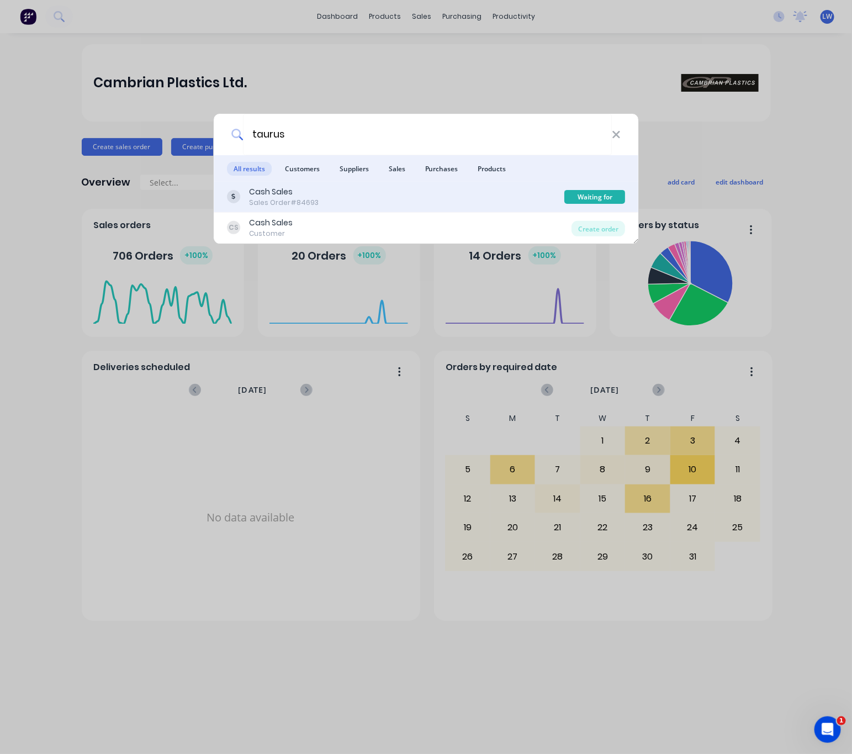
type input "taurus"
click at [436, 201] on div "Cash Sales Sales Order #84693" at bounding box center [396, 197] width 338 height 22
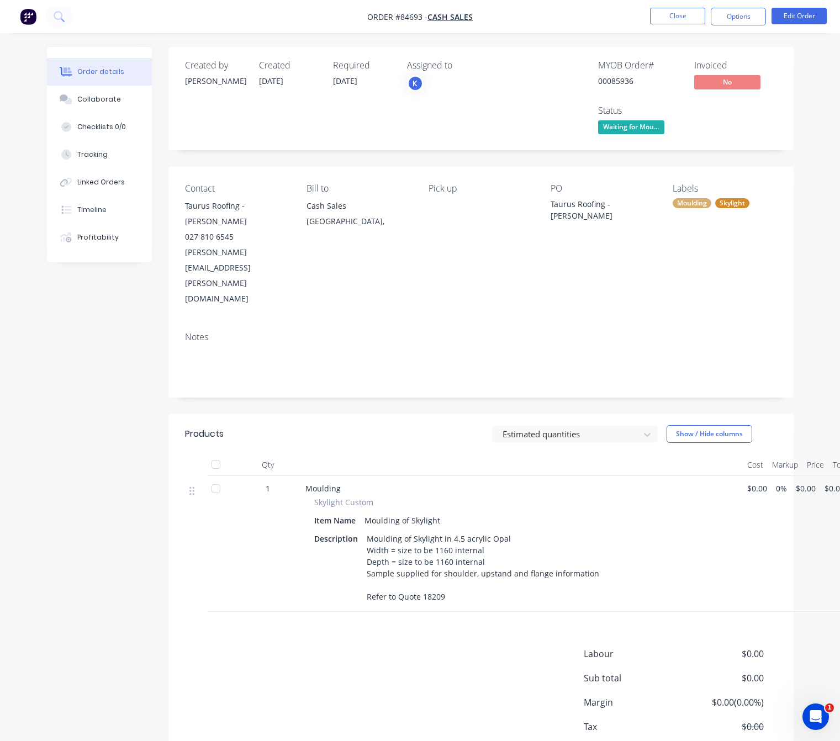
drag, startPoint x: 113, startPoint y: 385, endPoint x: 95, endPoint y: 363, distance: 27.9
click at [106, 376] on div "Created by Chantal Created 18/09/25 Required 18/09/25 Assigned to K MYOB Order …" at bounding box center [420, 427] width 746 height 761
click at [681, 20] on button "Close" at bounding box center [677, 16] width 55 height 17
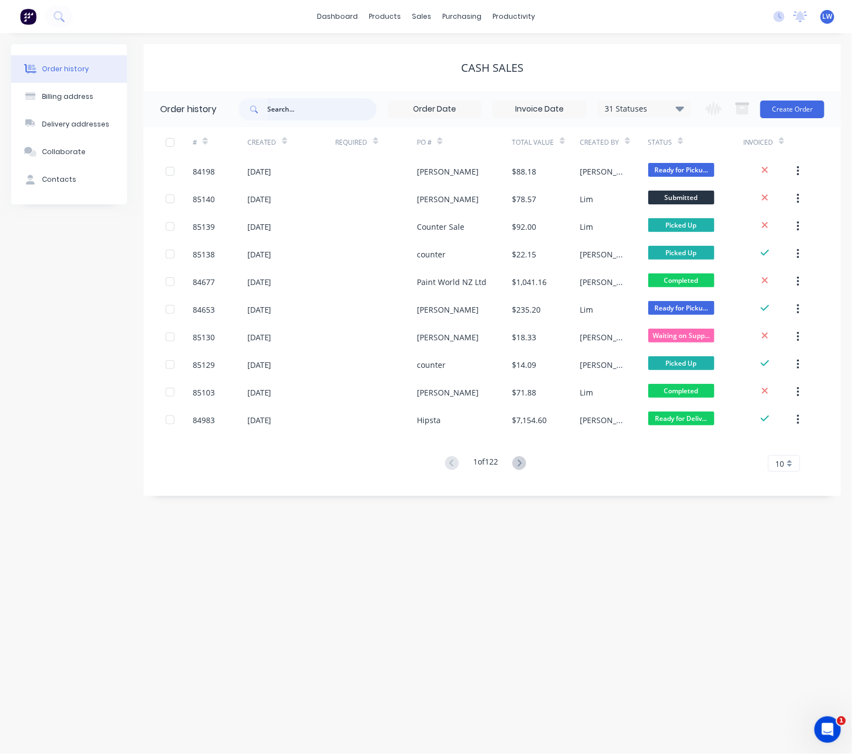
click at [294, 113] on input "text" at bounding box center [321, 109] width 109 height 22
type input "83657"
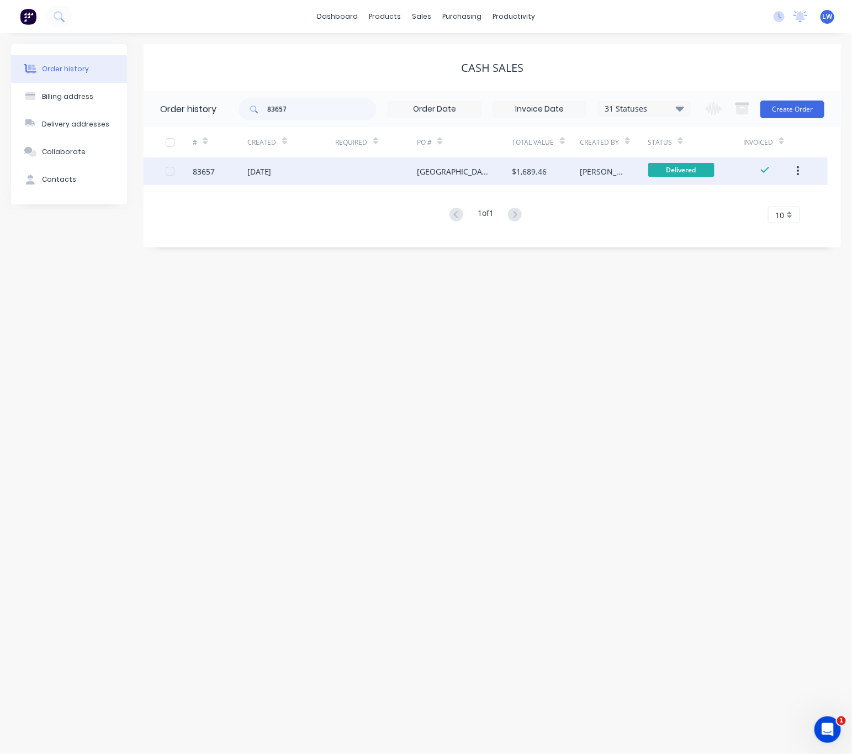
click at [386, 176] on div at bounding box center [377, 171] width 82 height 28
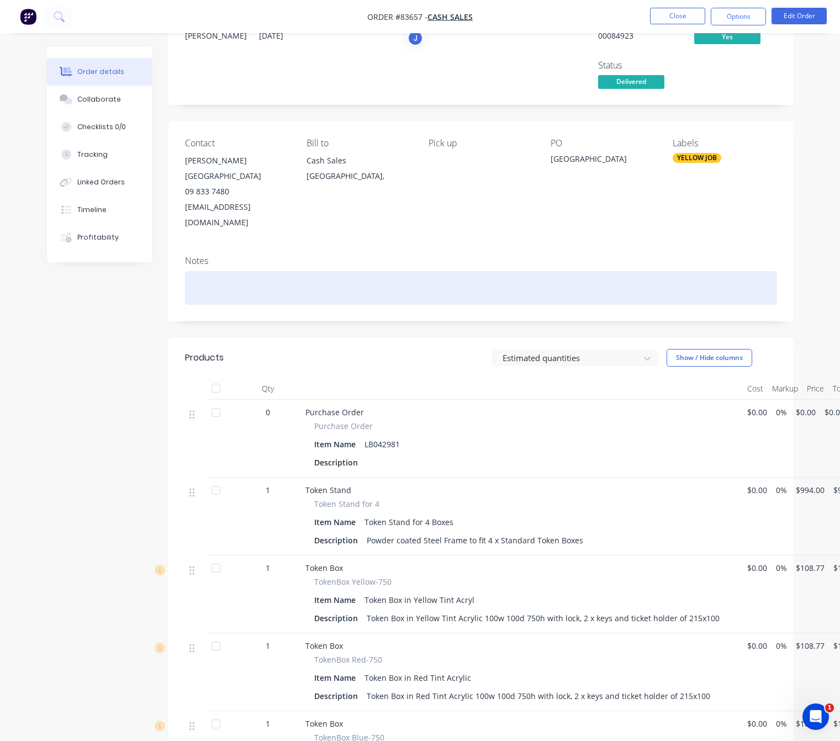
scroll to position [83, 0]
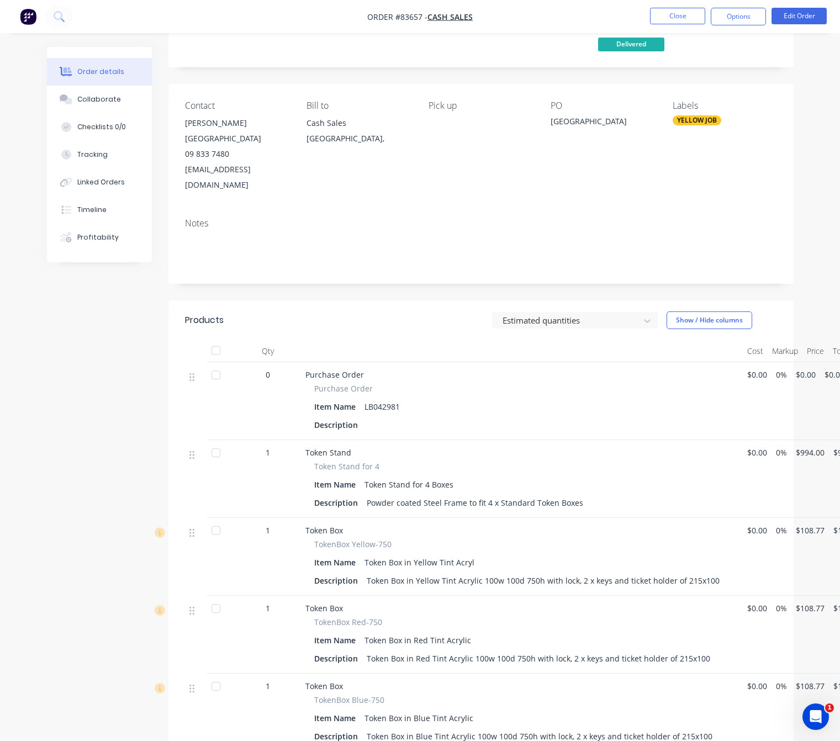
click at [264, 262] on div "Notes" at bounding box center [480, 246] width 625 height 74
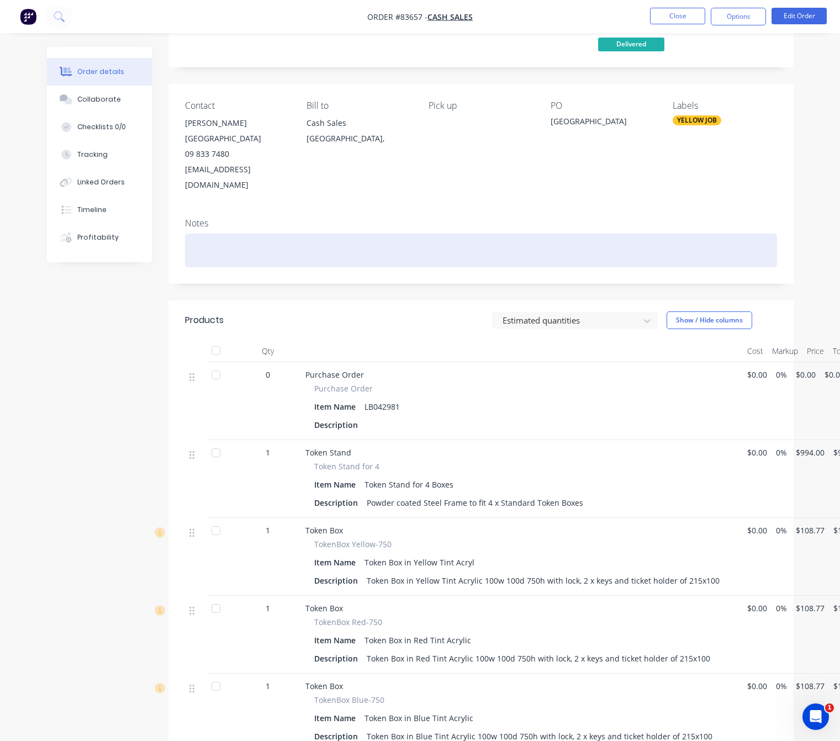
click at [257, 247] on div at bounding box center [481, 251] width 592 height 34
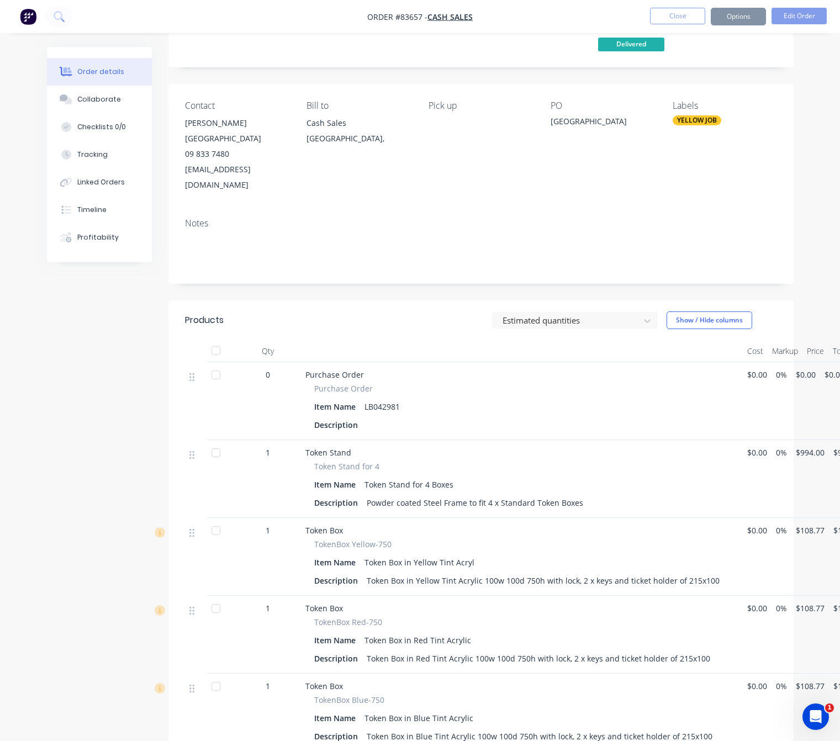
click at [121, 353] on div "Created by Jess Created 04/08/25 Required Assigned to J MYOB Order # 00084923 I…" at bounding box center [420, 507] width 746 height 1086
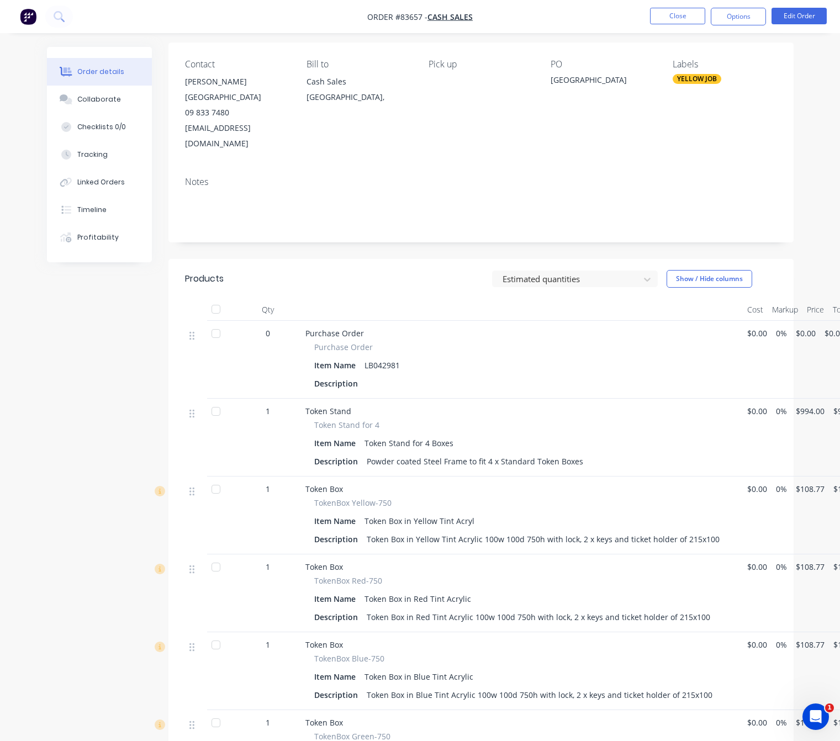
scroll to position [0, 0]
